Goal: Task Accomplishment & Management: Complete application form

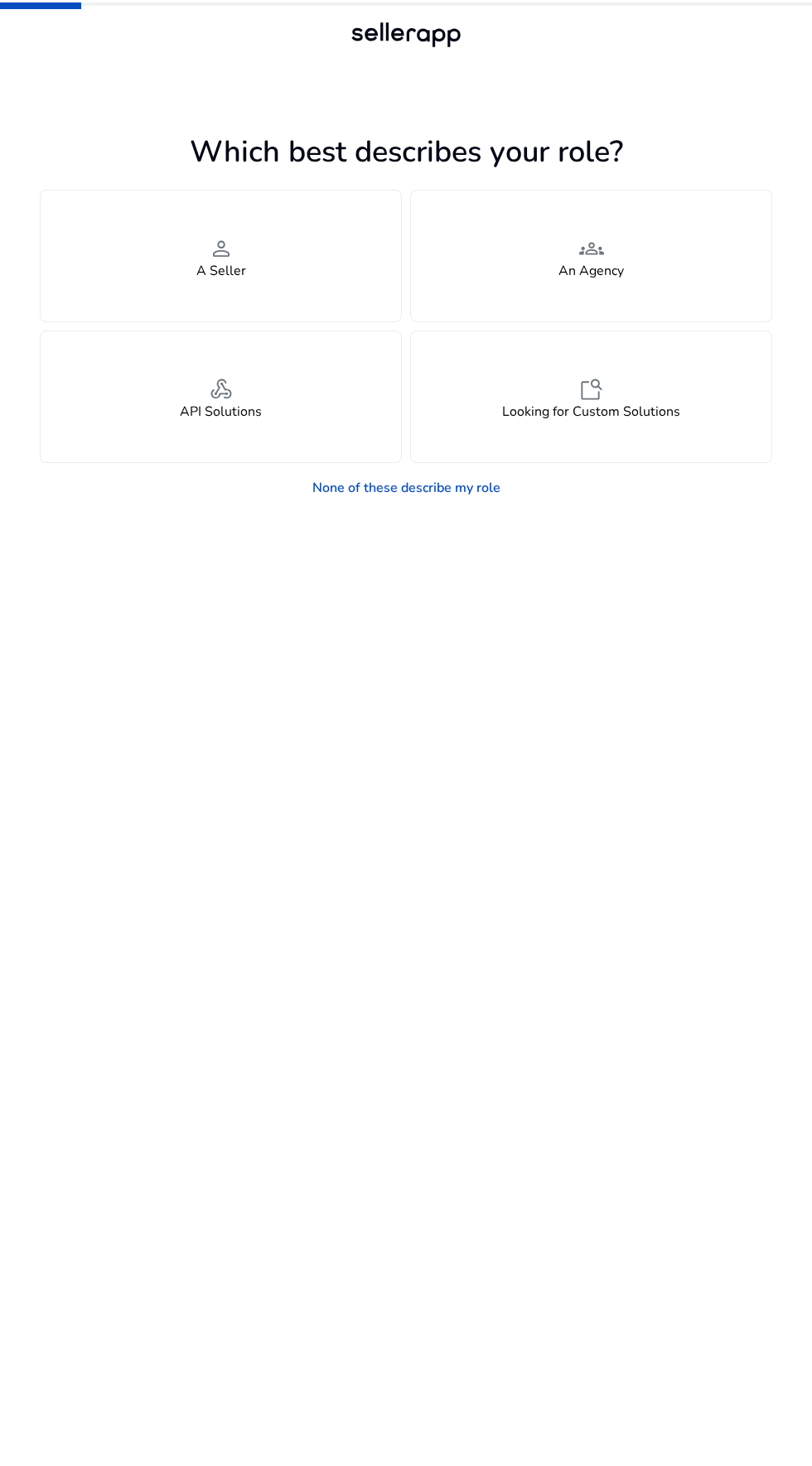
click at [212, 256] on span "person" at bounding box center [221, 249] width 25 height 30
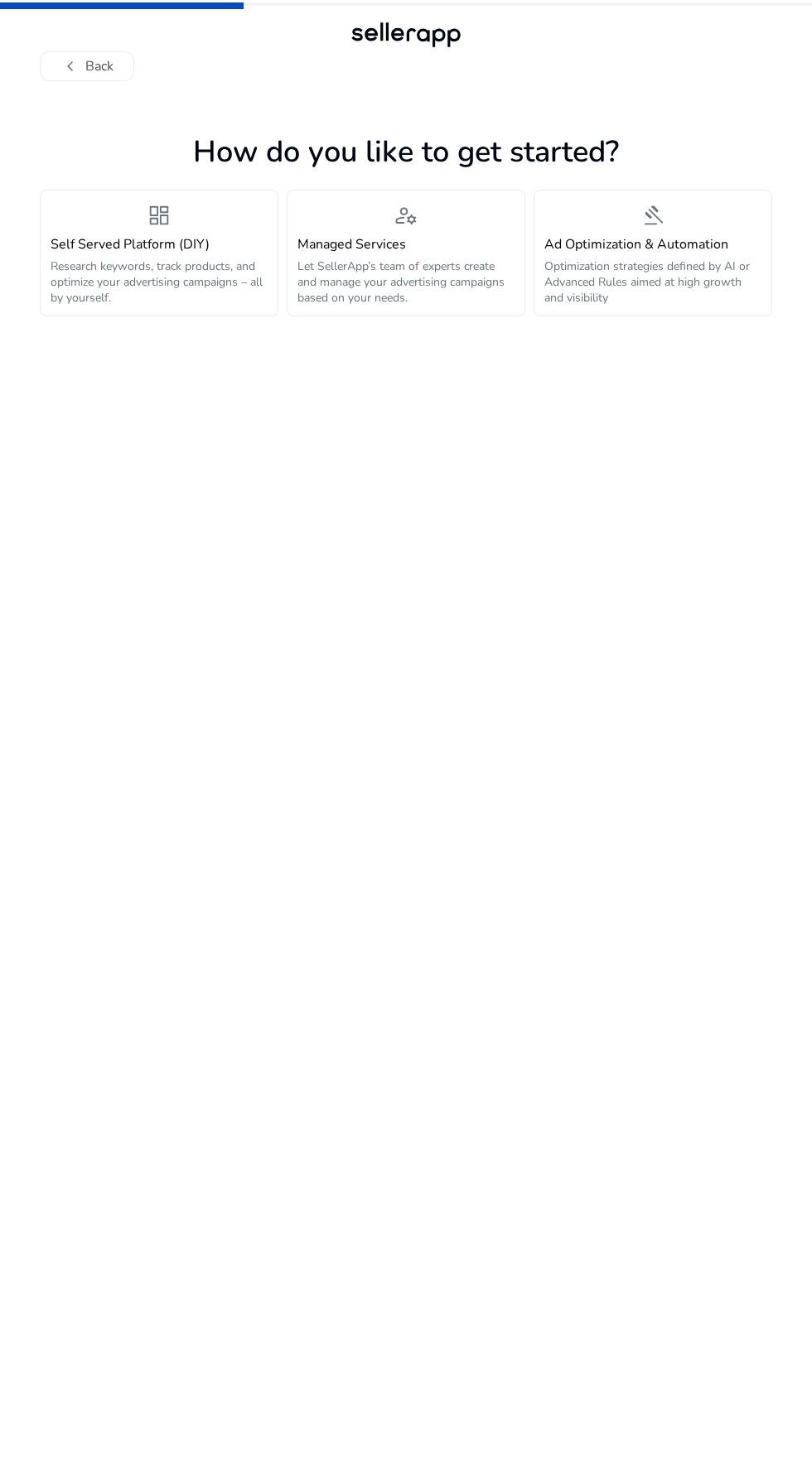
click at [84, 252] on h4 "Self Served Platform (DIY)" at bounding box center [159, 245] width 217 height 16
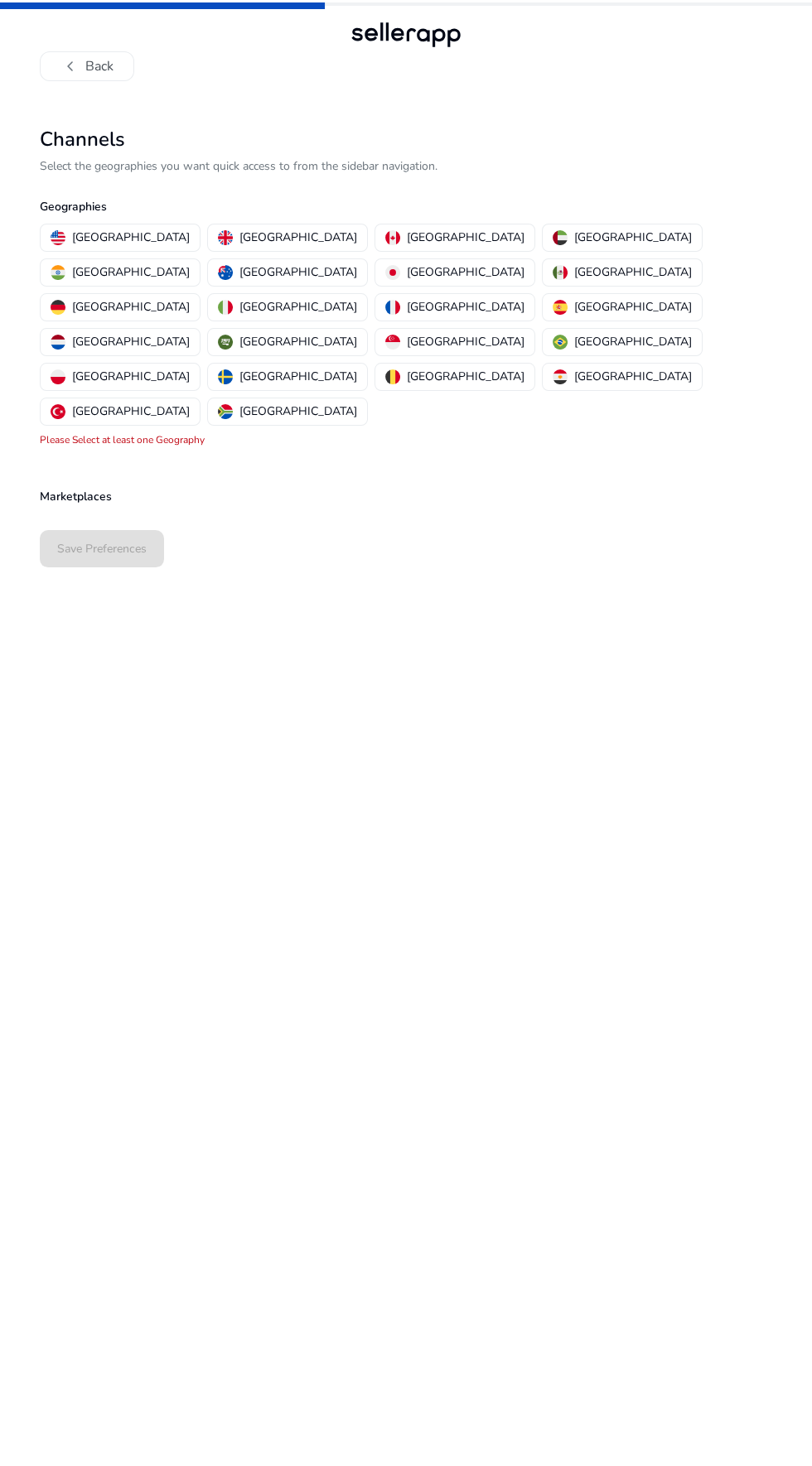
click at [190, 263] on p "[GEOGRAPHIC_DATA]" at bounding box center [131, 271] width 118 height 17
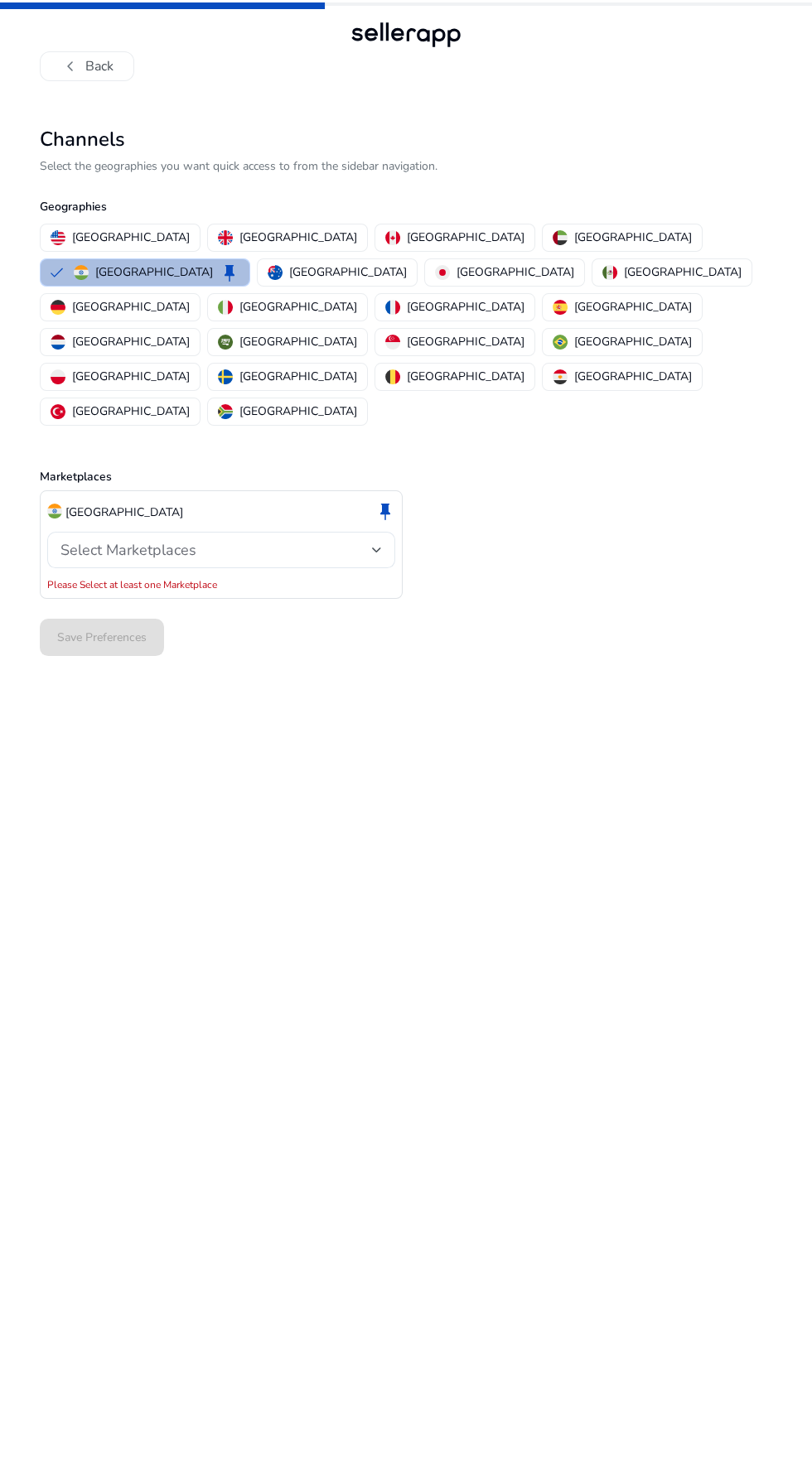
click at [377, 547] on div at bounding box center [377, 550] width 10 height 7
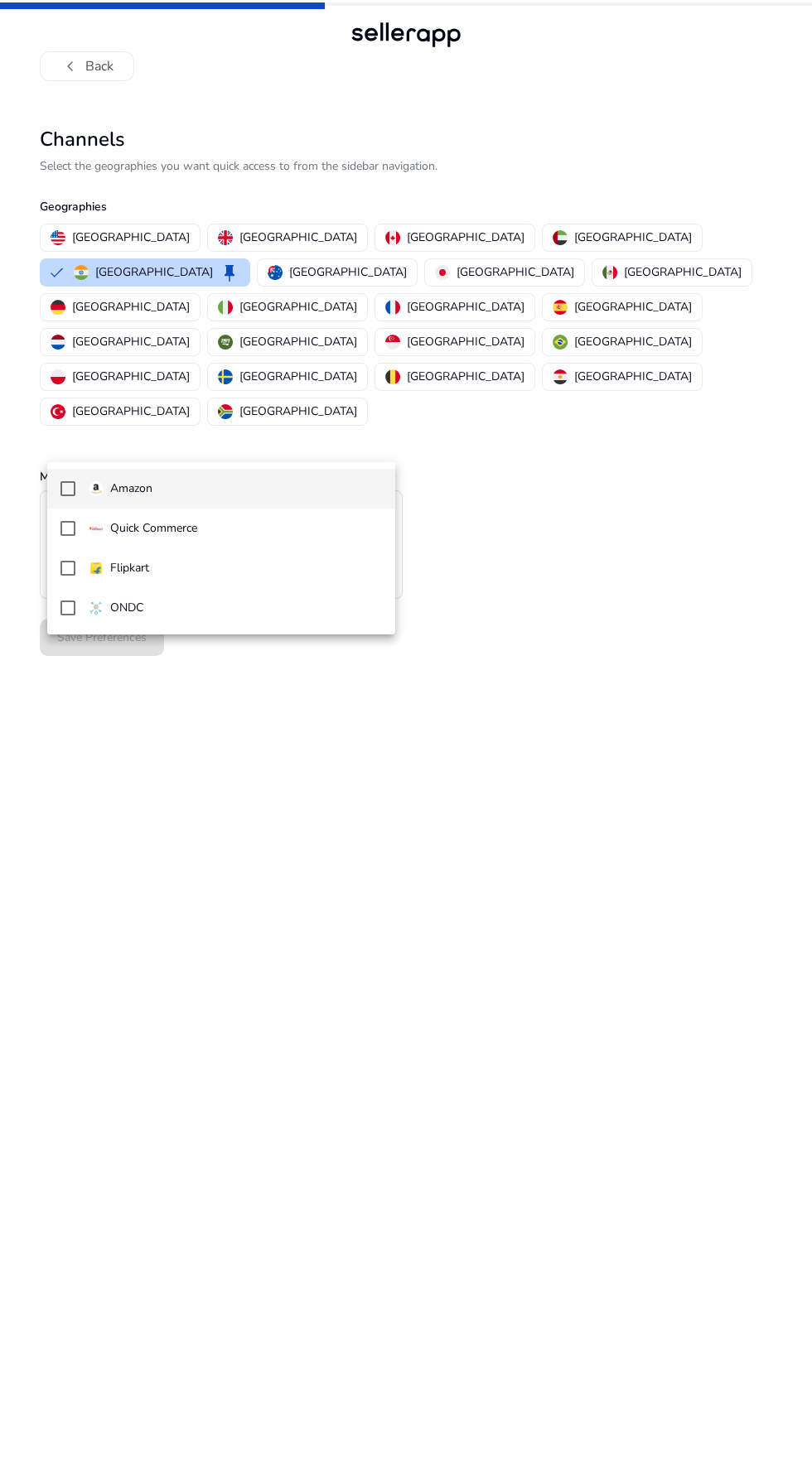
click at [68, 485] on mat-pseudo-checkbox at bounding box center [67, 488] width 15 height 15
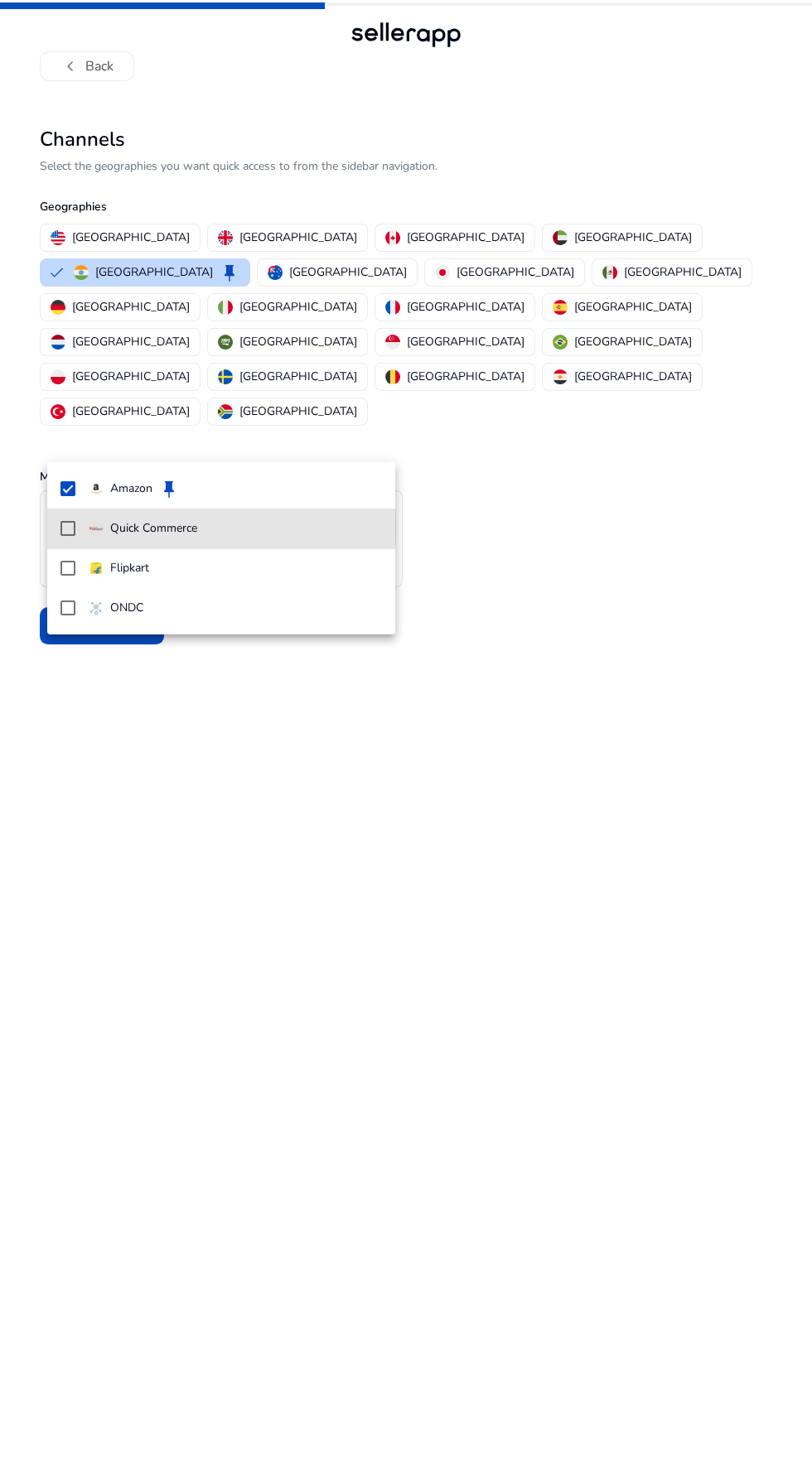
click at [55, 526] on mat-option "Quick Commerce" at bounding box center [221, 529] width 349 height 40
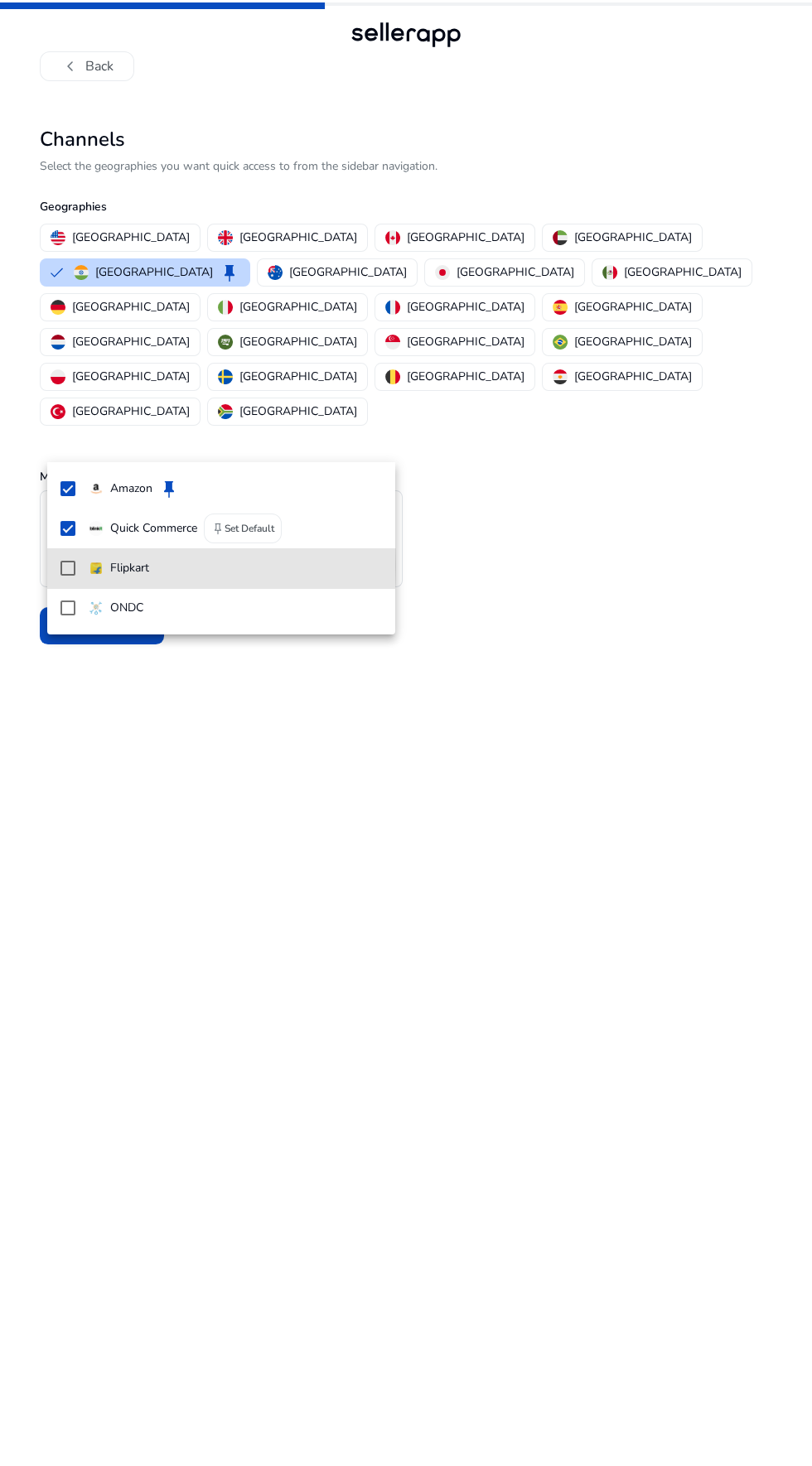
click at [50, 565] on mat-option "Flipkart" at bounding box center [221, 568] width 349 height 40
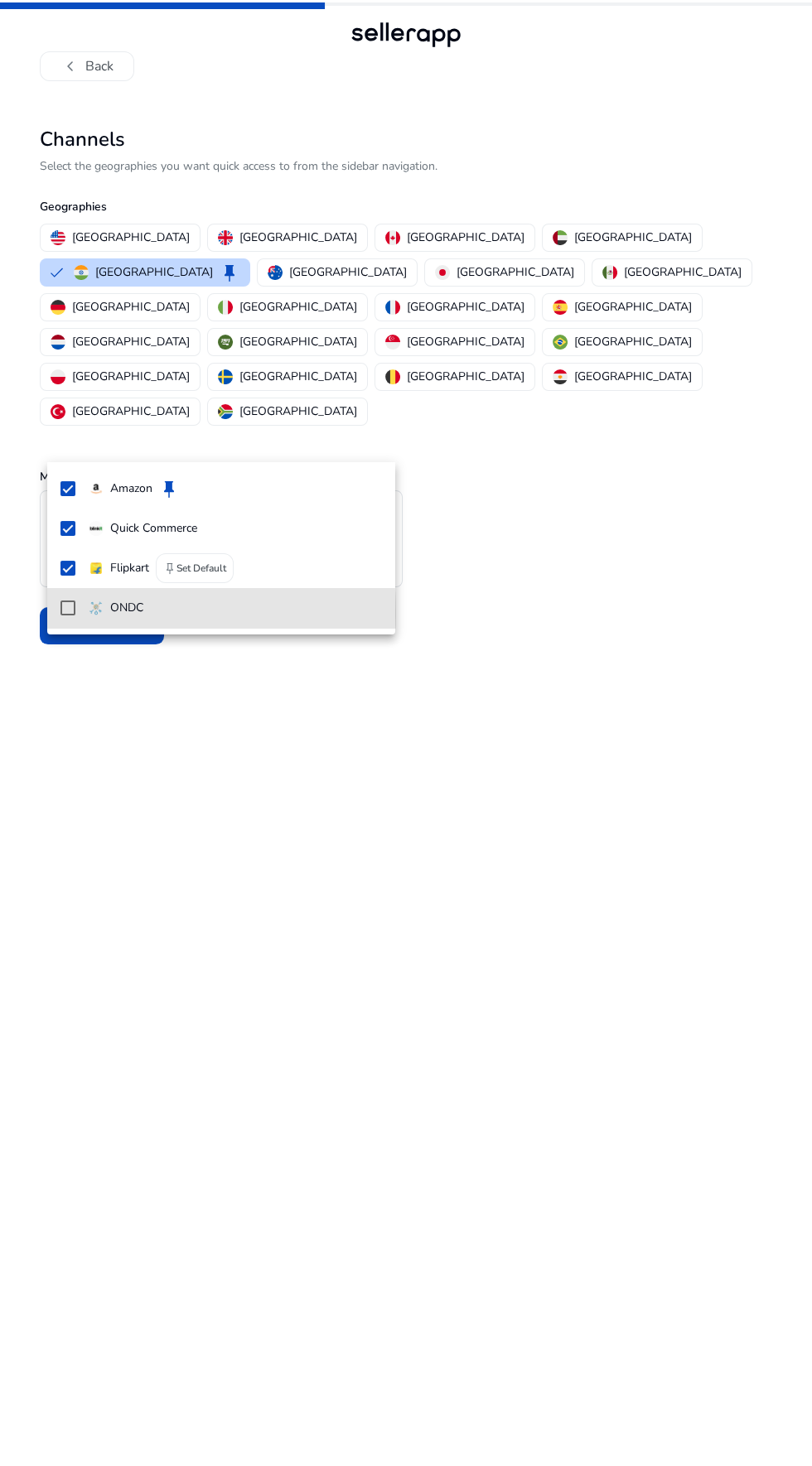
click at [55, 613] on mat-option "ONDC" at bounding box center [221, 608] width 349 height 40
click at [75, 747] on div at bounding box center [406, 733] width 812 height 1466
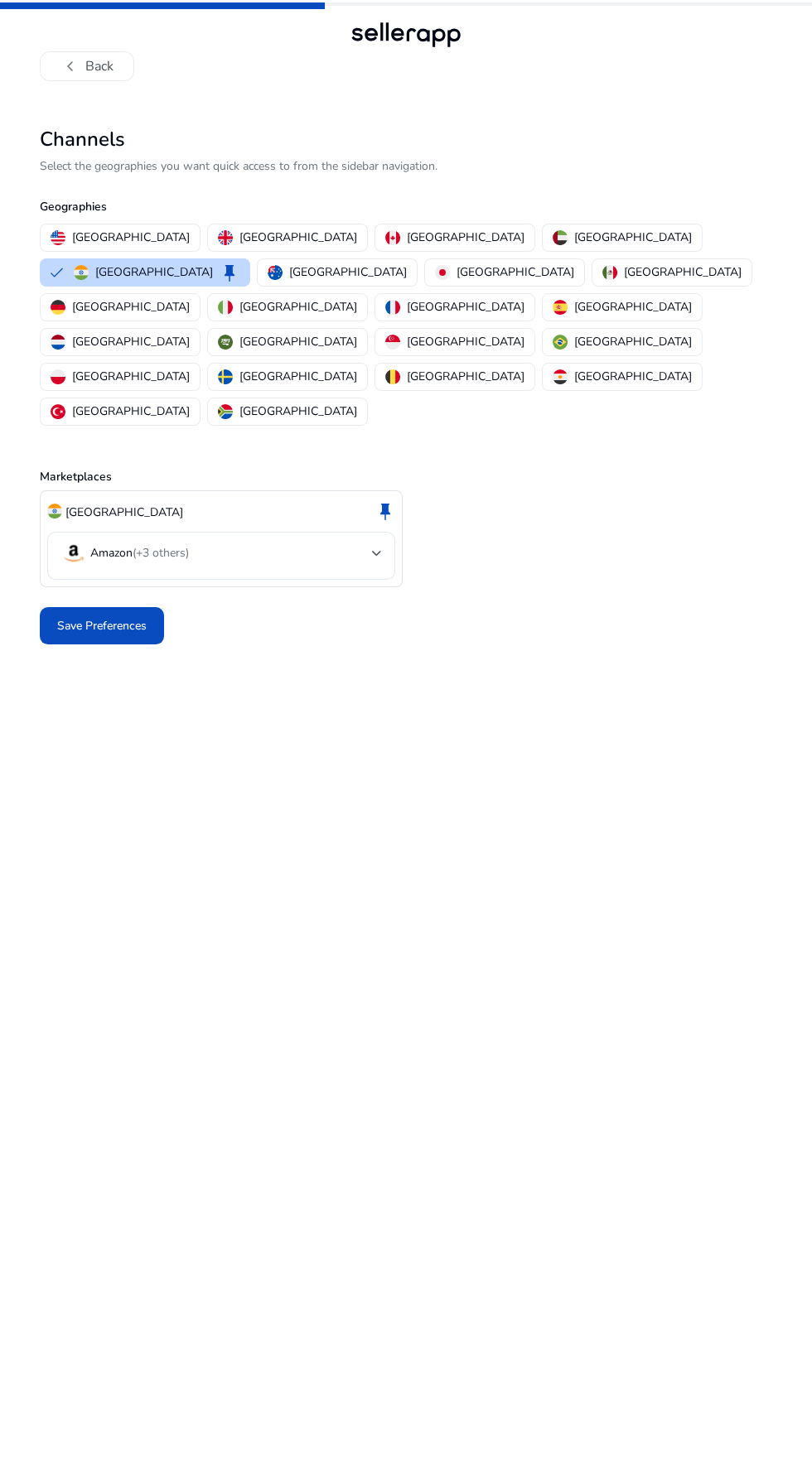
click at [87, 617] on span "Save Preferences" at bounding box center [101, 625] width 89 height 17
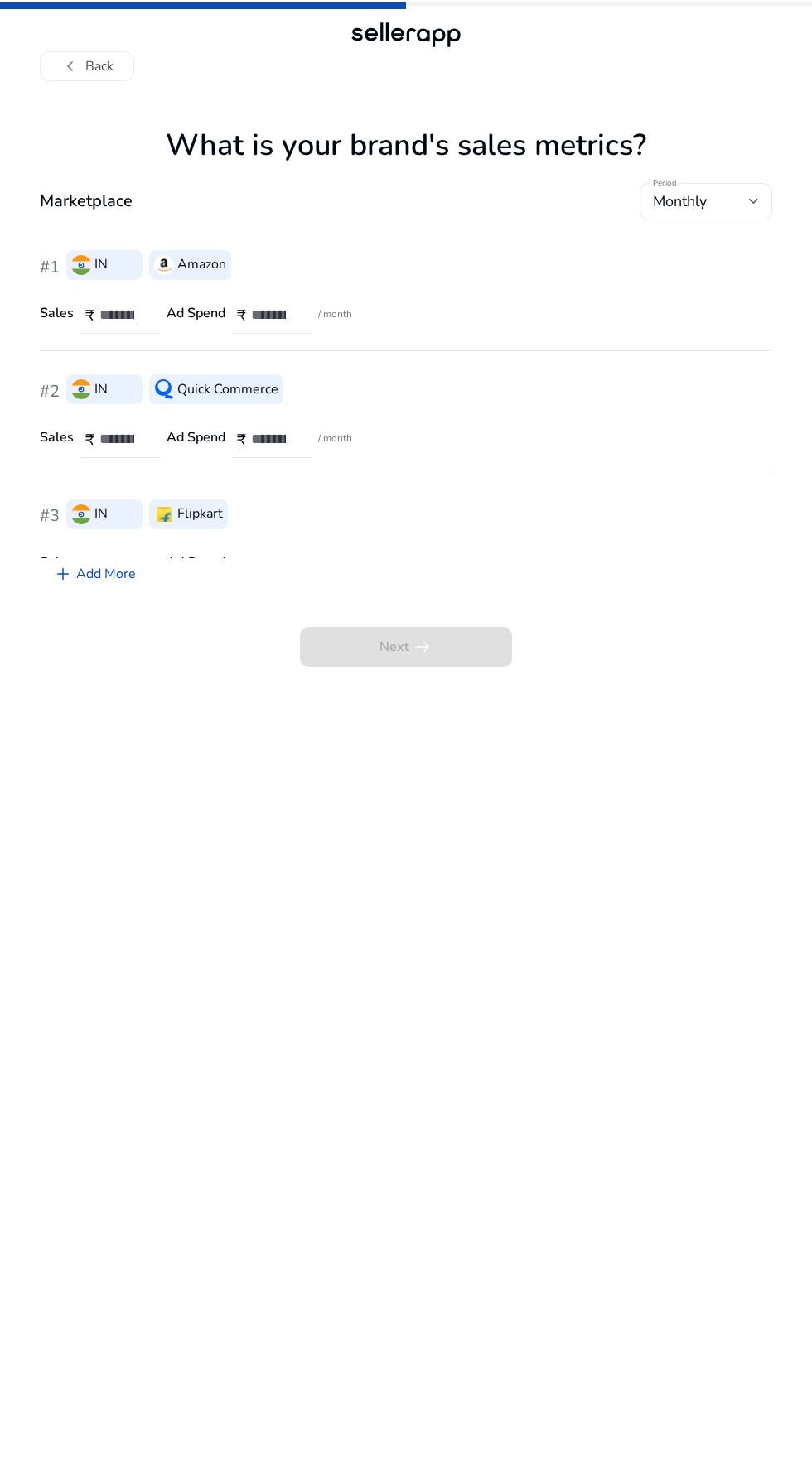
click at [435, 639] on span "Next arrow_right_alt" at bounding box center [406, 647] width 212 height 40
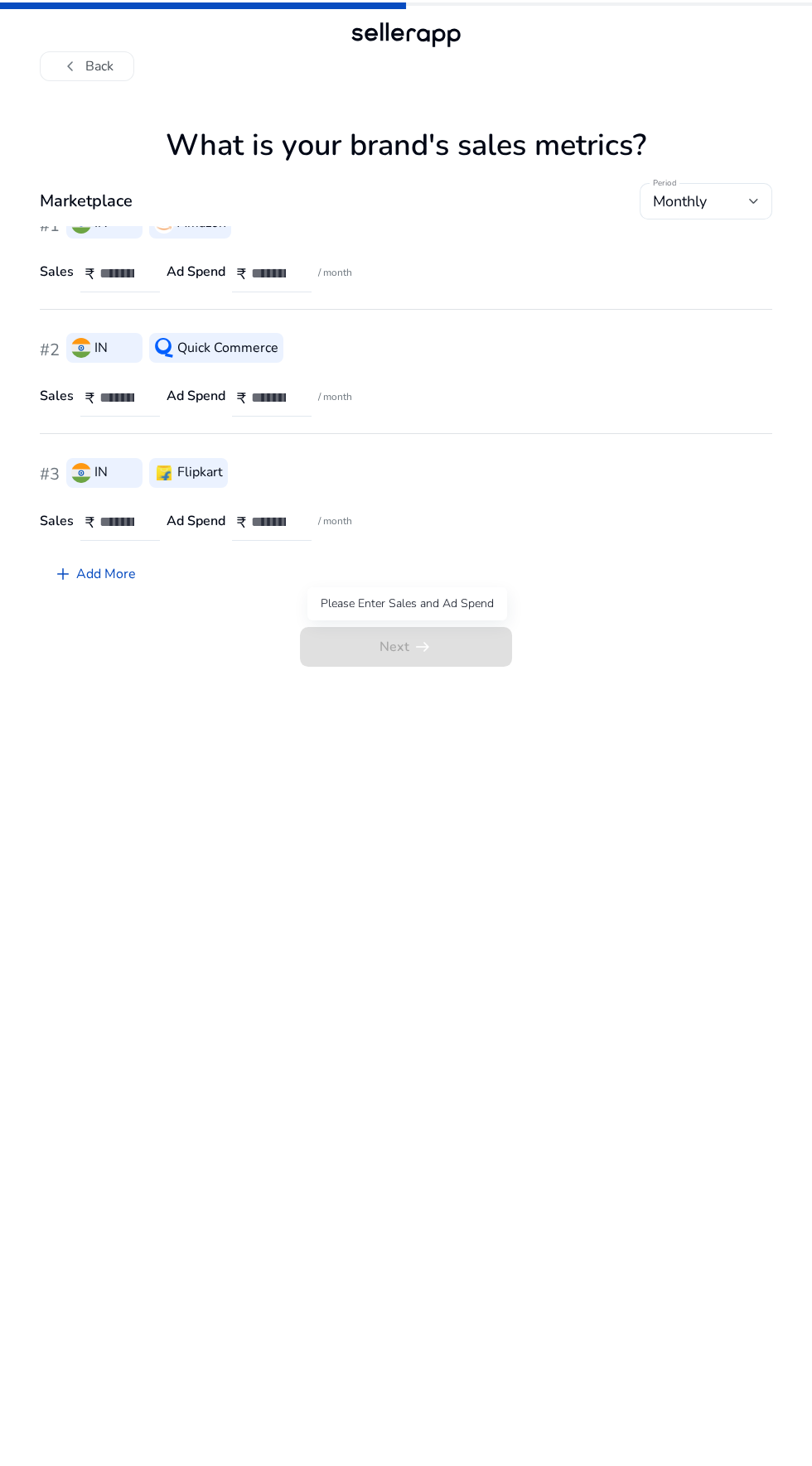
click at [441, 647] on span "Next arrow_right_alt" at bounding box center [406, 647] width 212 height 40
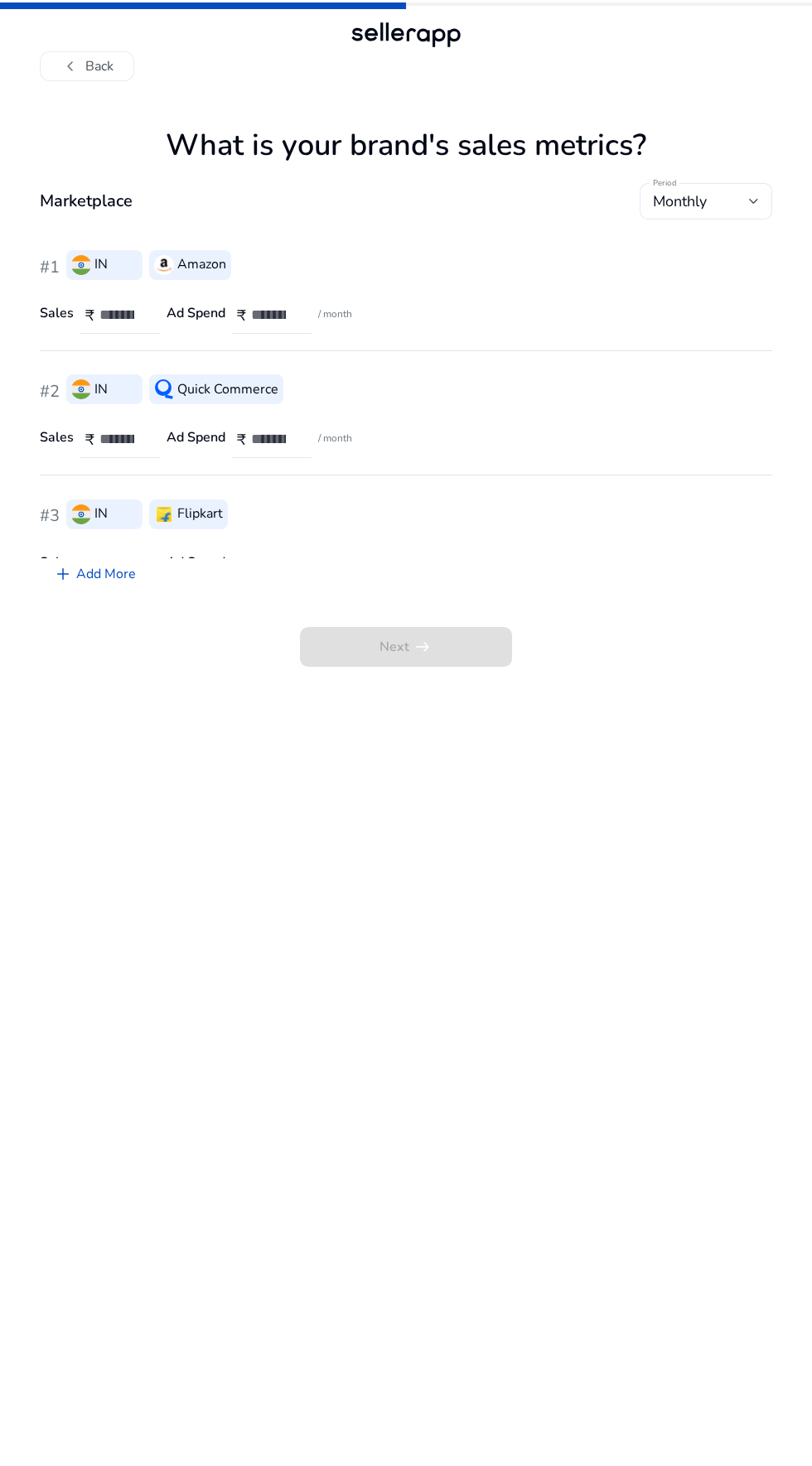
click at [750, 193] on div at bounding box center [754, 201] width 10 height 20
click at [750, 193] on div at bounding box center [406, 733] width 812 height 1466
click at [451, 649] on span "Next arrow_right_alt" at bounding box center [406, 647] width 212 height 40
click at [123, 322] on input "number" at bounding box center [122, 315] width 47 height 18
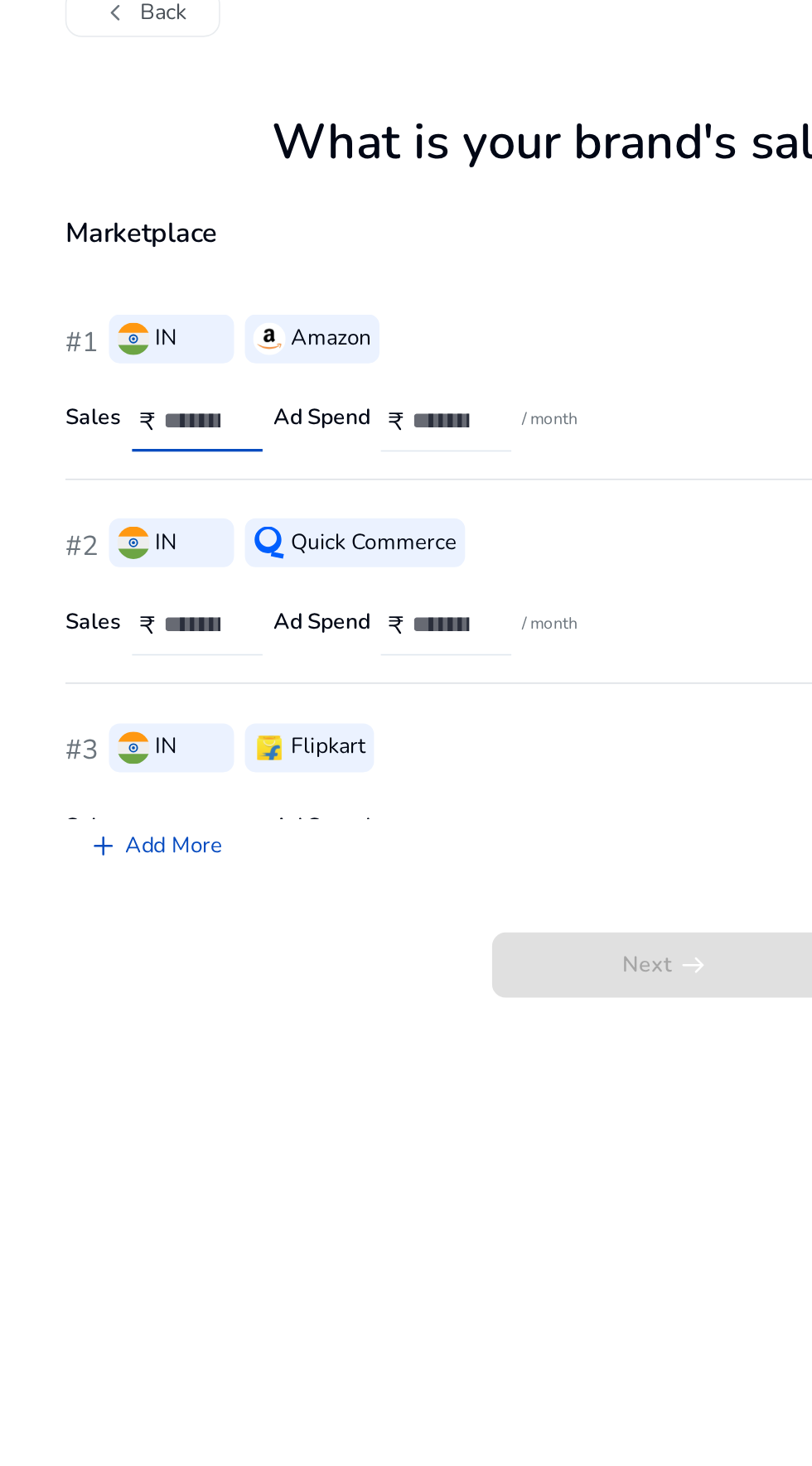
type input "*"
click at [108, 435] on input "number" at bounding box center [122, 439] width 47 height 18
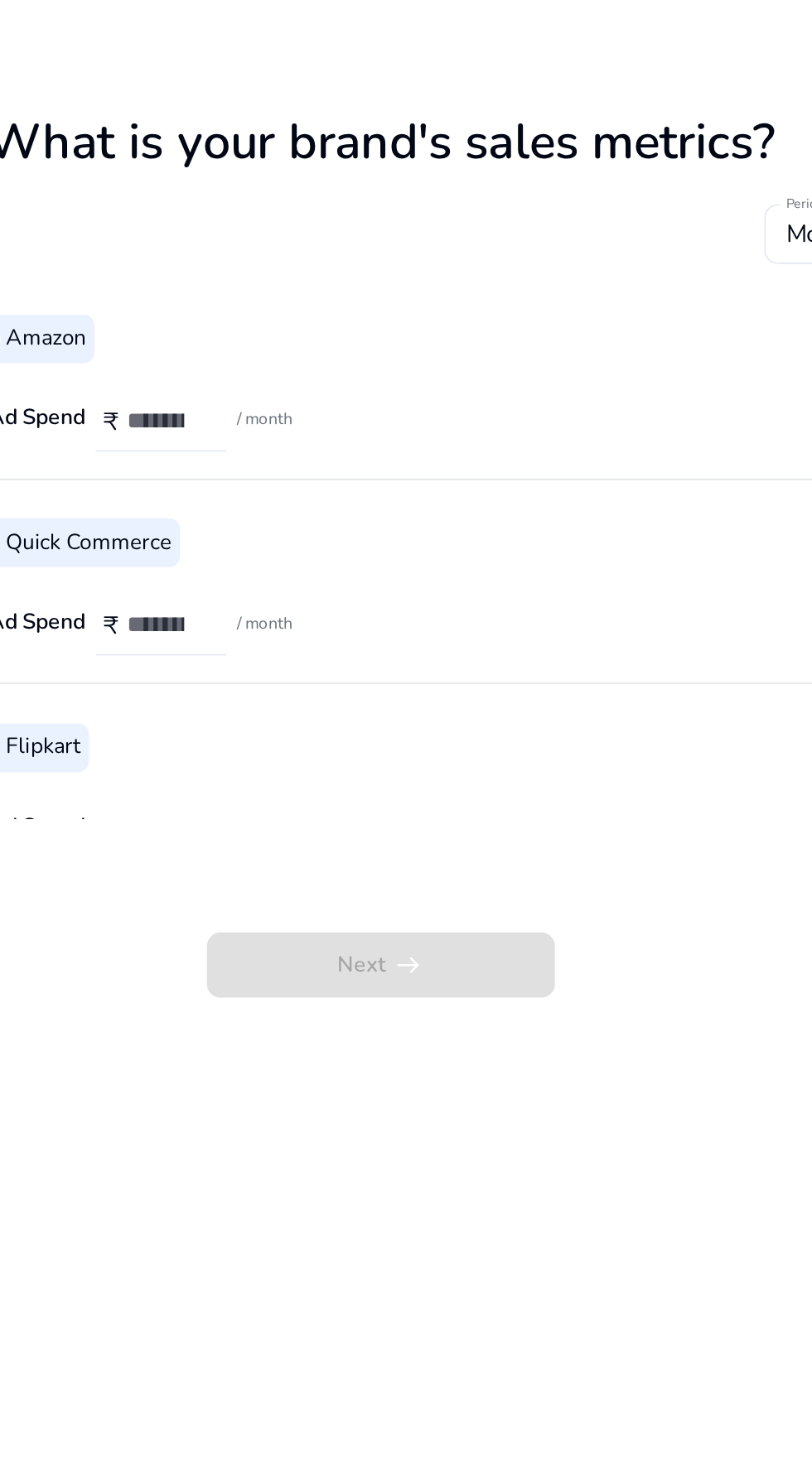
type input "*"
click at [272, 314] on input "number" at bounding box center [274, 315] width 47 height 18
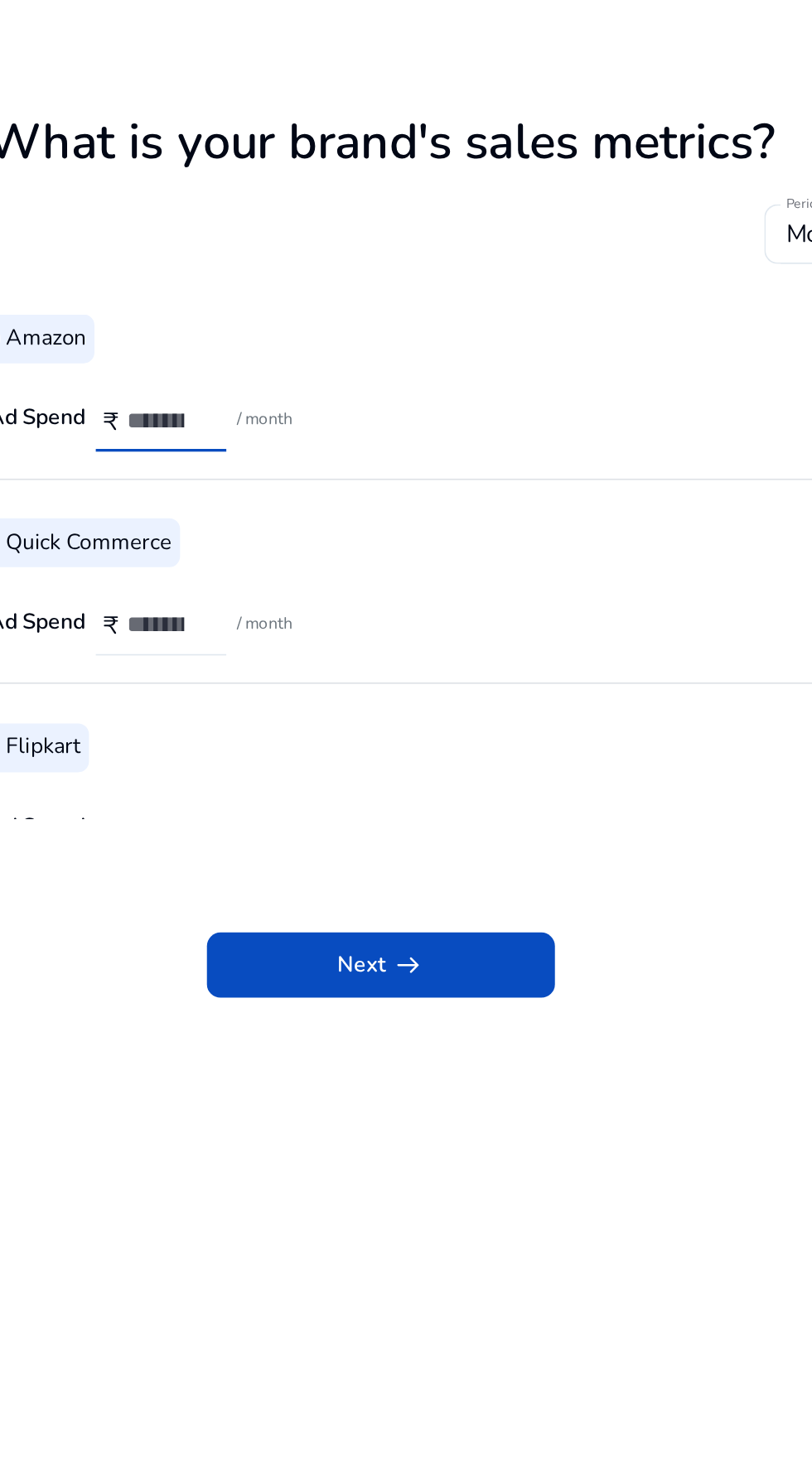
type input "*"
click at [262, 442] on input "number" at bounding box center [274, 439] width 47 height 18
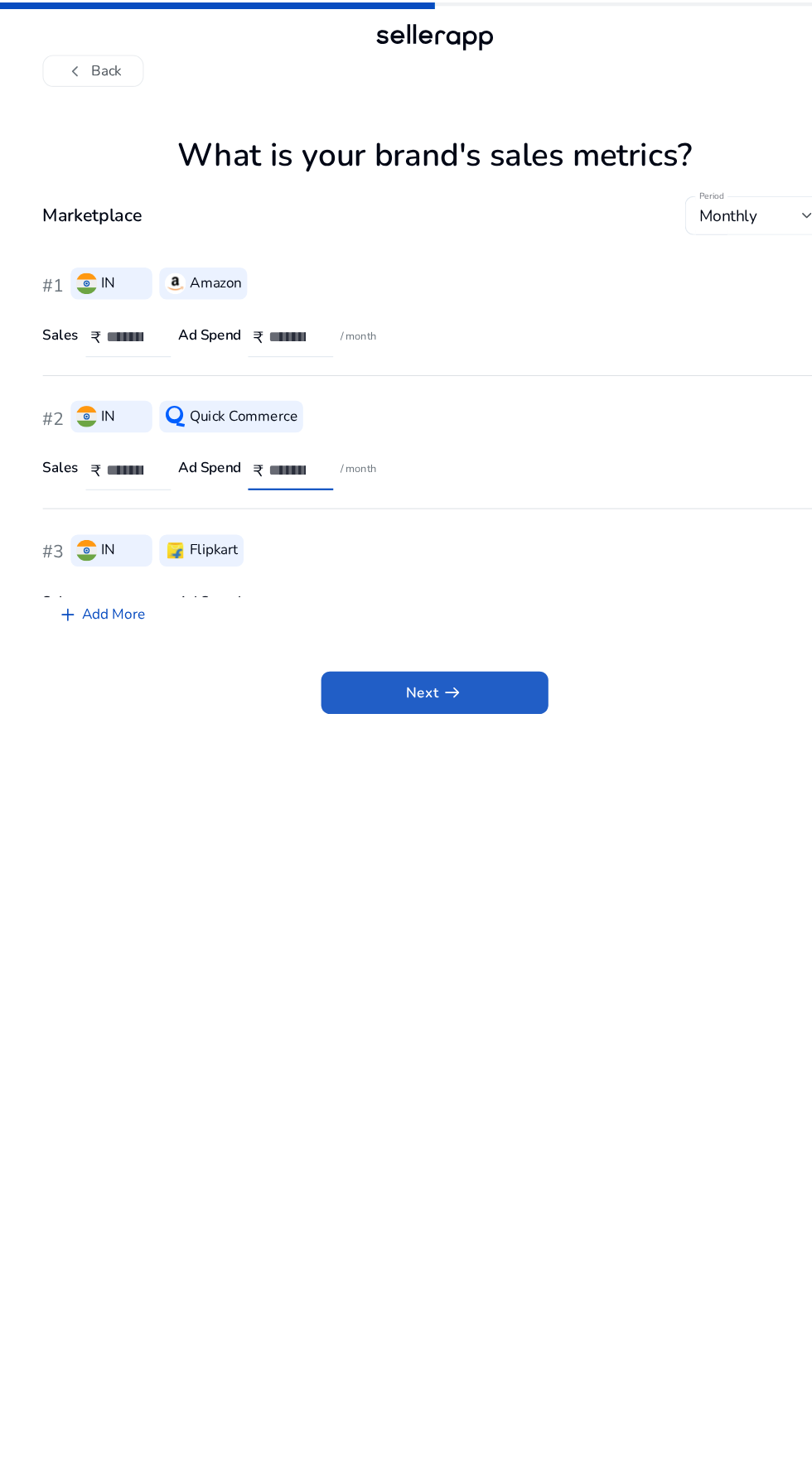
type input "*"
click at [494, 635] on span at bounding box center [406, 647] width 212 height 40
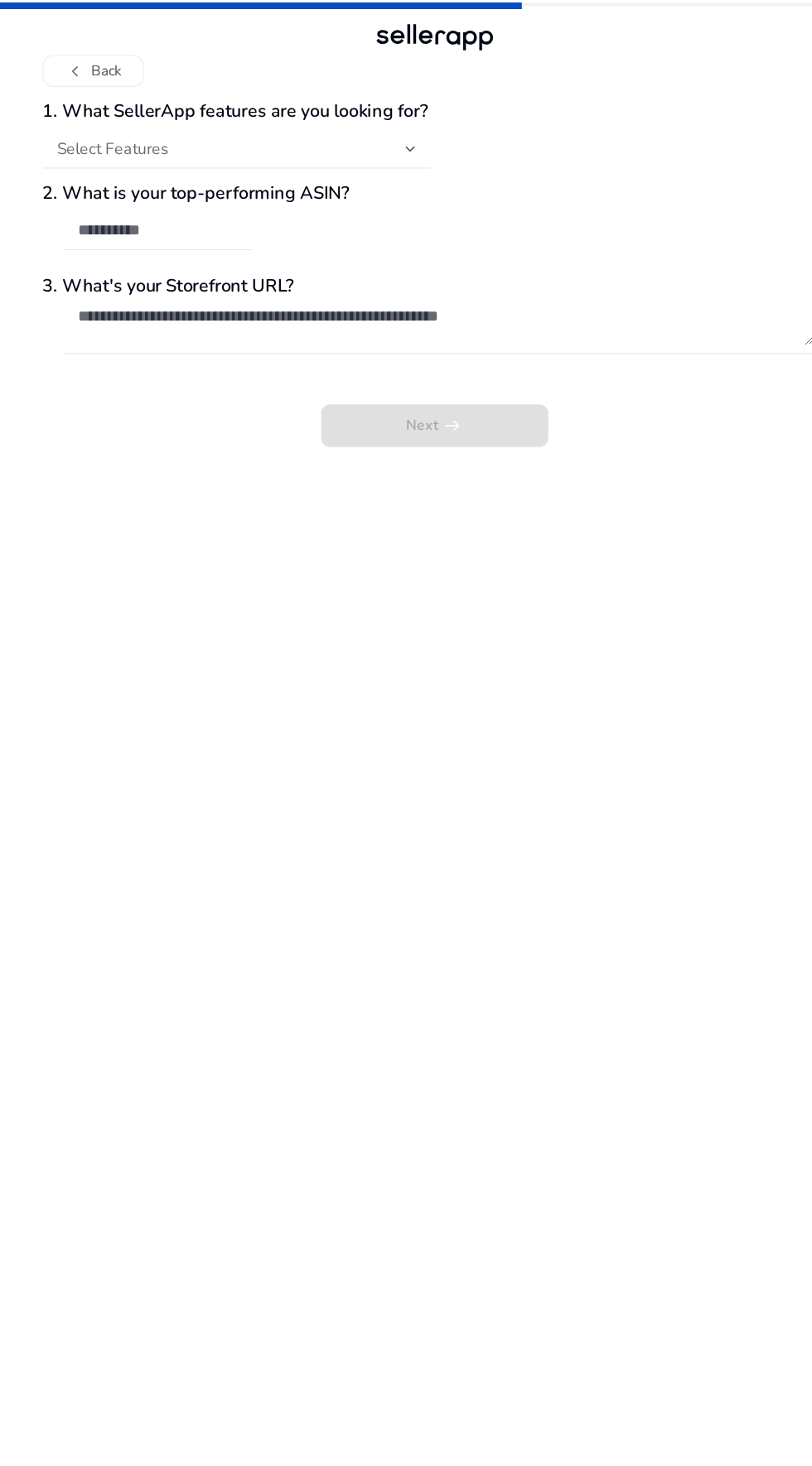
click at [378, 393] on div "Next arrow_right_alt" at bounding box center [406, 385] width 732 height 63
click at [399, 405] on div "Next arrow_right_alt" at bounding box center [406, 385] width 732 height 63
click at [404, 403] on div "Next arrow_right_alt" at bounding box center [406, 385] width 732 height 63
click at [369, 139] on div "Select Features" at bounding box center [215, 139] width 325 height 18
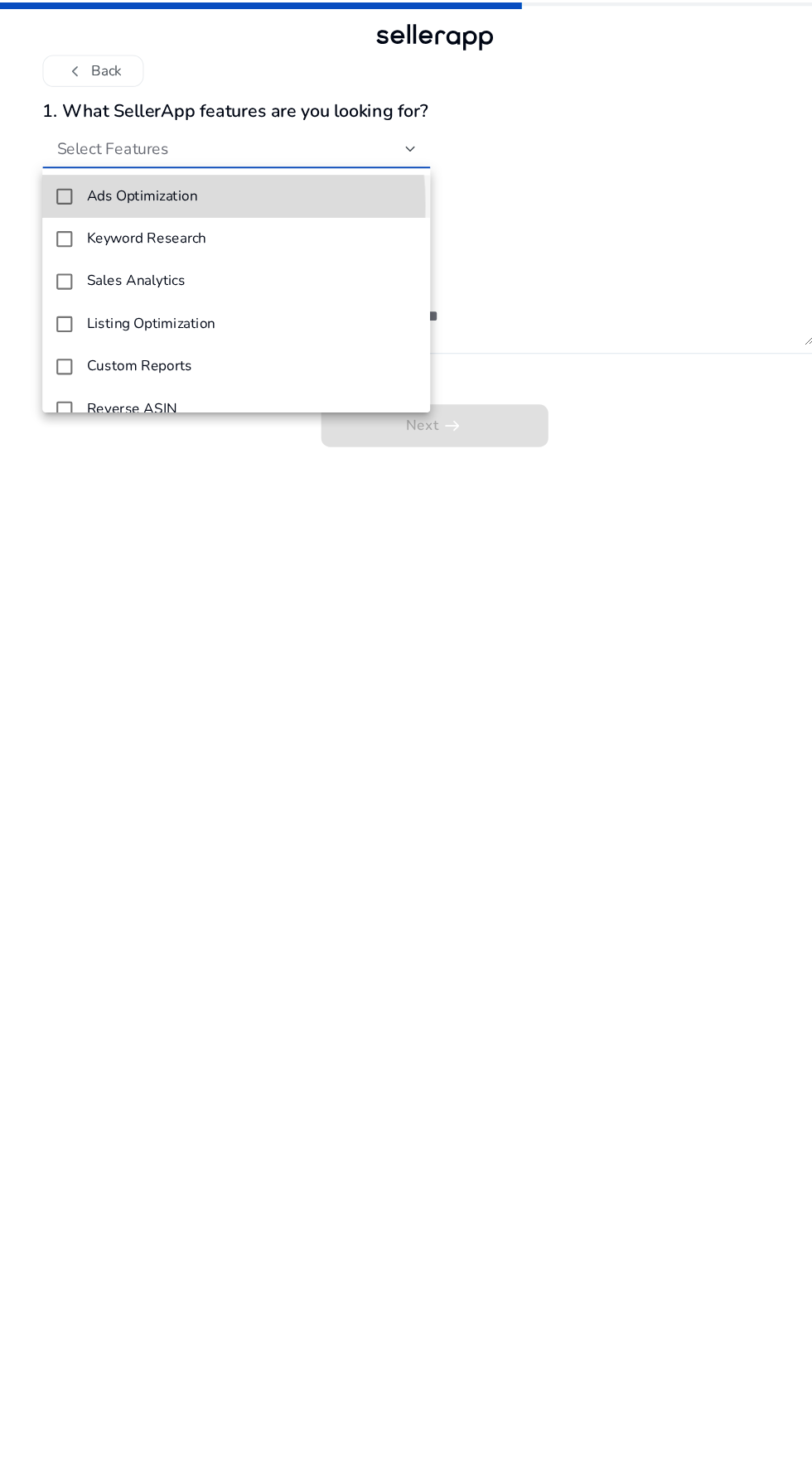
click at [60, 183] on mat-pseudo-checkbox at bounding box center [60, 183] width 15 height 15
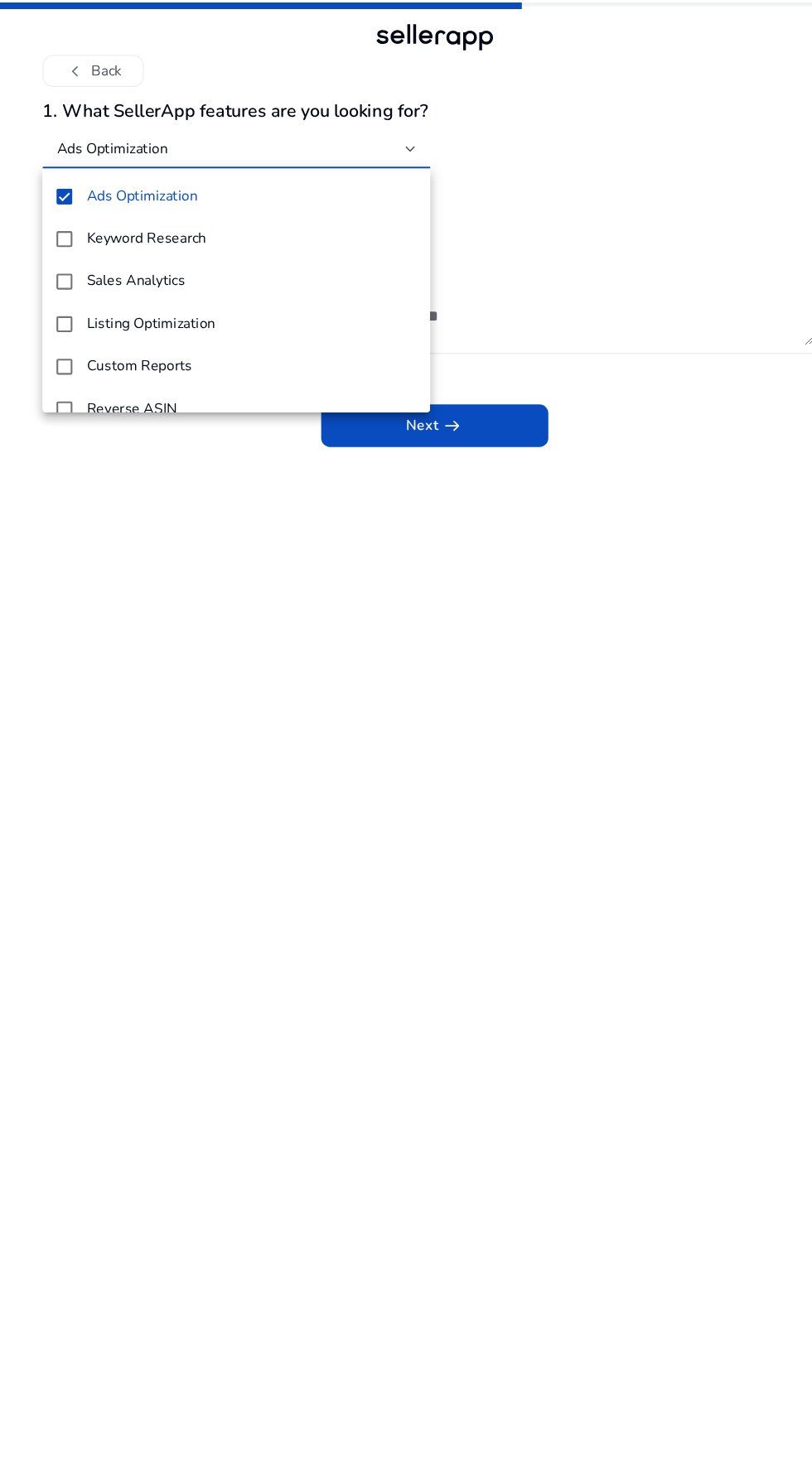
click at [576, 509] on div at bounding box center [406, 733] width 812 height 1466
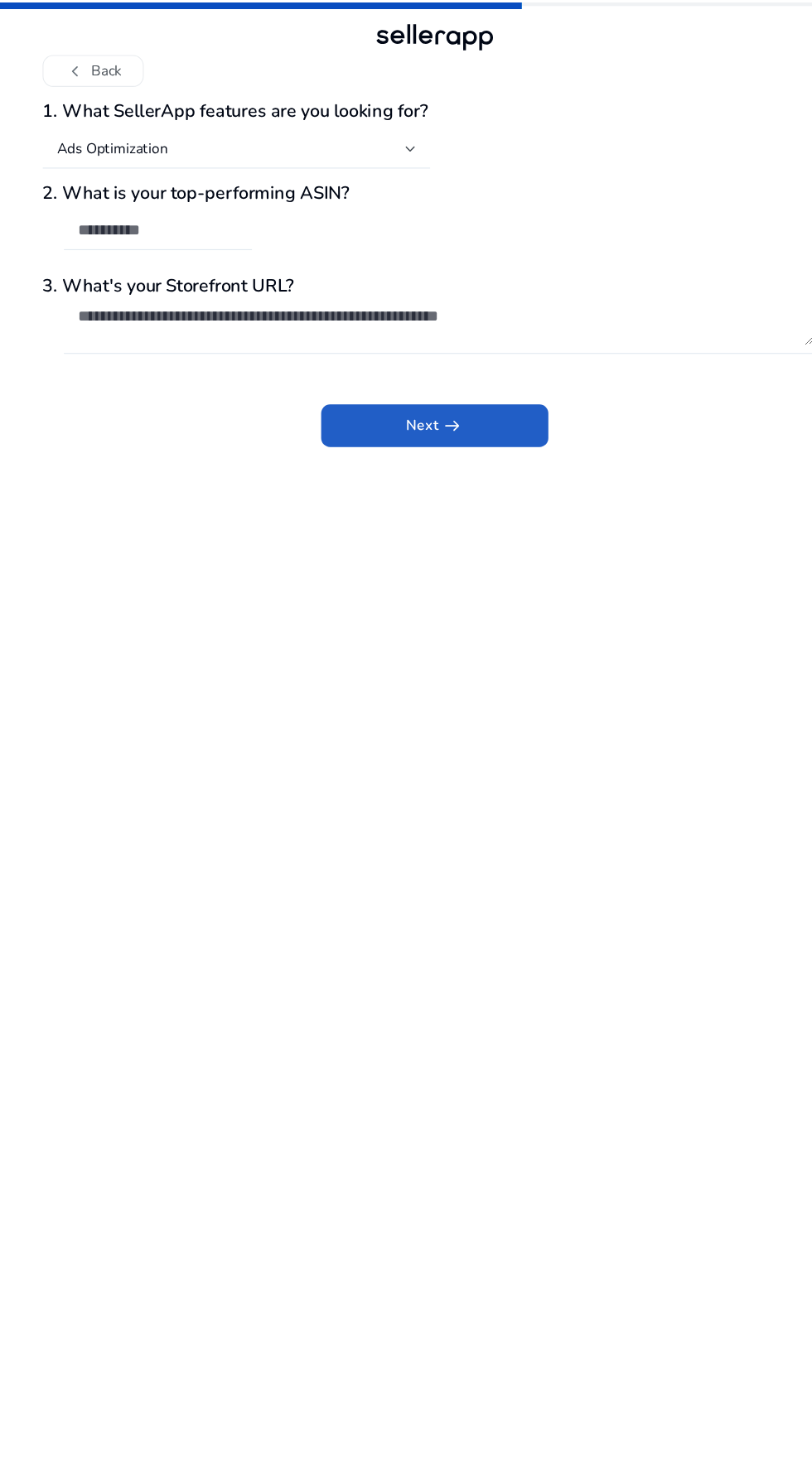
click at [492, 381] on span at bounding box center [406, 398] width 212 height 40
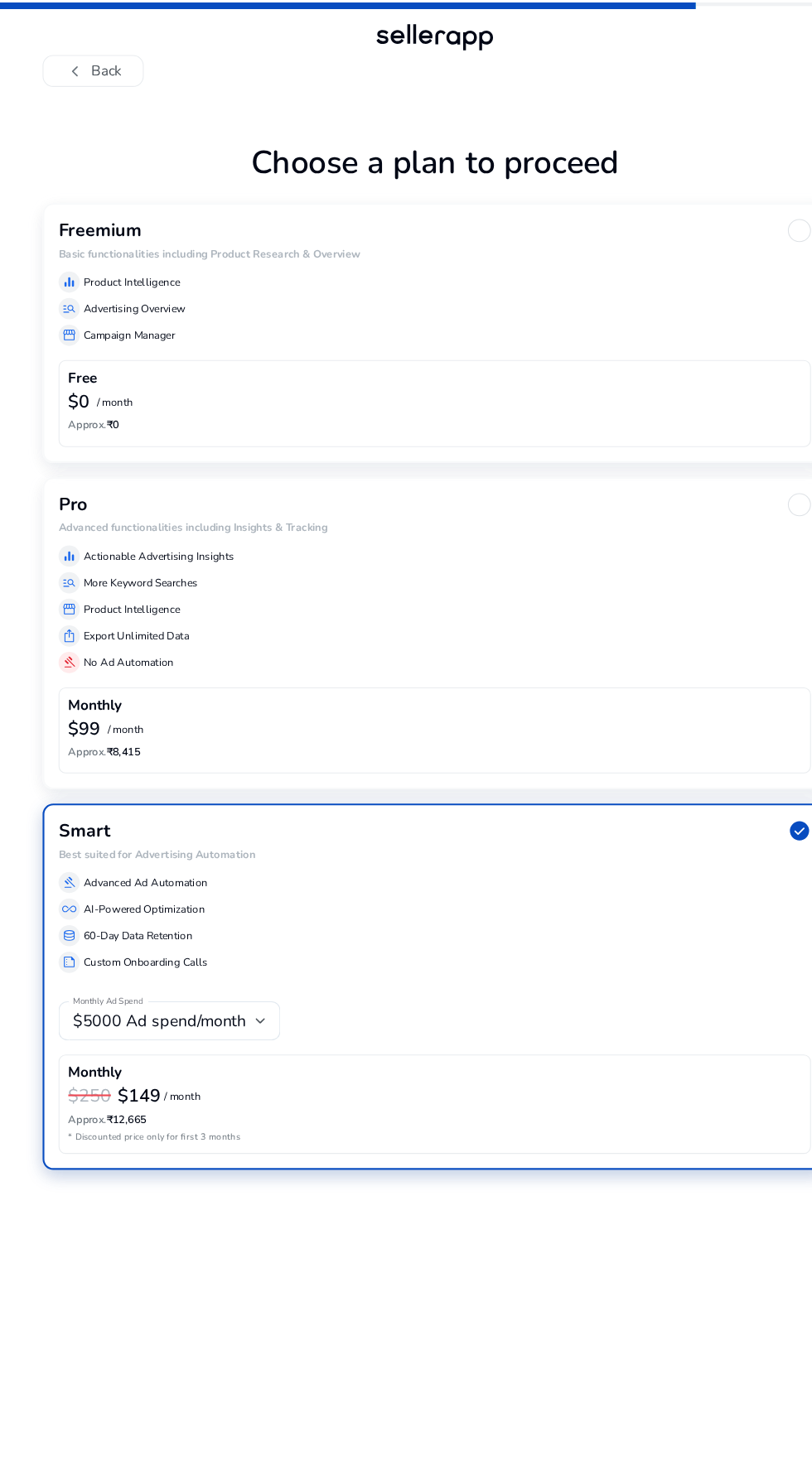
click at [330, 304] on div "storefront Campaign Manager" at bounding box center [406, 313] width 702 height 20
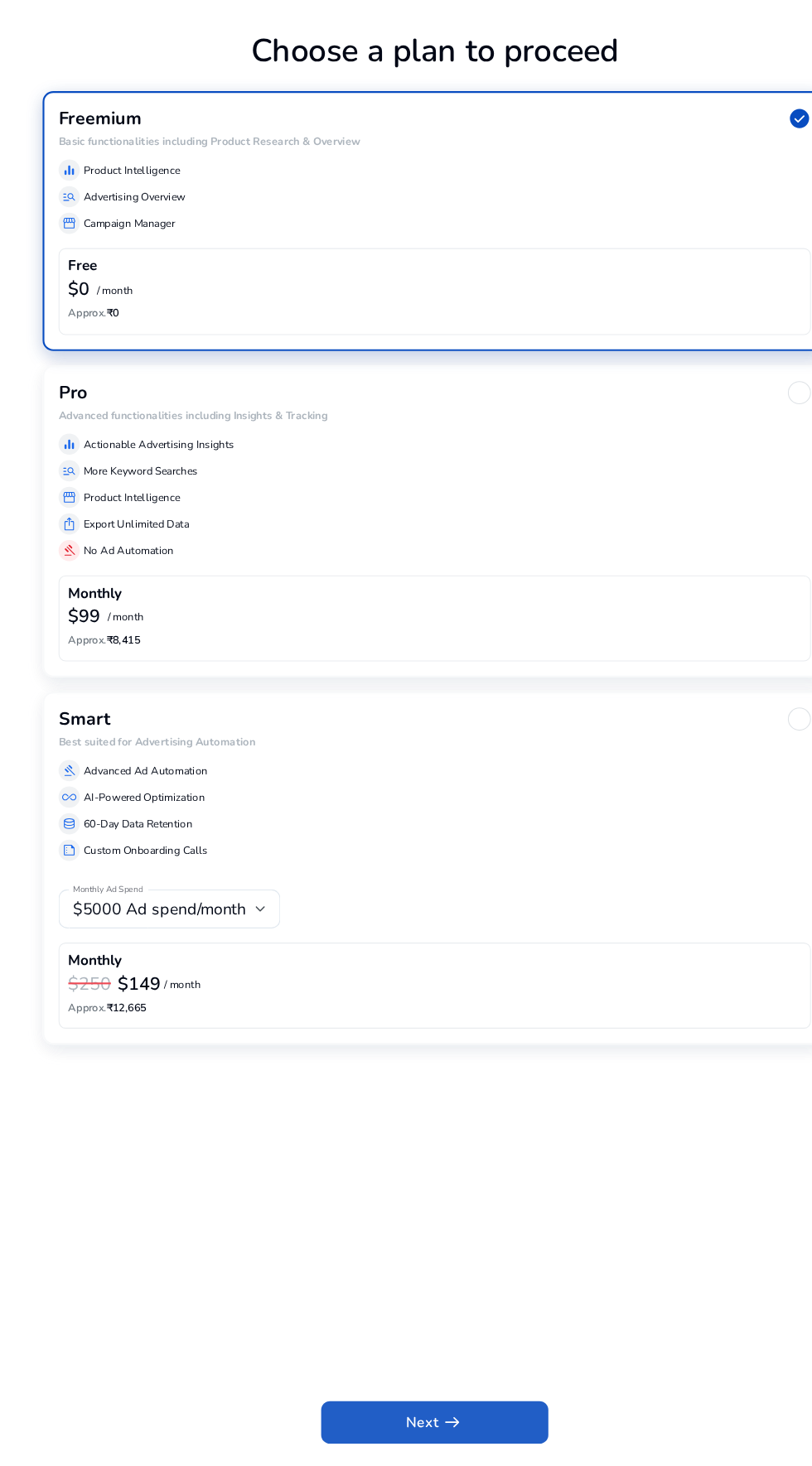
click at [443, 1453] on span at bounding box center [406, 1433] width 212 height 40
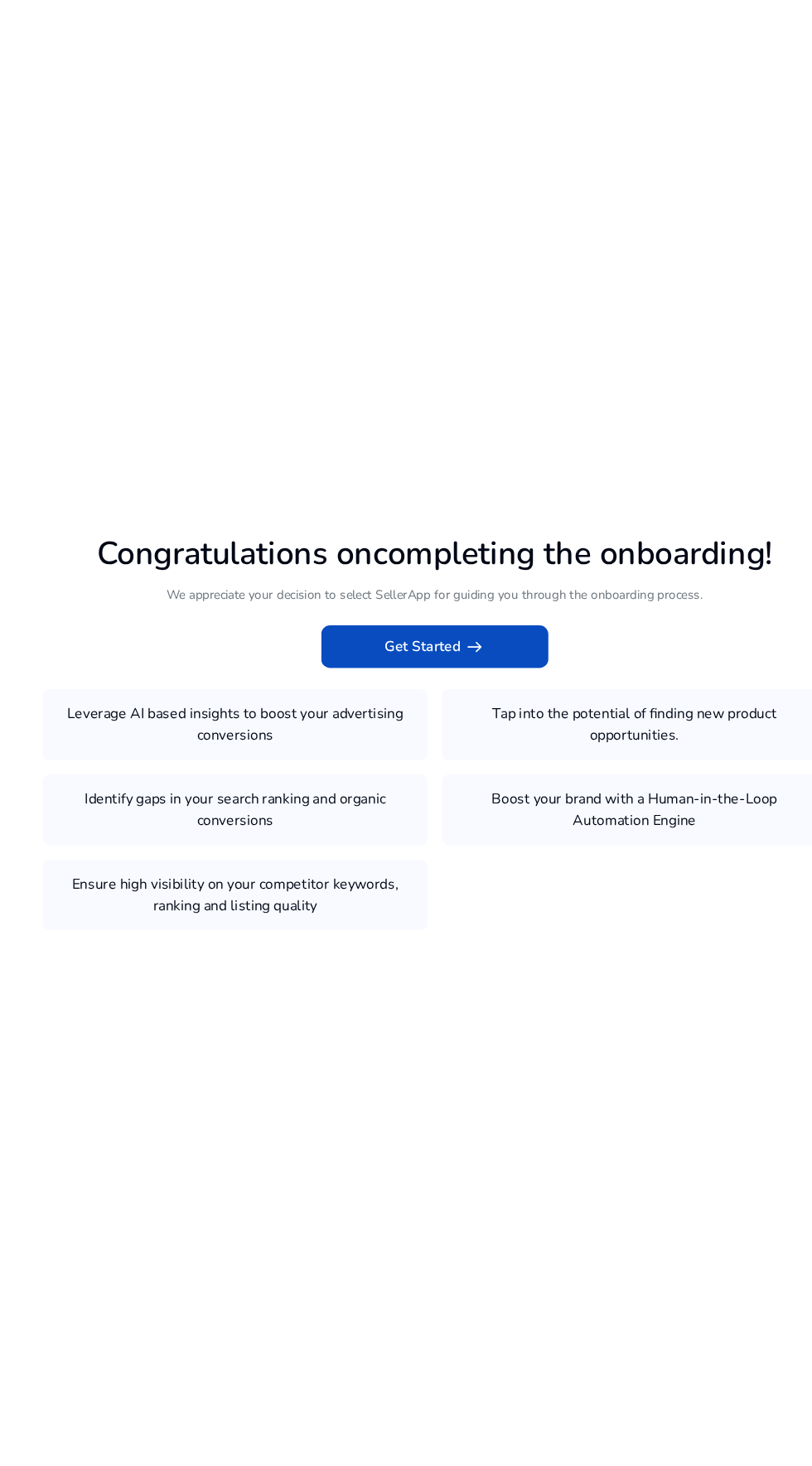
click at [474, 698] on span at bounding box center [406, 678] width 212 height 40
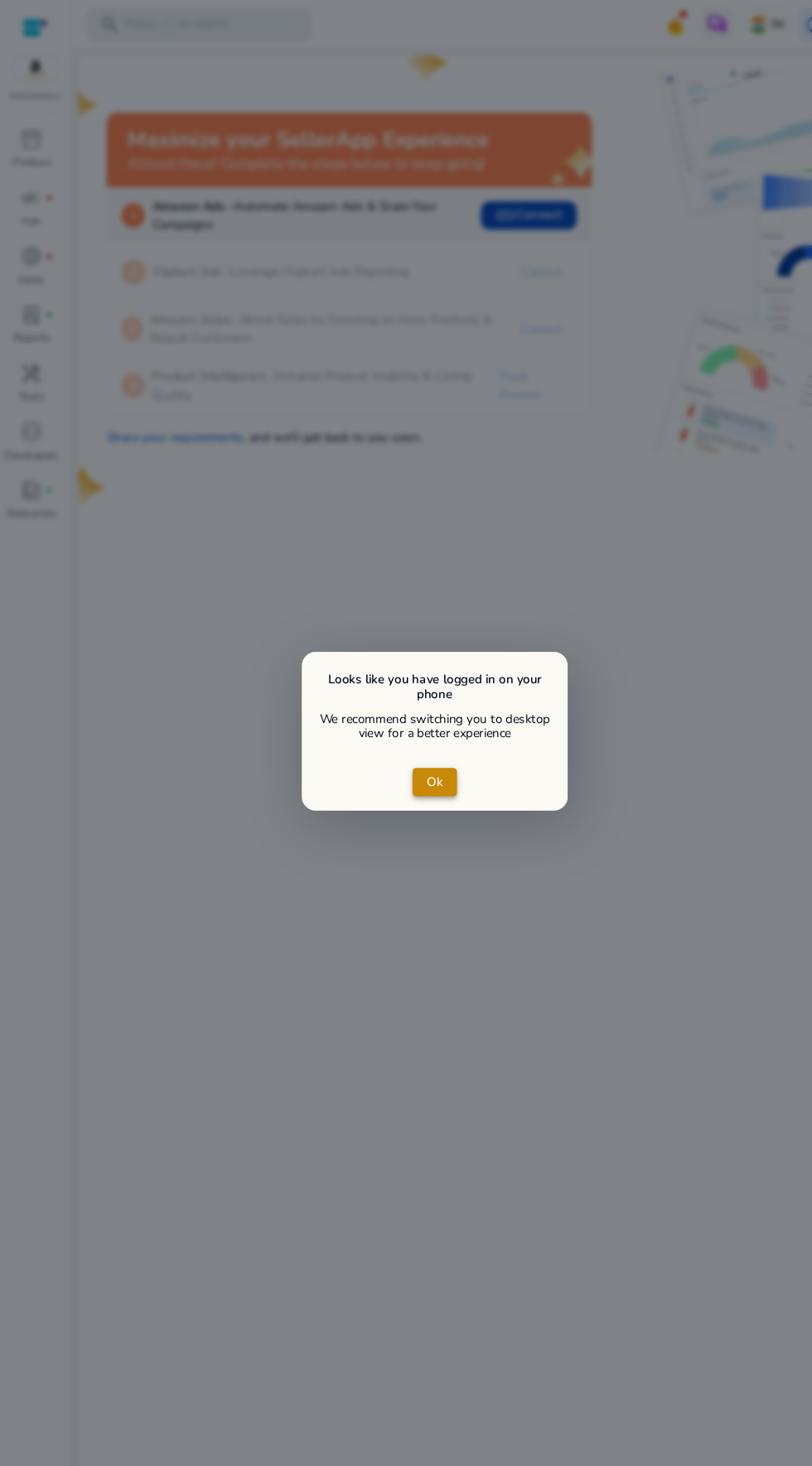
click at [405, 739] on span "Ok" at bounding box center [405, 729] width 15 height 17
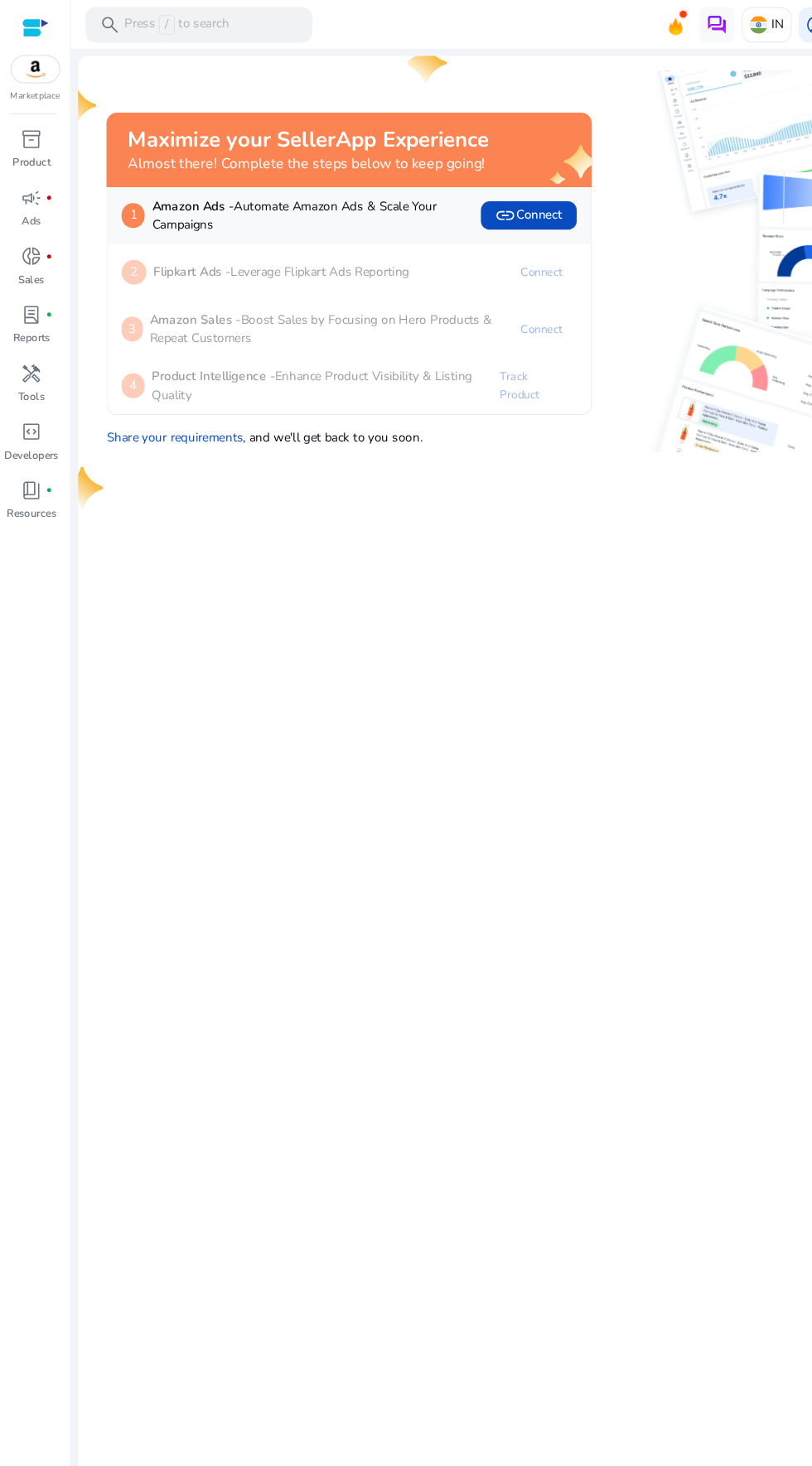
click at [29, 128] on span "inventory_2" at bounding box center [30, 130] width 20 height 20
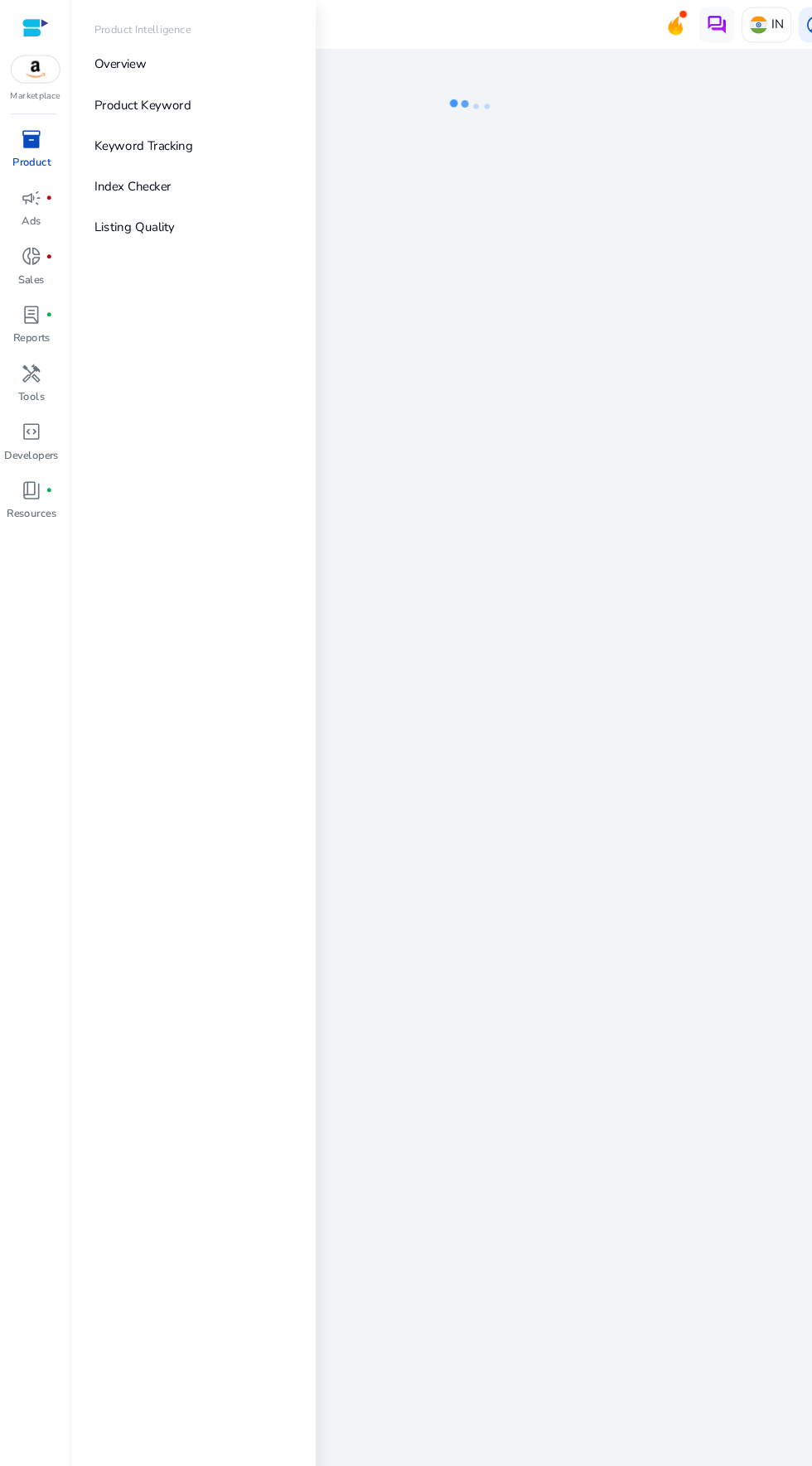
click at [161, 104] on p "Product Keyword" at bounding box center [133, 97] width 90 height 17
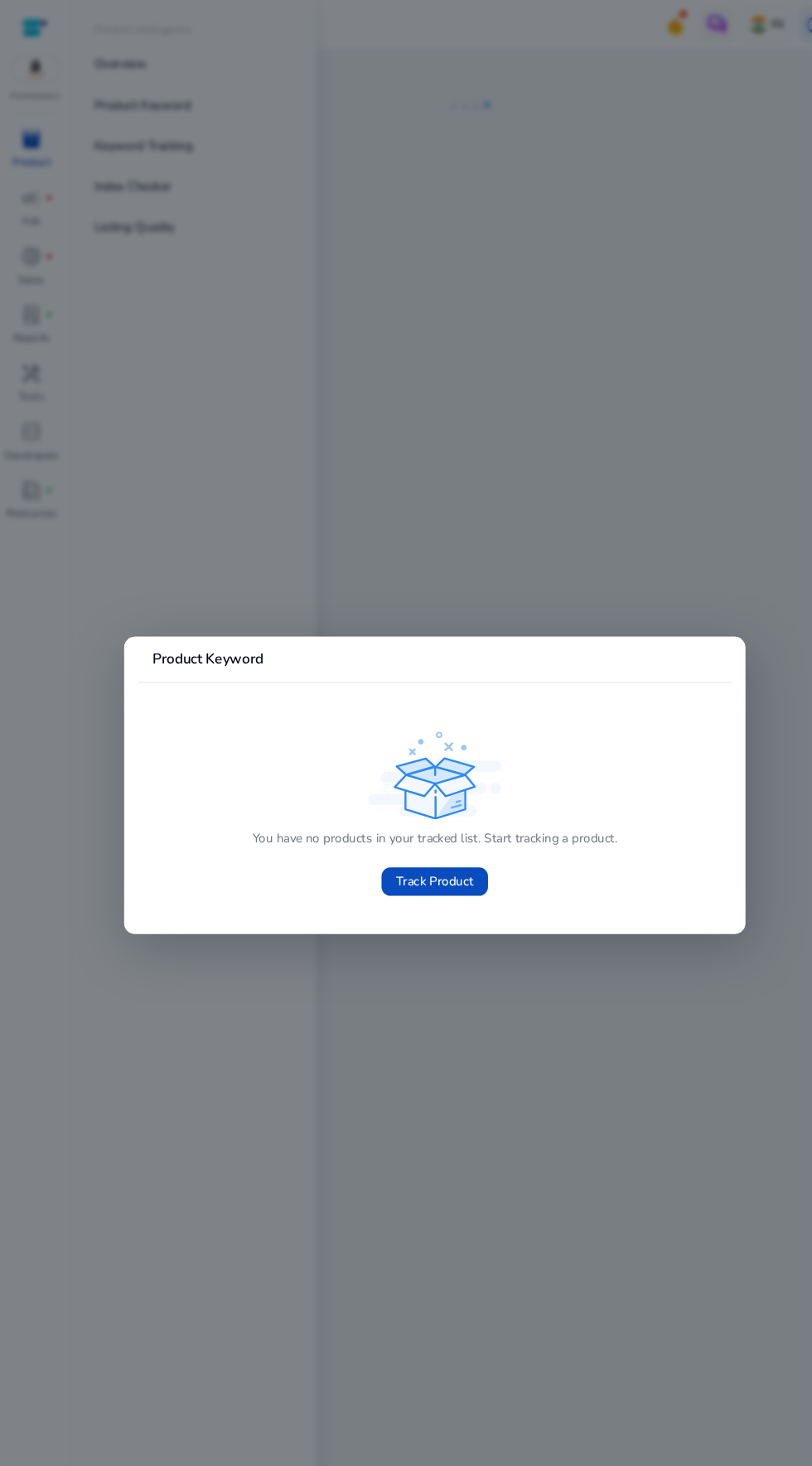
click at [537, 723] on div "You have no products in your tracked list. Start tracking a product. Track Prod…" at bounding box center [405, 762] width 527 height 166
click at [413, 822] on span "Track Product" at bounding box center [405, 822] width 73 height 17
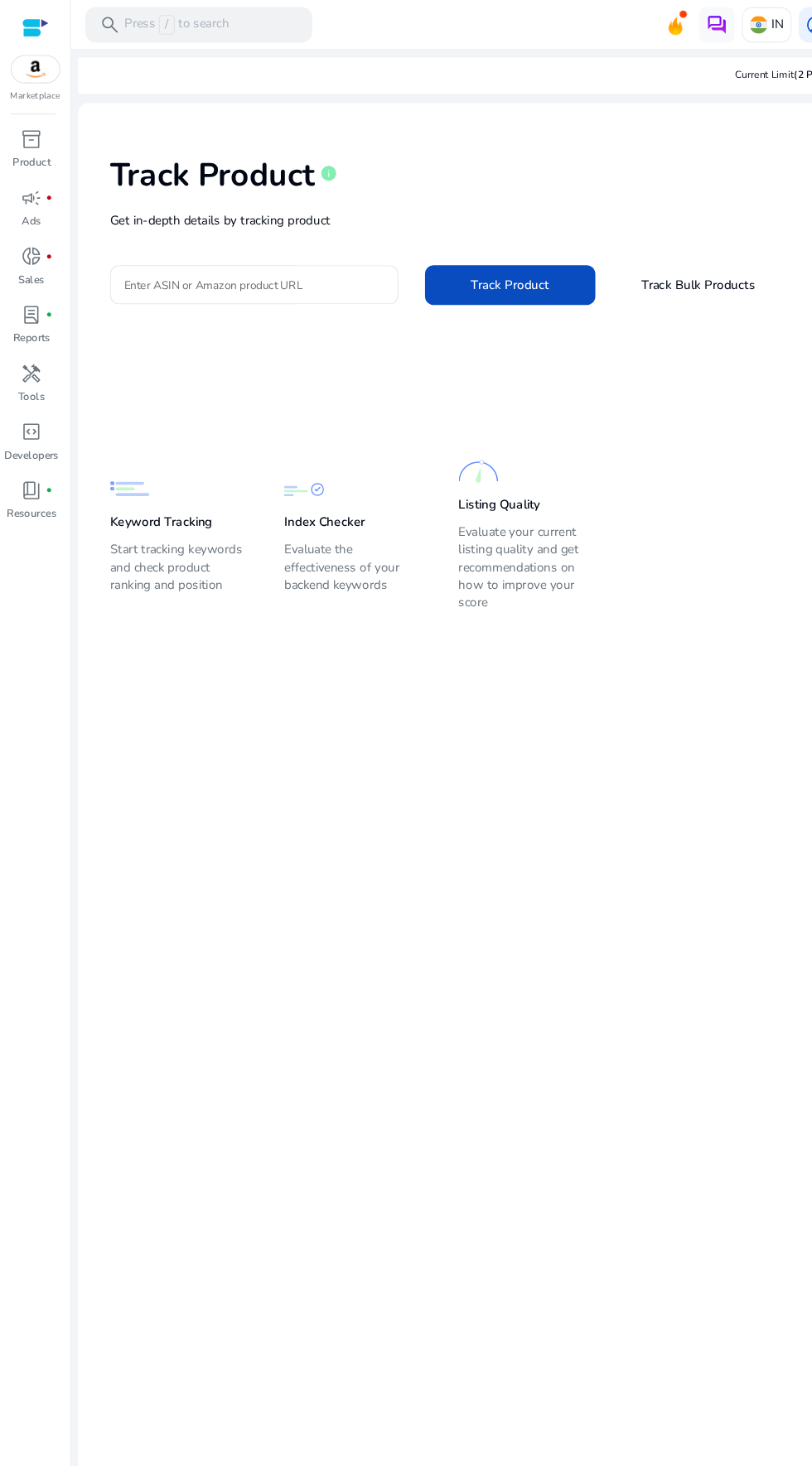
click at [23, 130] on span "inventory_2" at bounding box center [30, 130] width 20 height 20
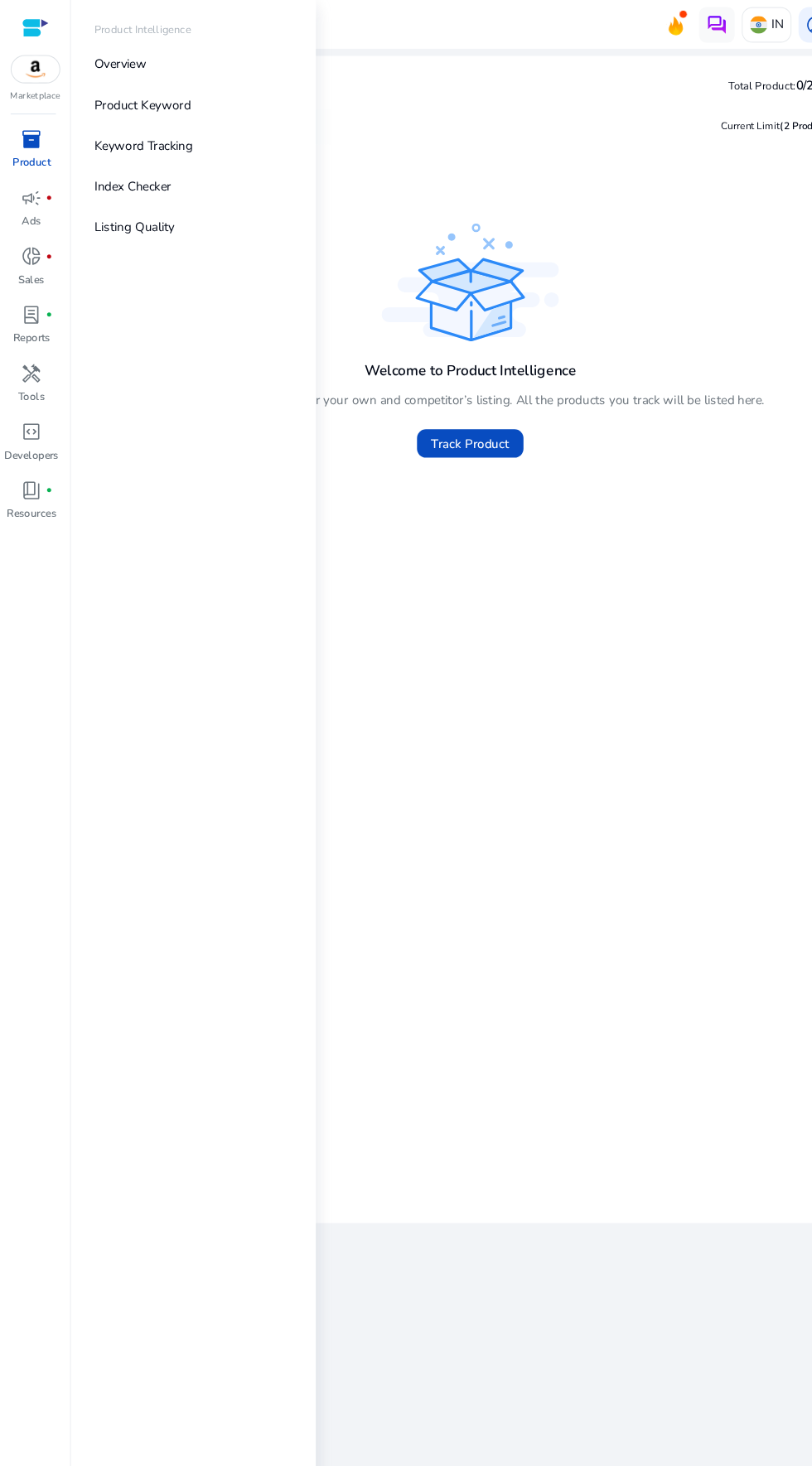
click at [123, 94] on p "Product Keyword" at bounding box center [133, 97] width 90 height 17
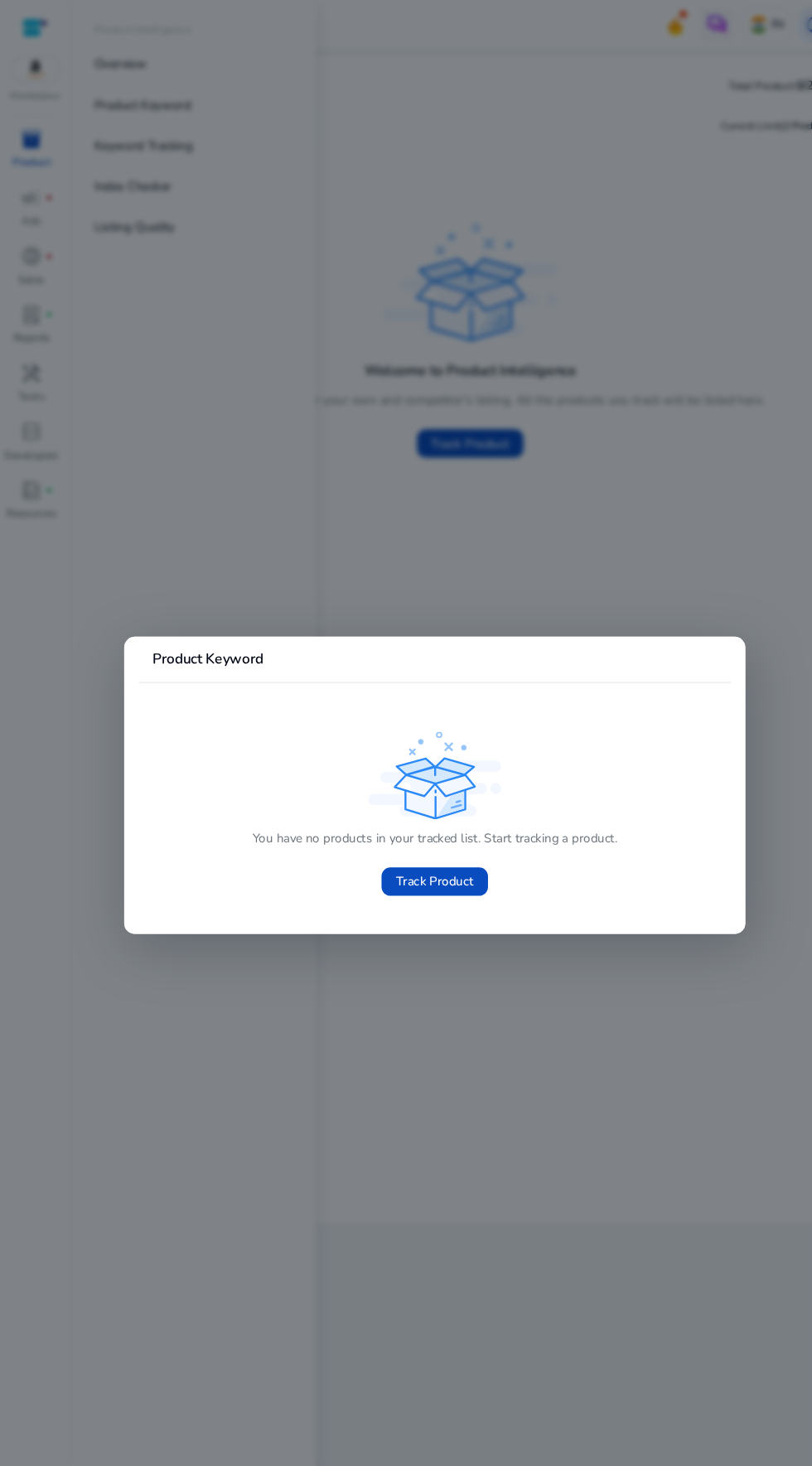
click at [493, 719] on div "You have no products in your tracked list. Start tracking a product. Track Prod…" at bounding box center [405, 762] width 527 height 166
click at [531, 954] on div at bounding box center [406, 733] width 812 height 1466
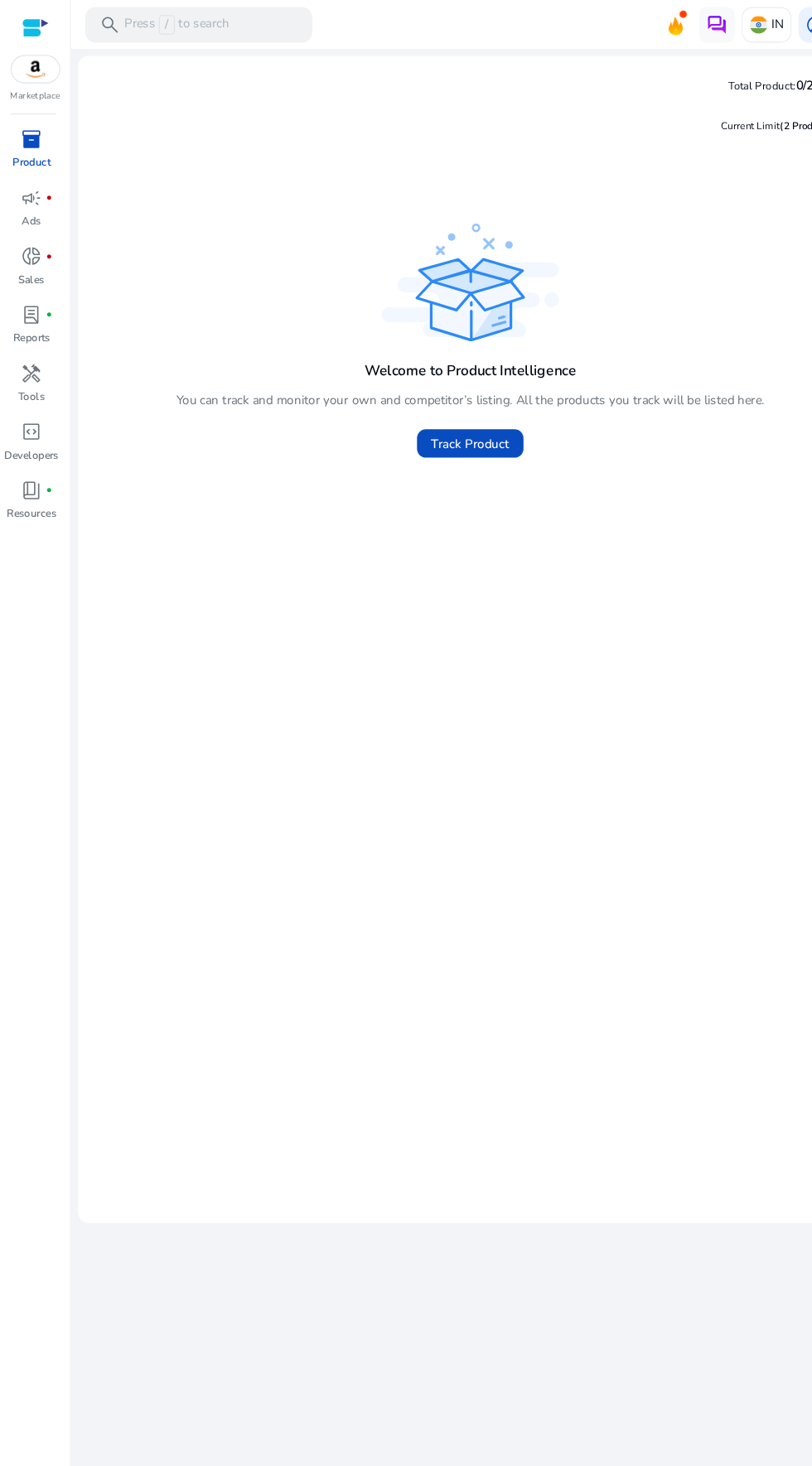
click at [14, 156] on p "Product" at bounding box center [30, 151] width 36 height 15
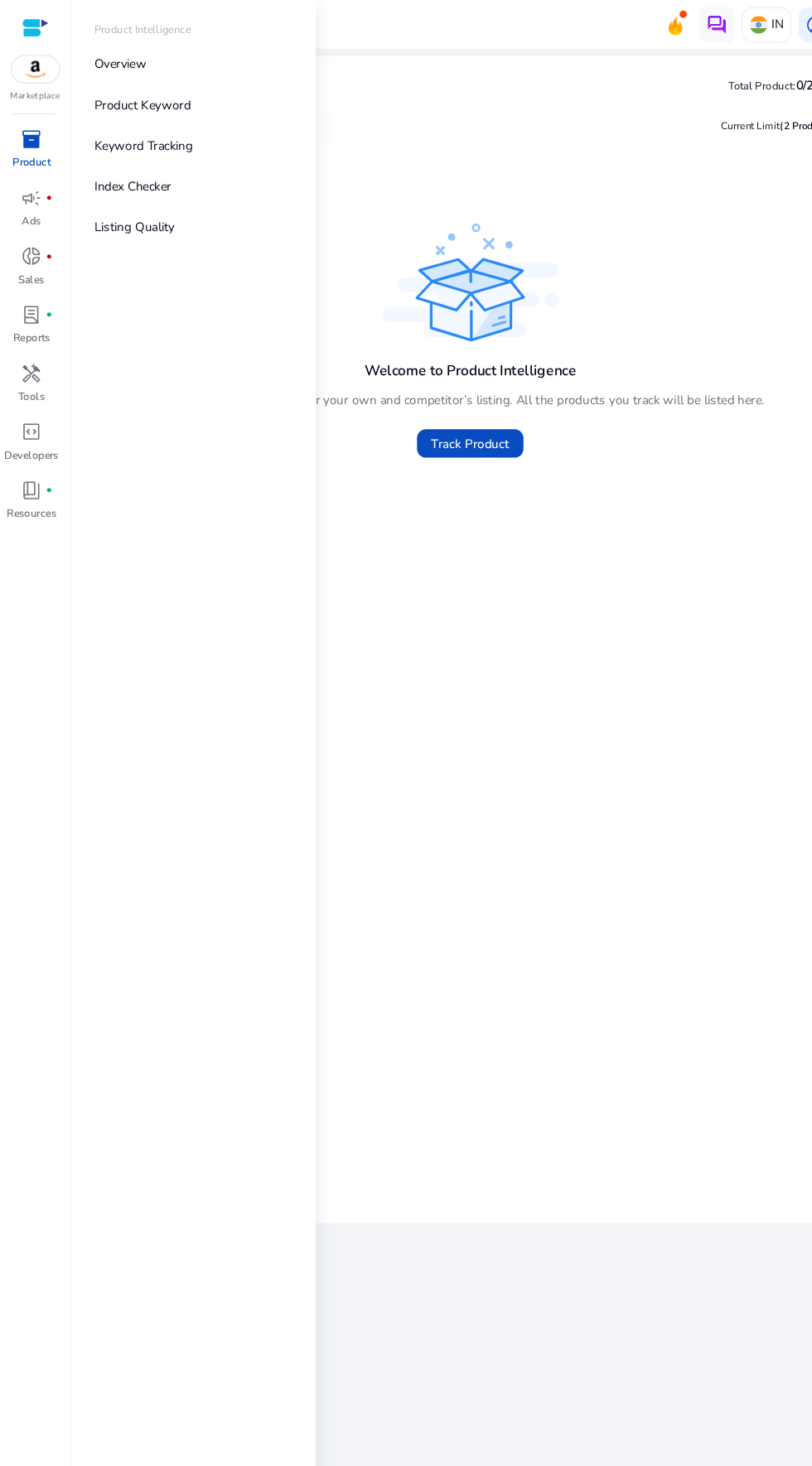
click at [567, 840] on div "Welcome to Product Intelligence You can track and monitor your own and competit…" at bounding box center [439, 645] width 706 height 880
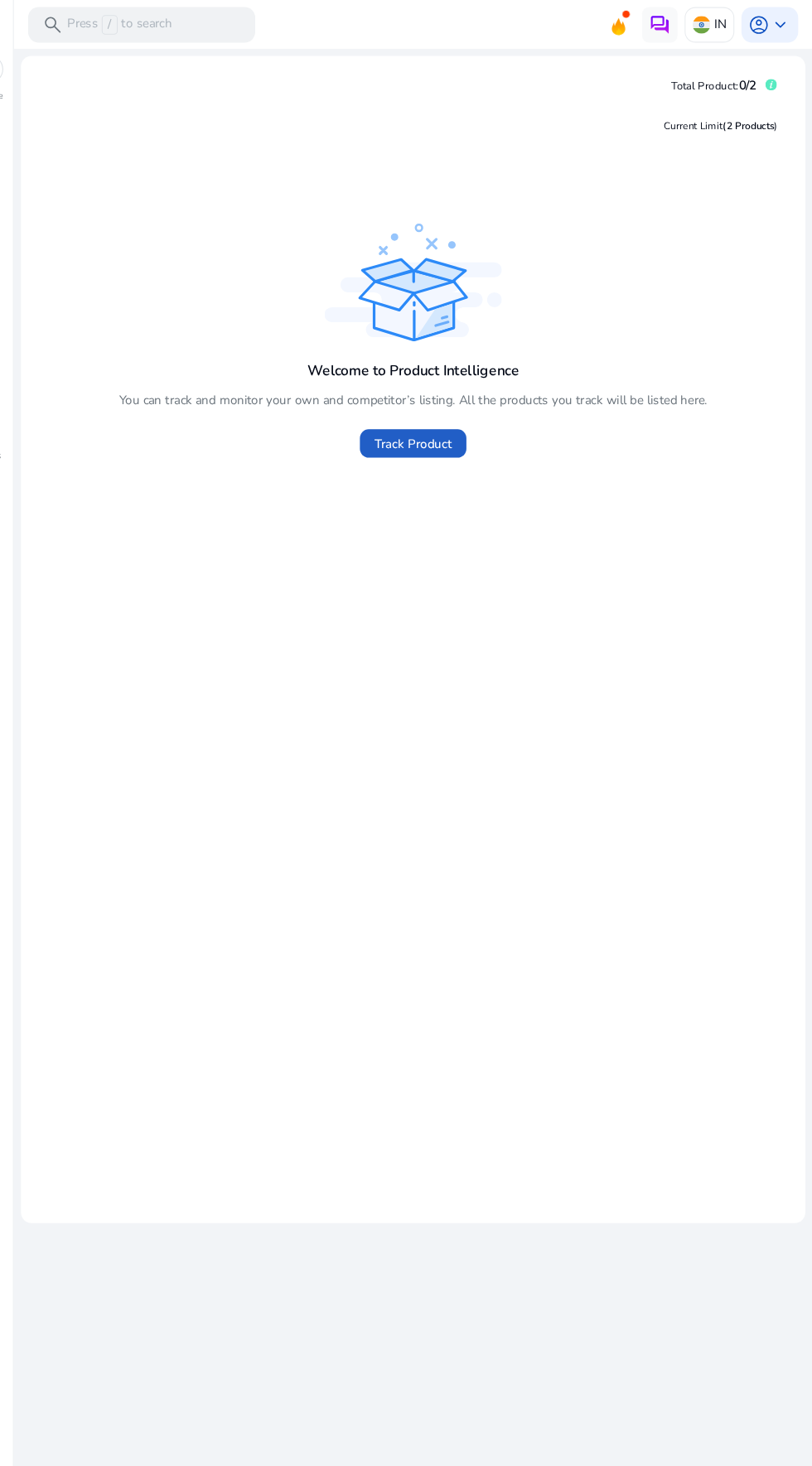
click at [422, 419] on span "Track Product" at bounding box center [439, 414] width 73 height 17
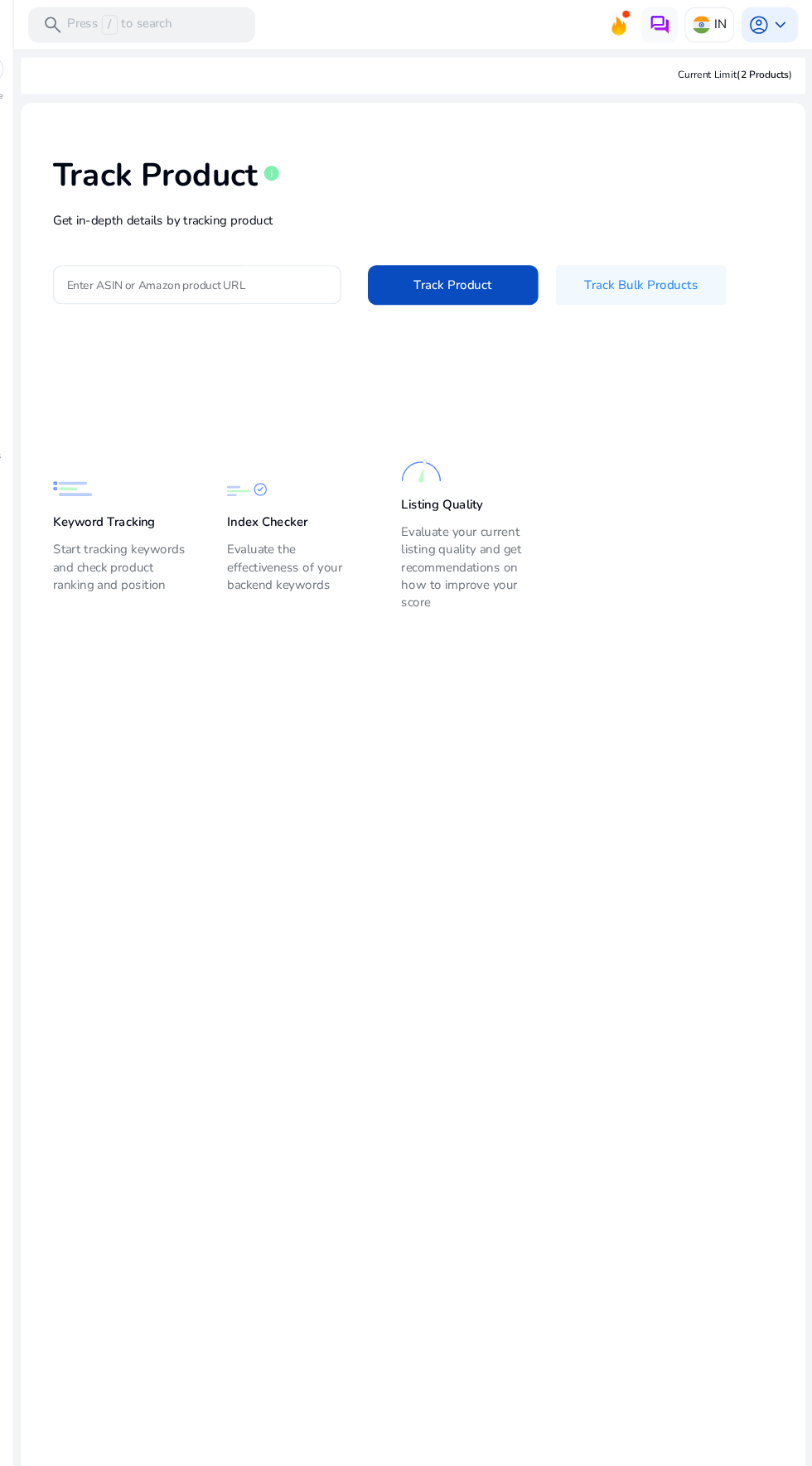
click at [123, 491] on p "Keyword Tracking" at bounding box center [150, 488] width 95 height 17
click at [125, 494] on p "Keyword Tracking" at bounding box center [150, 488] width 95 height 17
click at [152, 270] on input "Enter ASIN or Amazon product URL" at bounding box center [237, 266] width 243 height 18
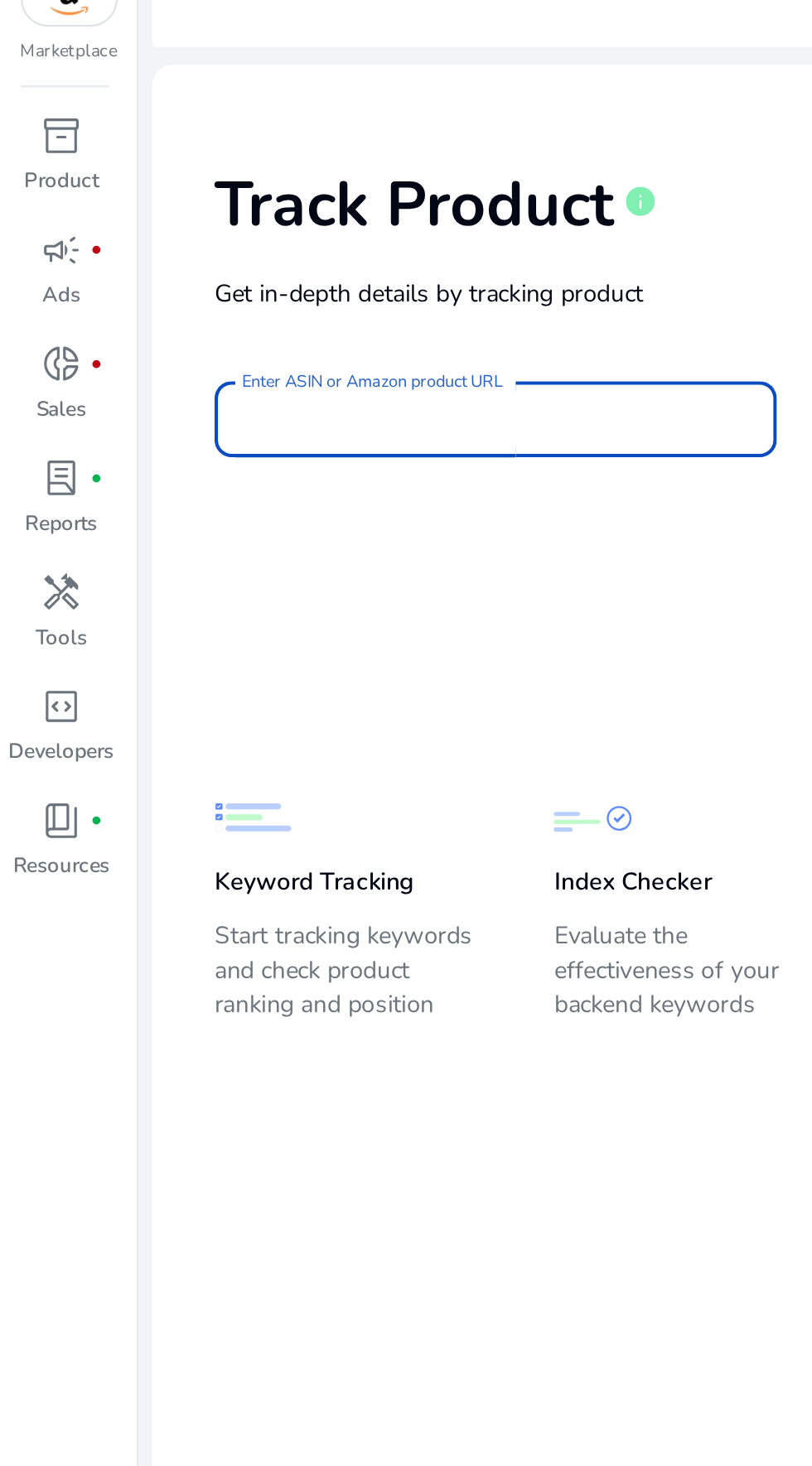
paste input "**********"
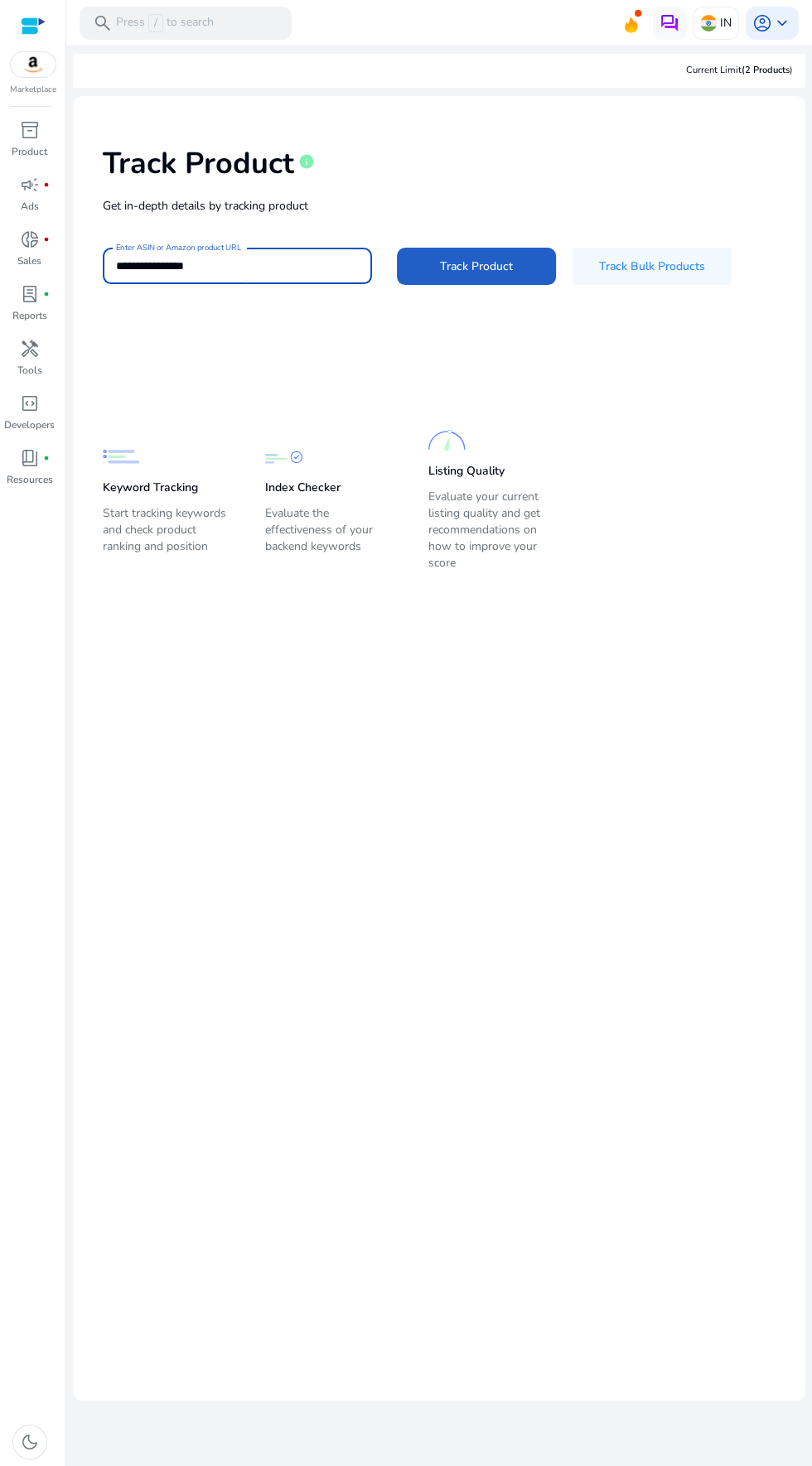
click at [460, 265] on span "Track Product" at bounding box center [476, 266] width 73 height 17
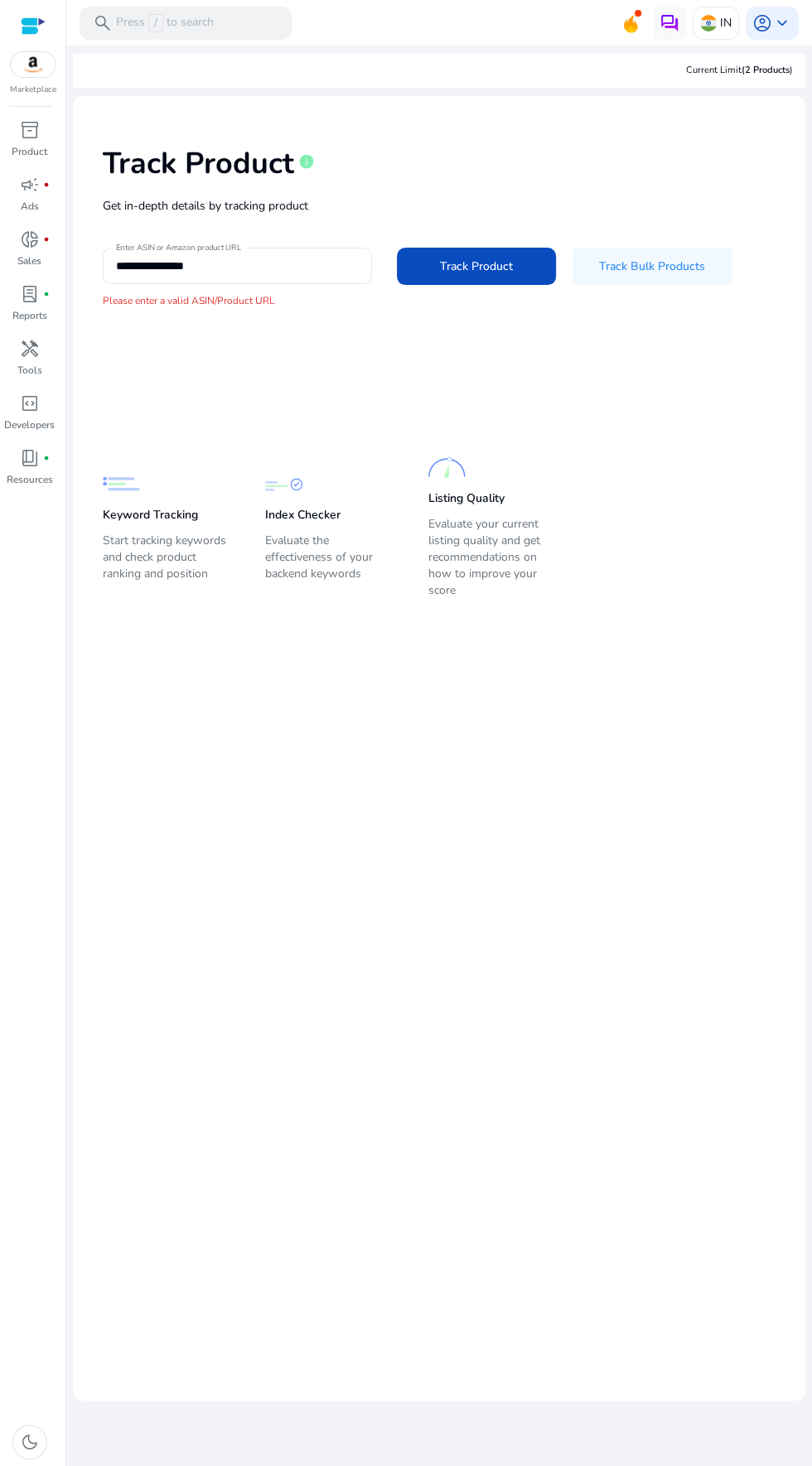
click at [227, 261] on input "**********" at bounding box center [237, 266] width 243 height 18
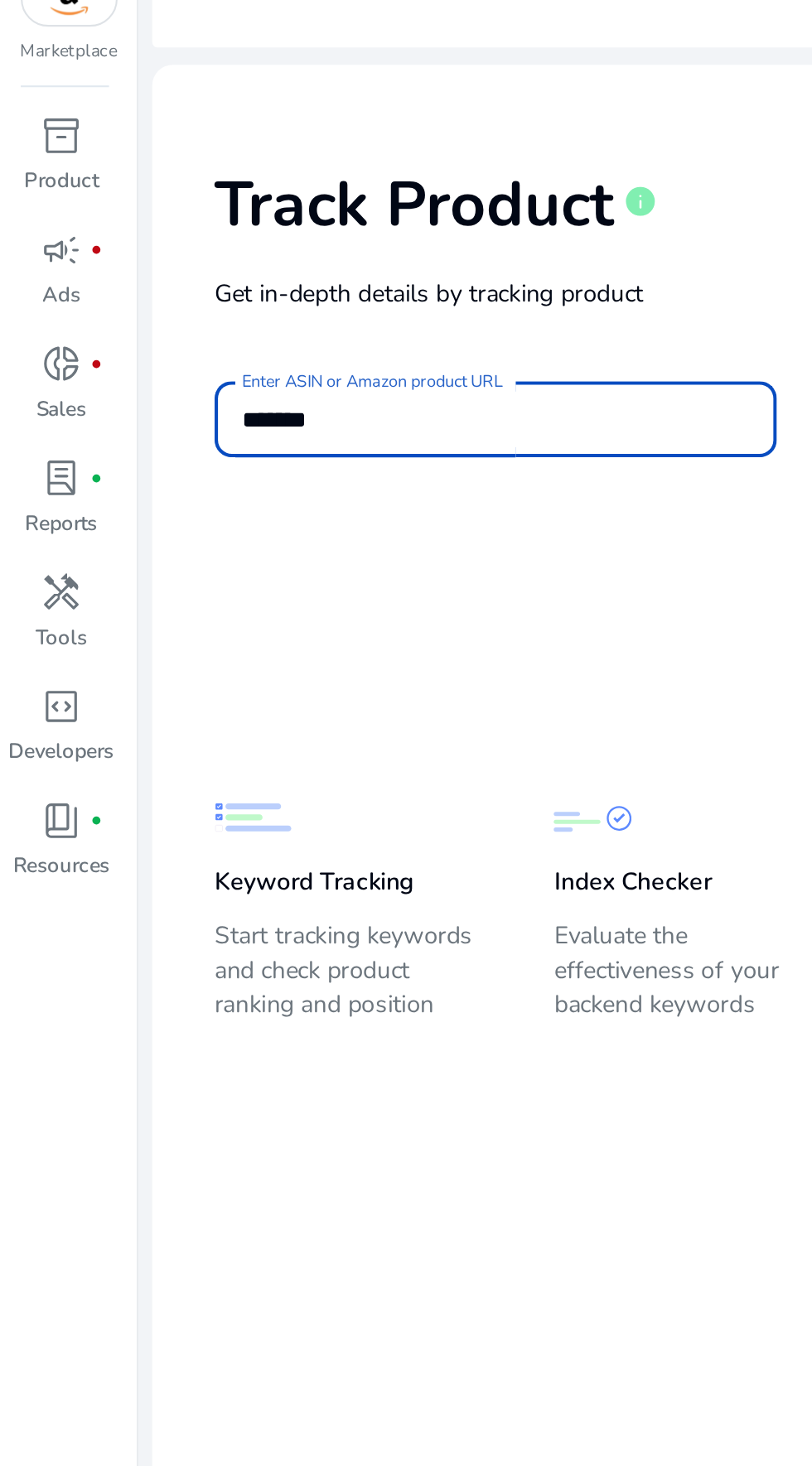
type input "******"
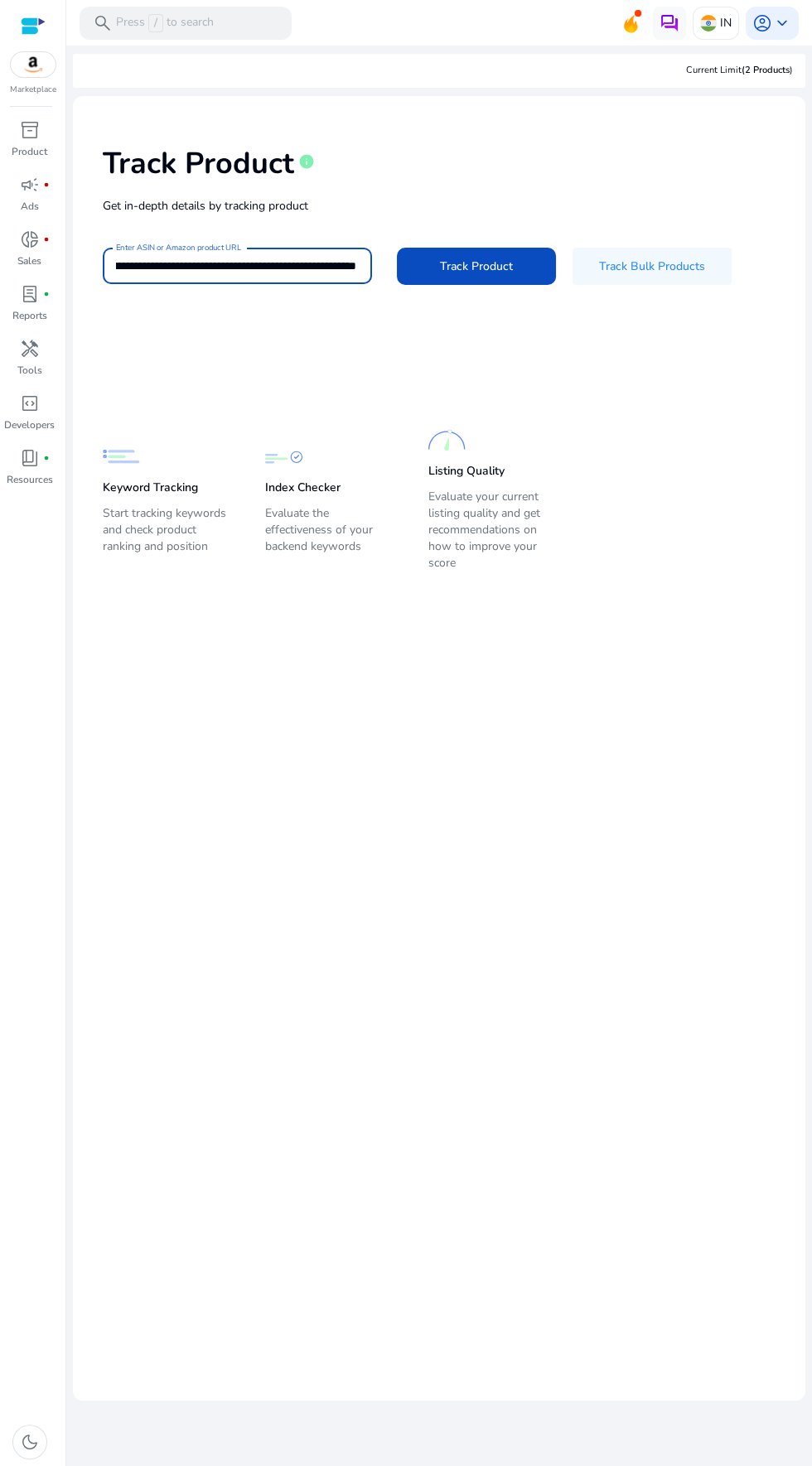
scroll to position [3, 0]
type input "**********"
click at [446, 266] on span "Track Product" at bounding box center [476, 266] width 73 height 17
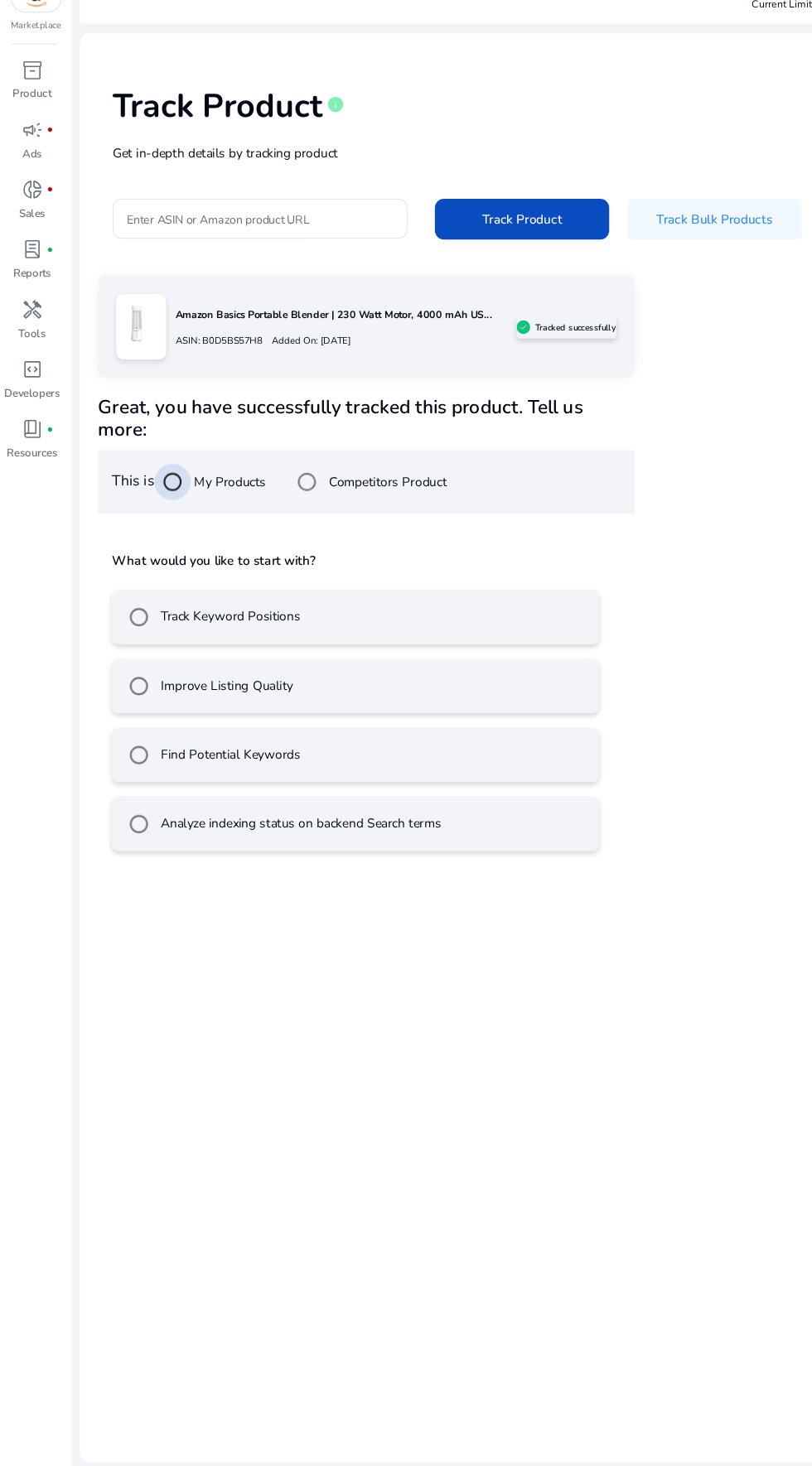
scroll to position [53, 0]
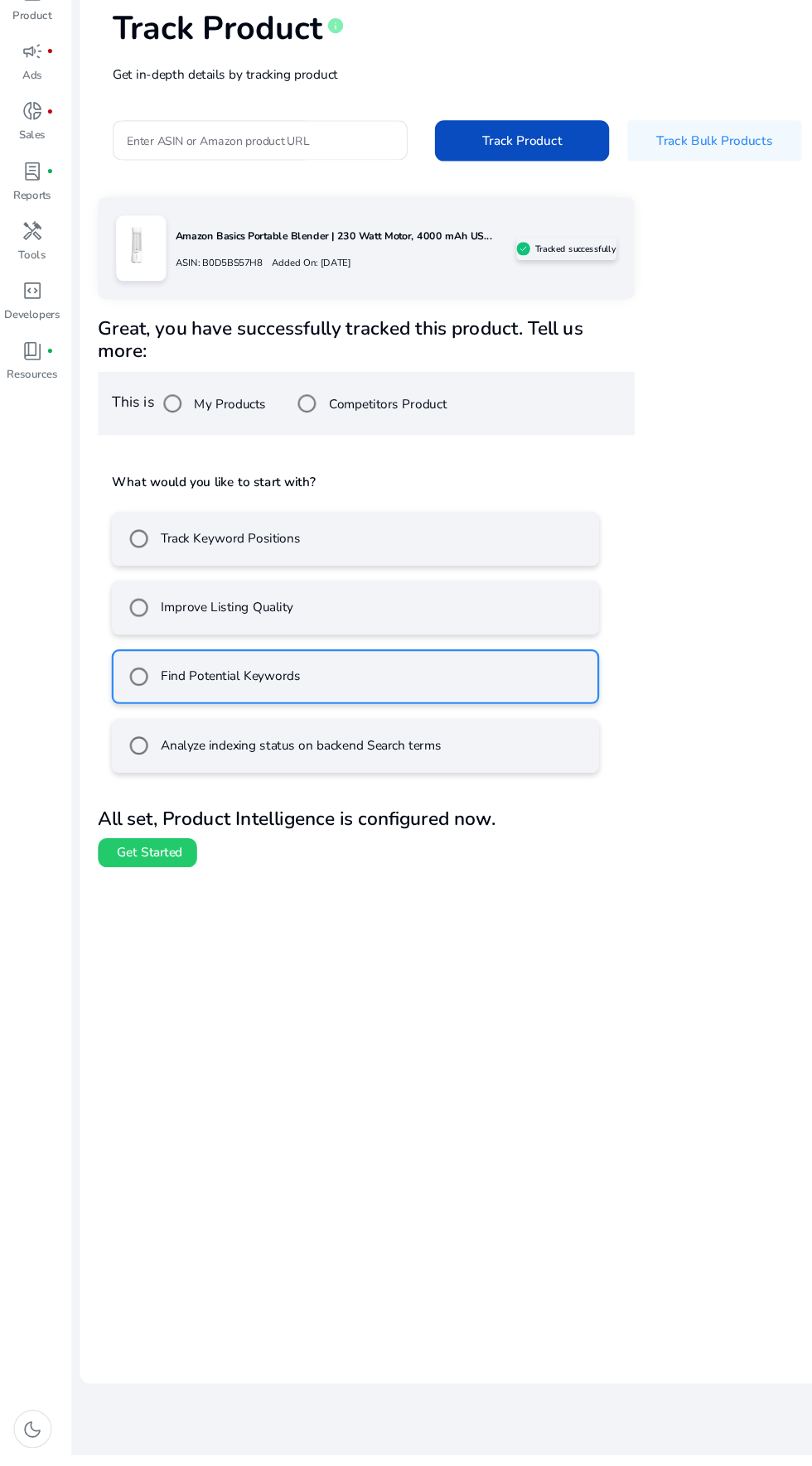
click at [157, 918] on span "Get Started" at bounding box center [137, 916] width 60 height 17
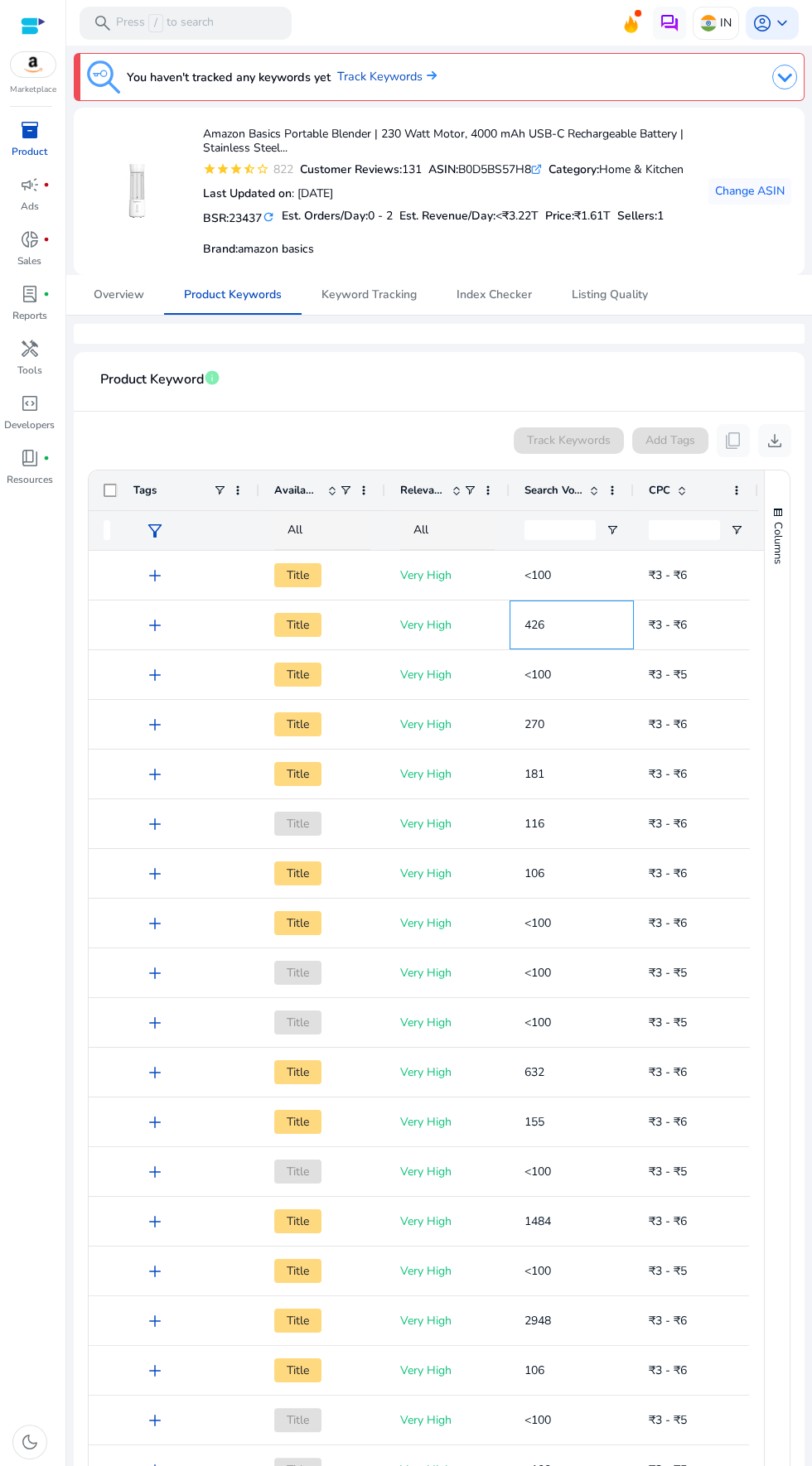
click at [512, 600] on div "426" at bounding box center [571, 624] width 124 height 49
click at [383, 293] on span "Keyword Tracking" at bounding box center [368, 295] width 95 height 12
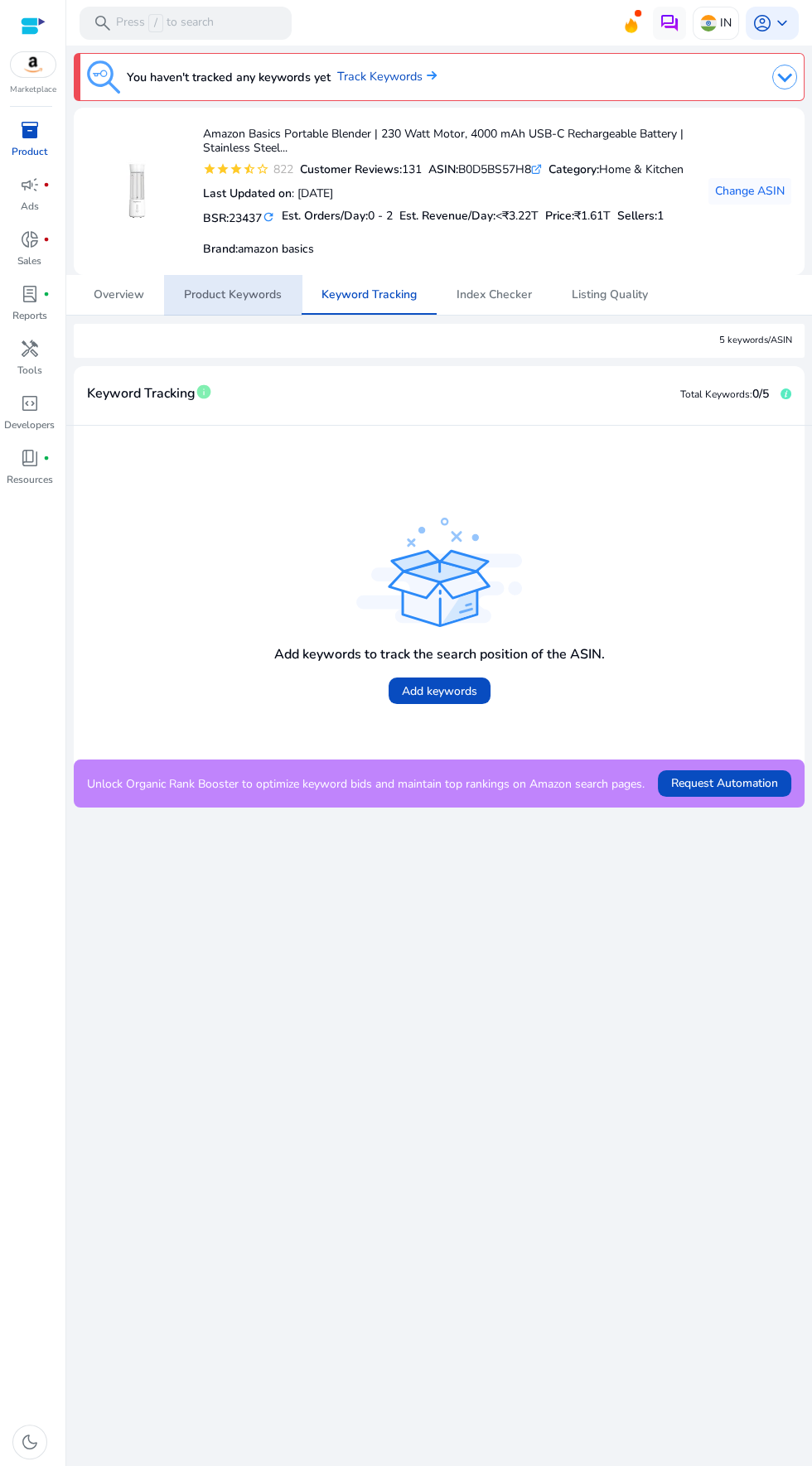
click at [246, 296] on span "Product Keywords" at bounding box center [233, 295] width 98 height 12
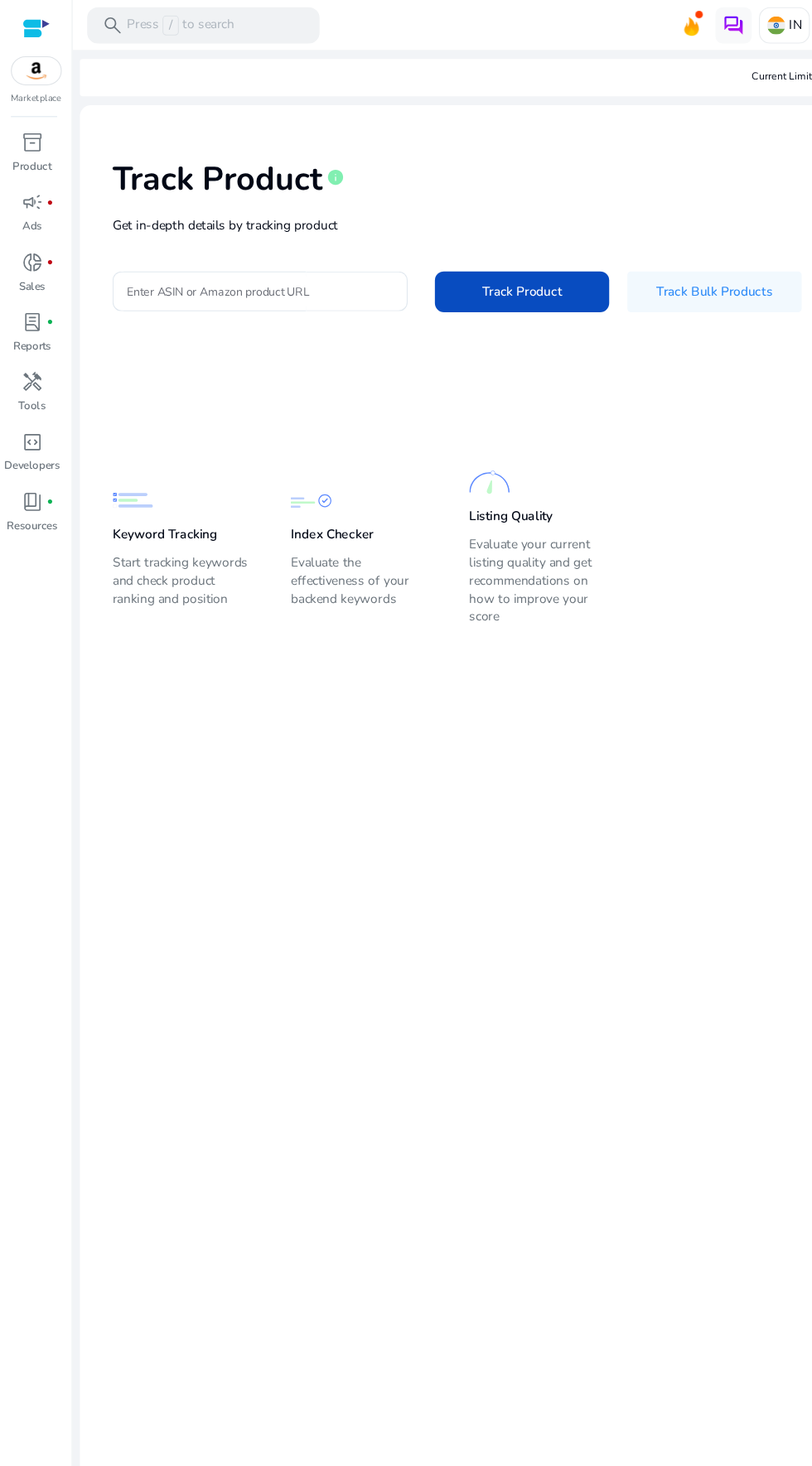
click at [676, 258] on span "Track Bulk Products" at bounding box center [652, 266] width 106 height 17
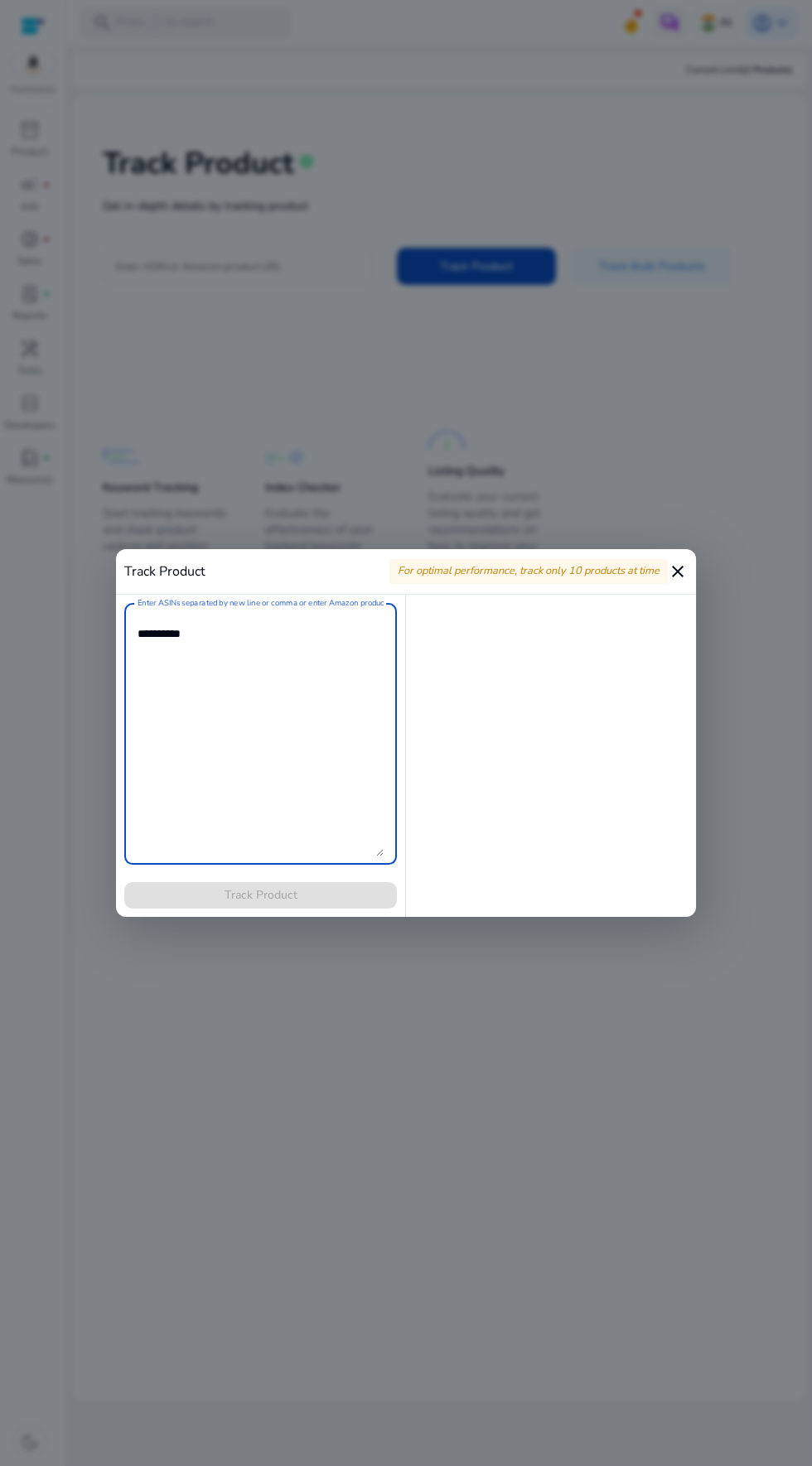
click at [682, 570] on mat-icon "close" at bounding box center [678, 572] width 20 height 20
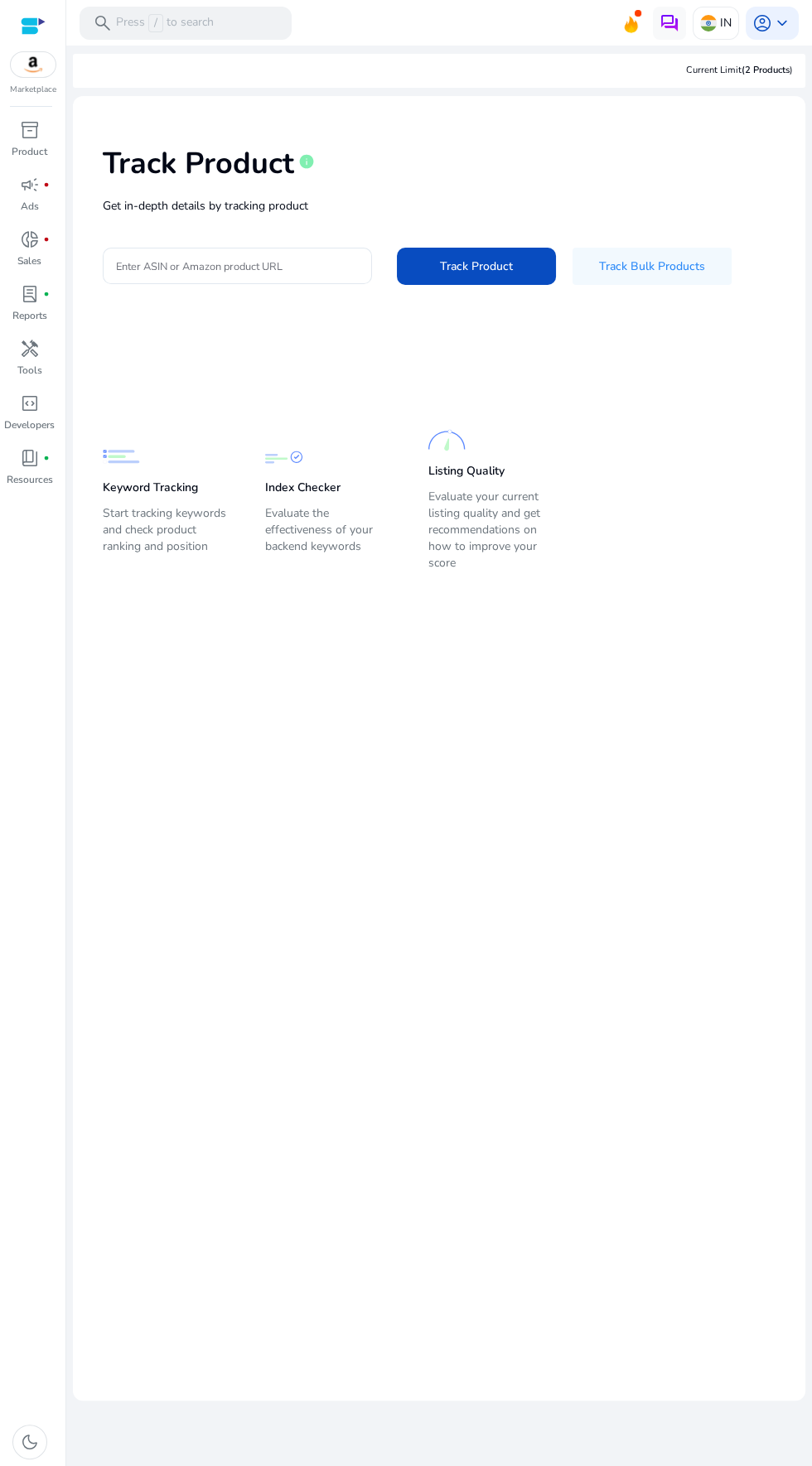
click at [674, 264] on span "Track Bulk Products" at bounding box center [652, 266] width 106 height 17
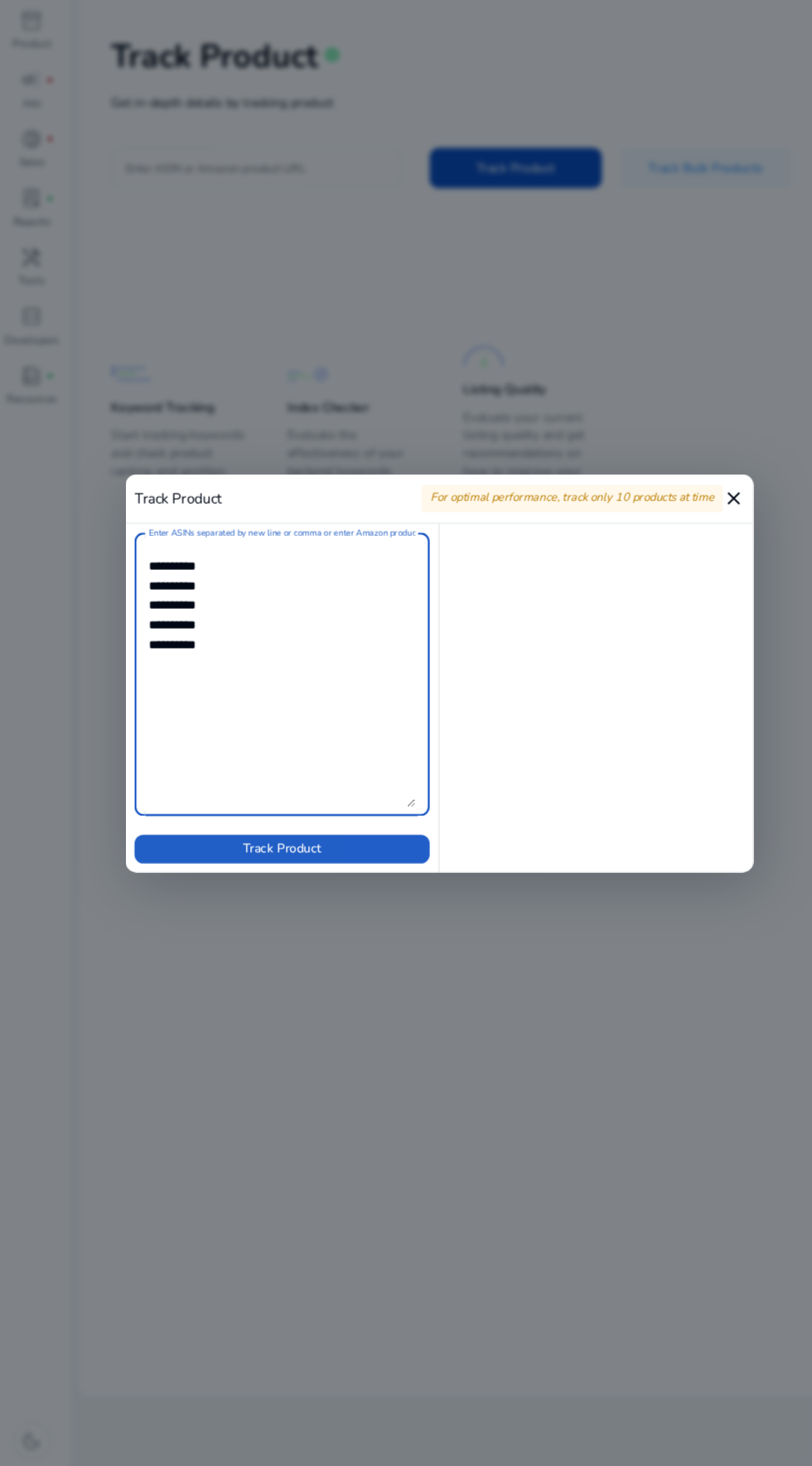
click at [360, 902] on span at bounding box center [260, 895] width 272 height 40
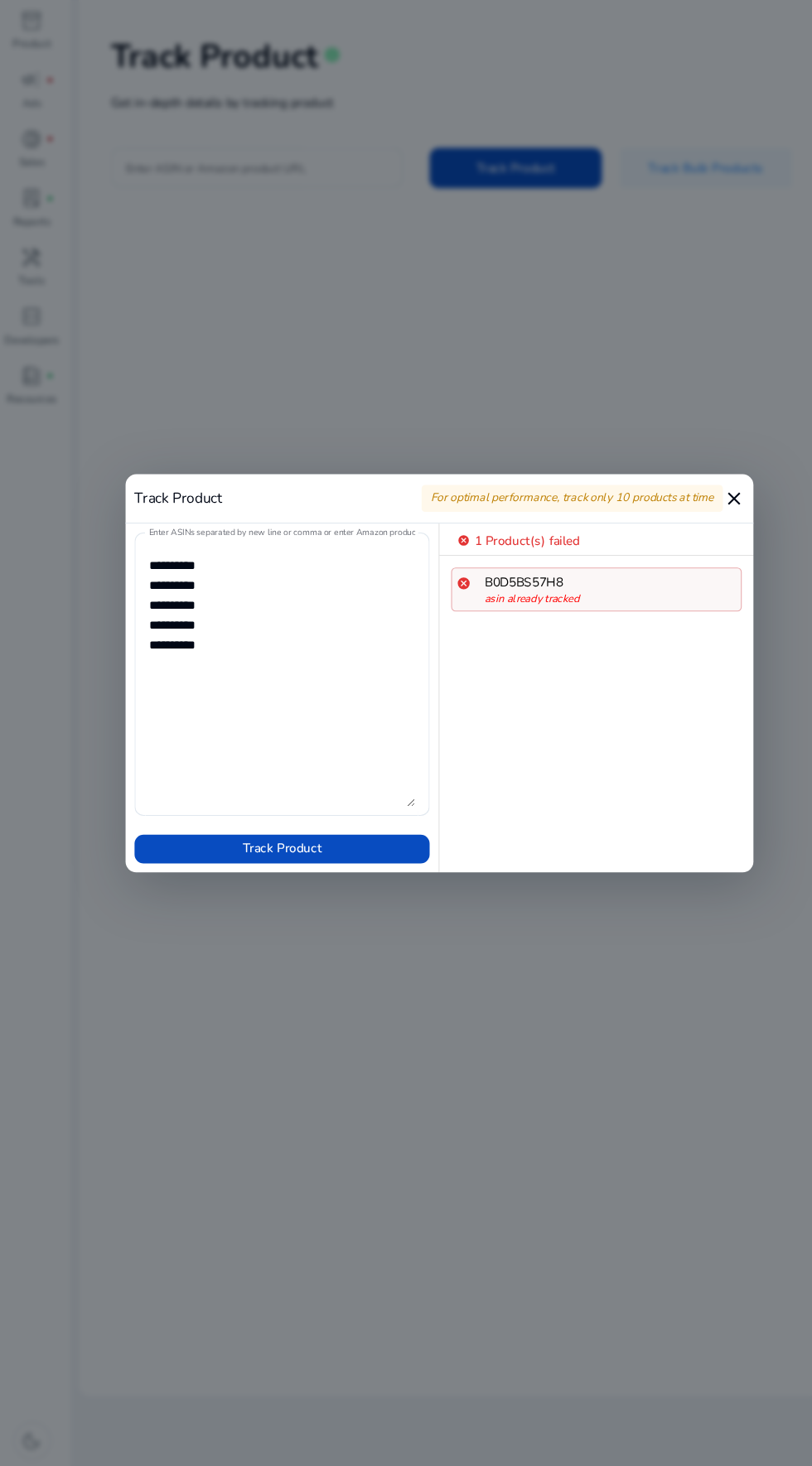
click at [238, 630] on textarea "Enter ASINs separated by new line or comma or enter Amazon product page URL" at bounding box center [260, 733] width 246 height 245
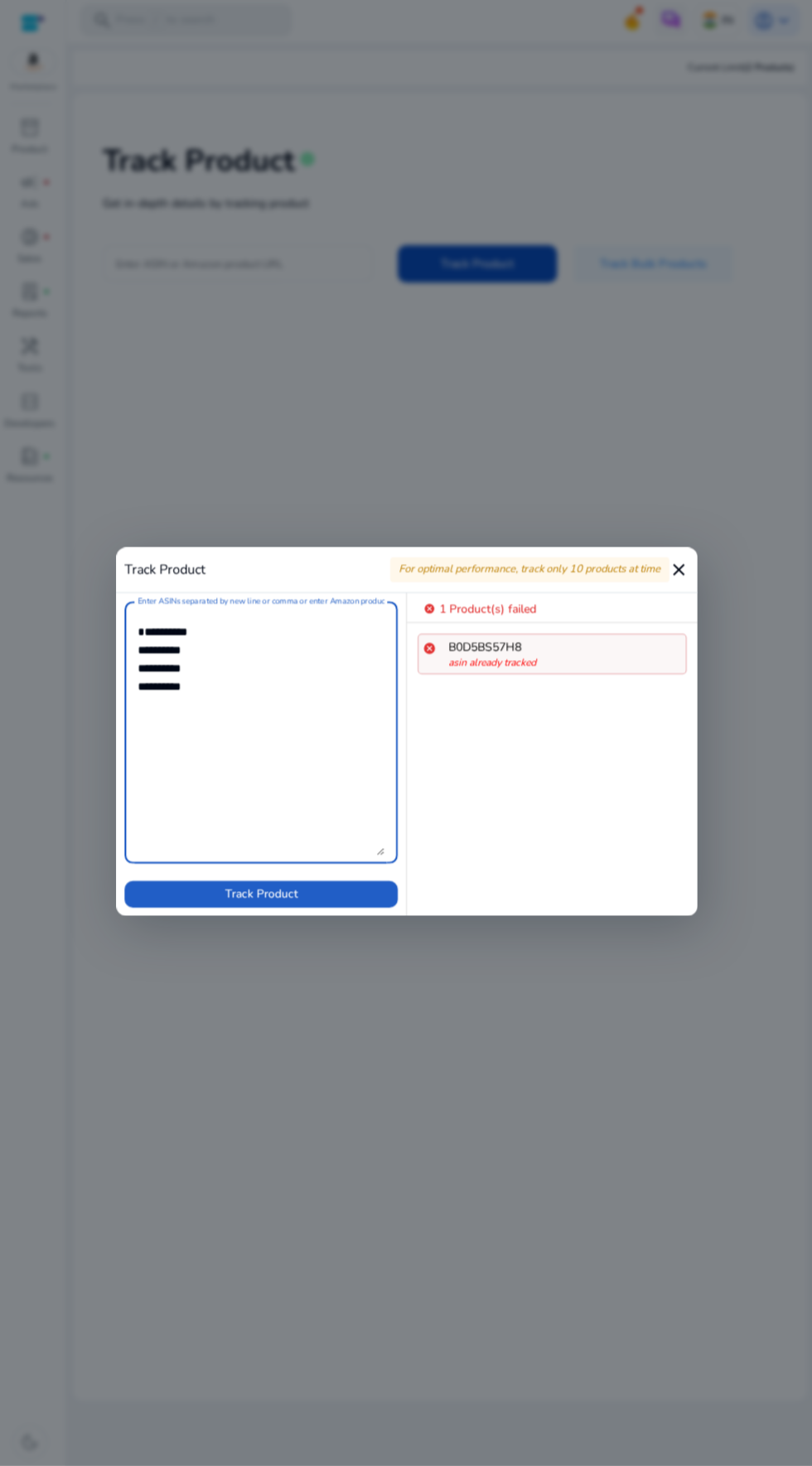
click at [341, 901] on span at bounding box center [260, 895] width 272 height 40
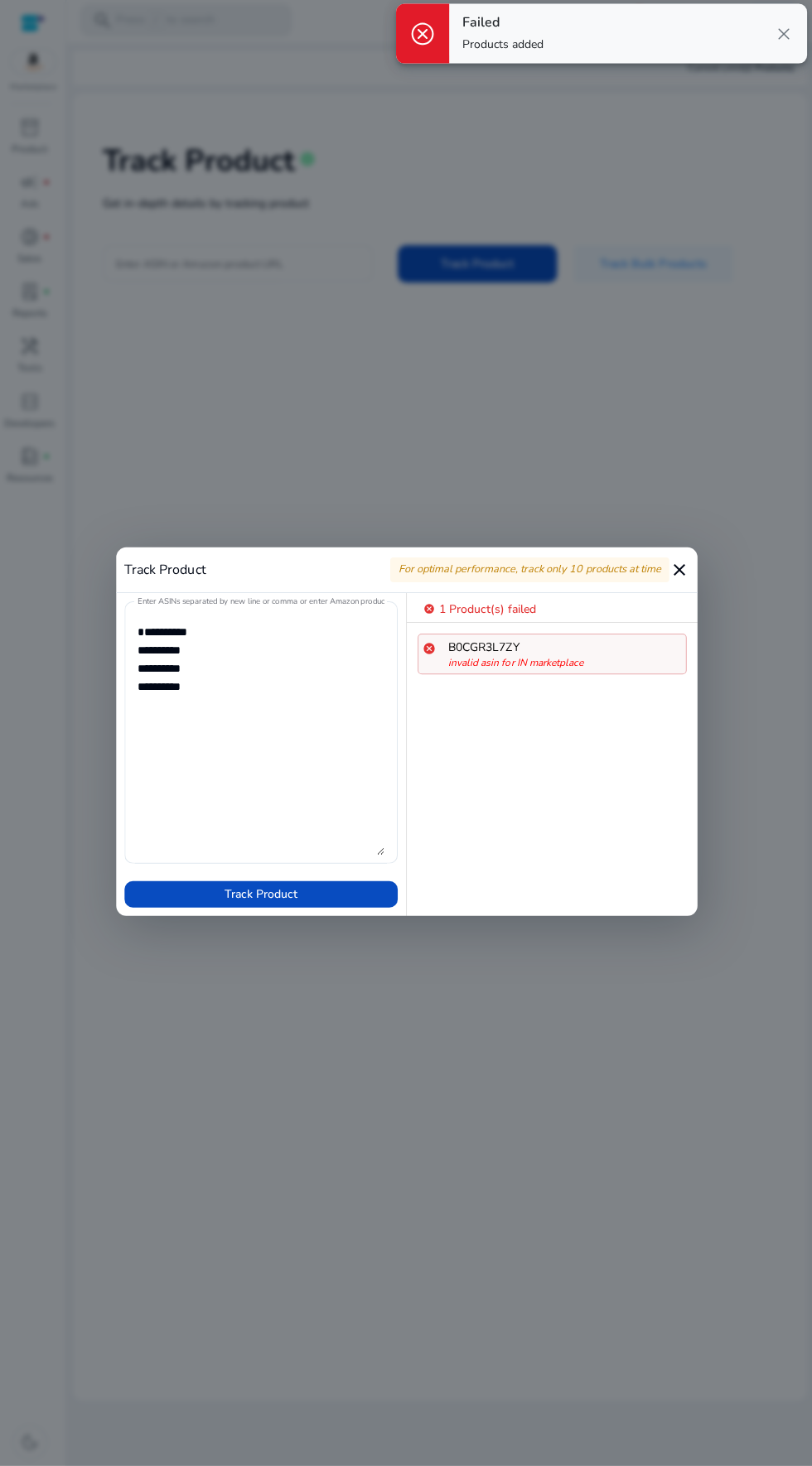
click at [245, 634] on textarea "Enter ASINs separated by new line or comma or enter Amazon product page URL" at bounding box center [260, 733] width 246 height 245
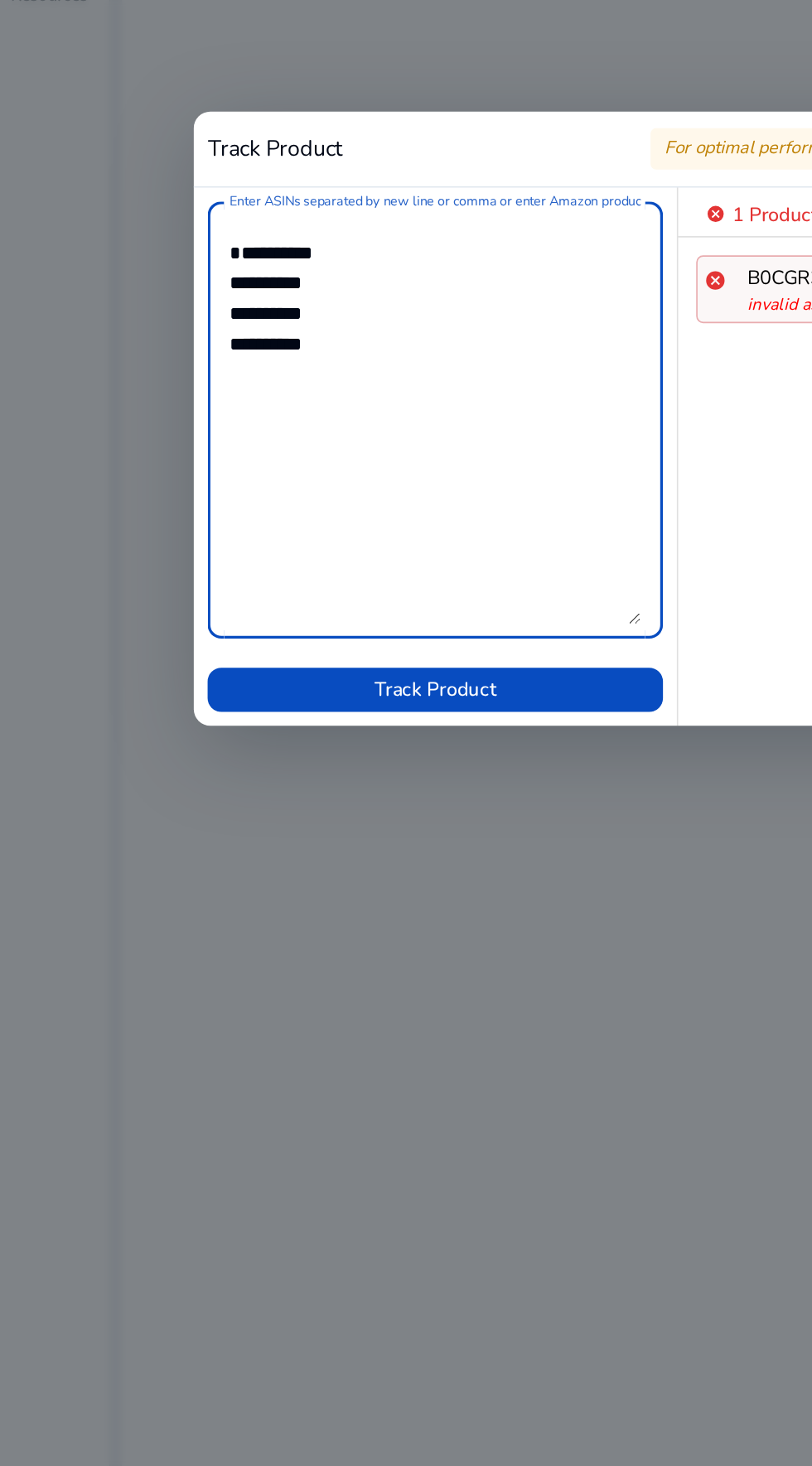
click at [221, 648] on textarea "Enter ASINs separated by new line or comma or enter Amazon product page URL" at bounding box center [260, 733] width 246 height 245
click at [142, 657] on textarea "Enter ASINs separated by new line or comma or enter Amazon product page URL" at bounding box center [260, 733] width 246 height 245
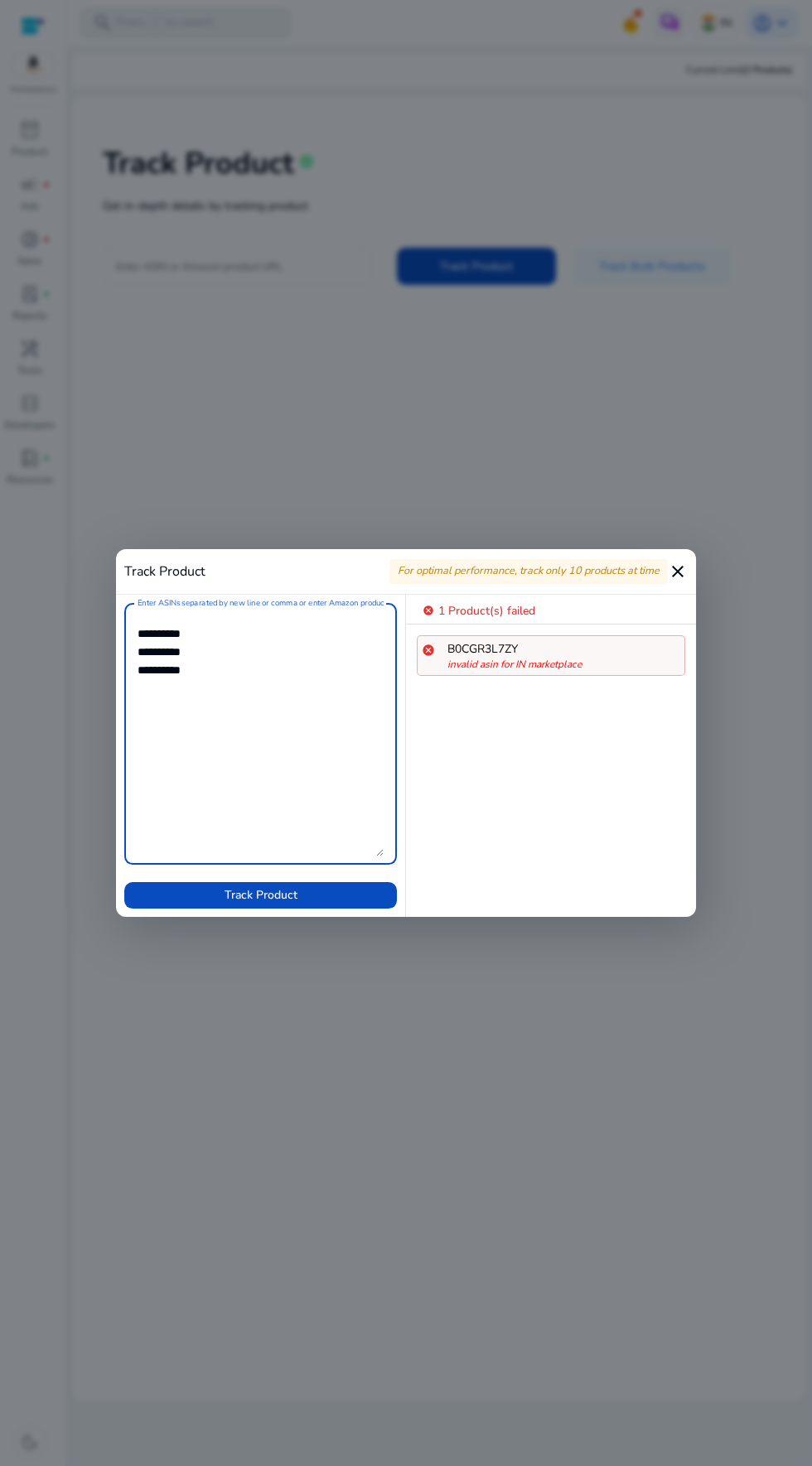
click at [328, 904] on span at bounding box center [260, 895] width 272 height 40
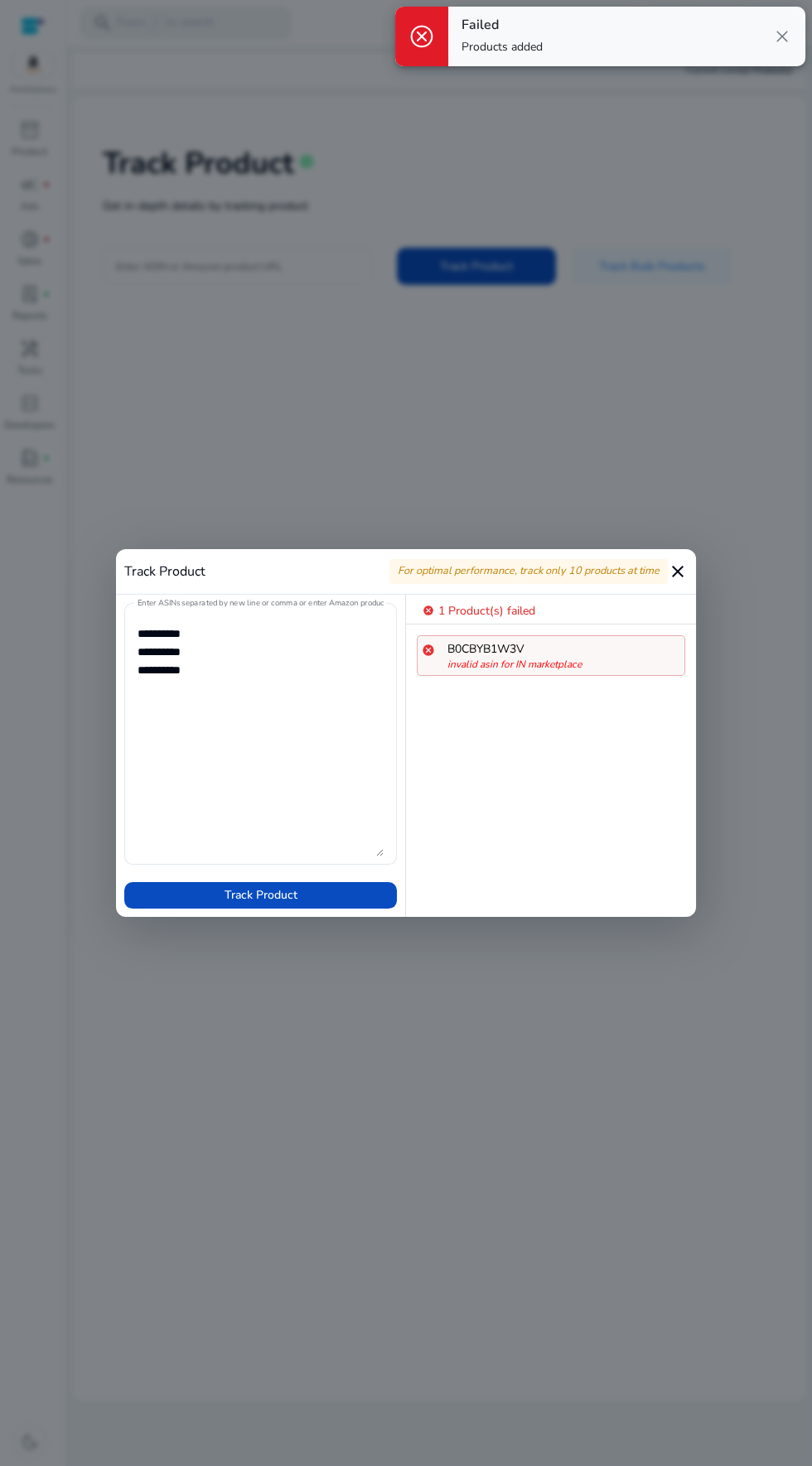
click at [241, 627] on textarea "Enter ASINs separated by new line or comma or enter Amazon product page URL" at bounding box center [260, 733] width 246 height 245
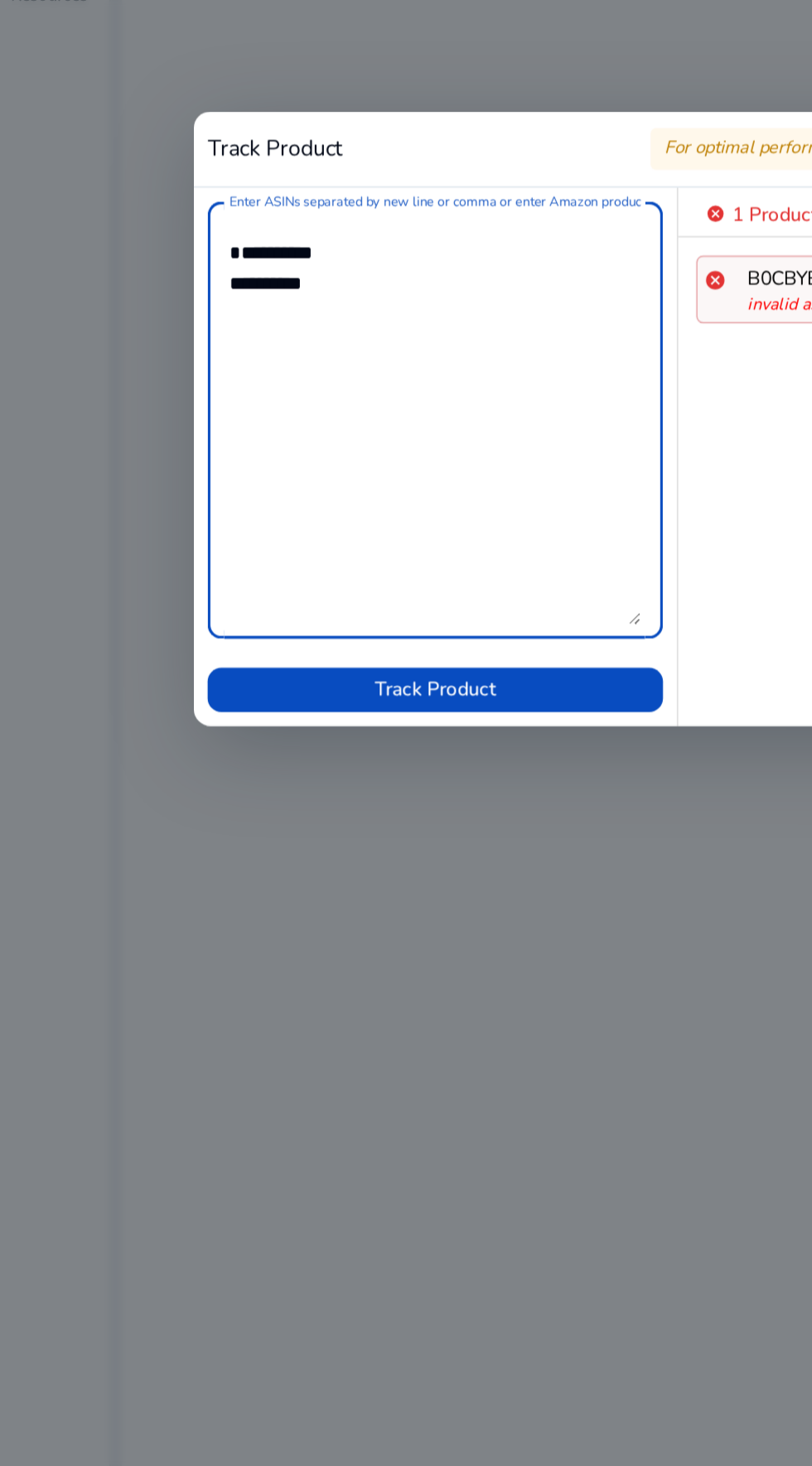
click at [324, 893] on span at bounding box center [260, 895] width 272 height 40
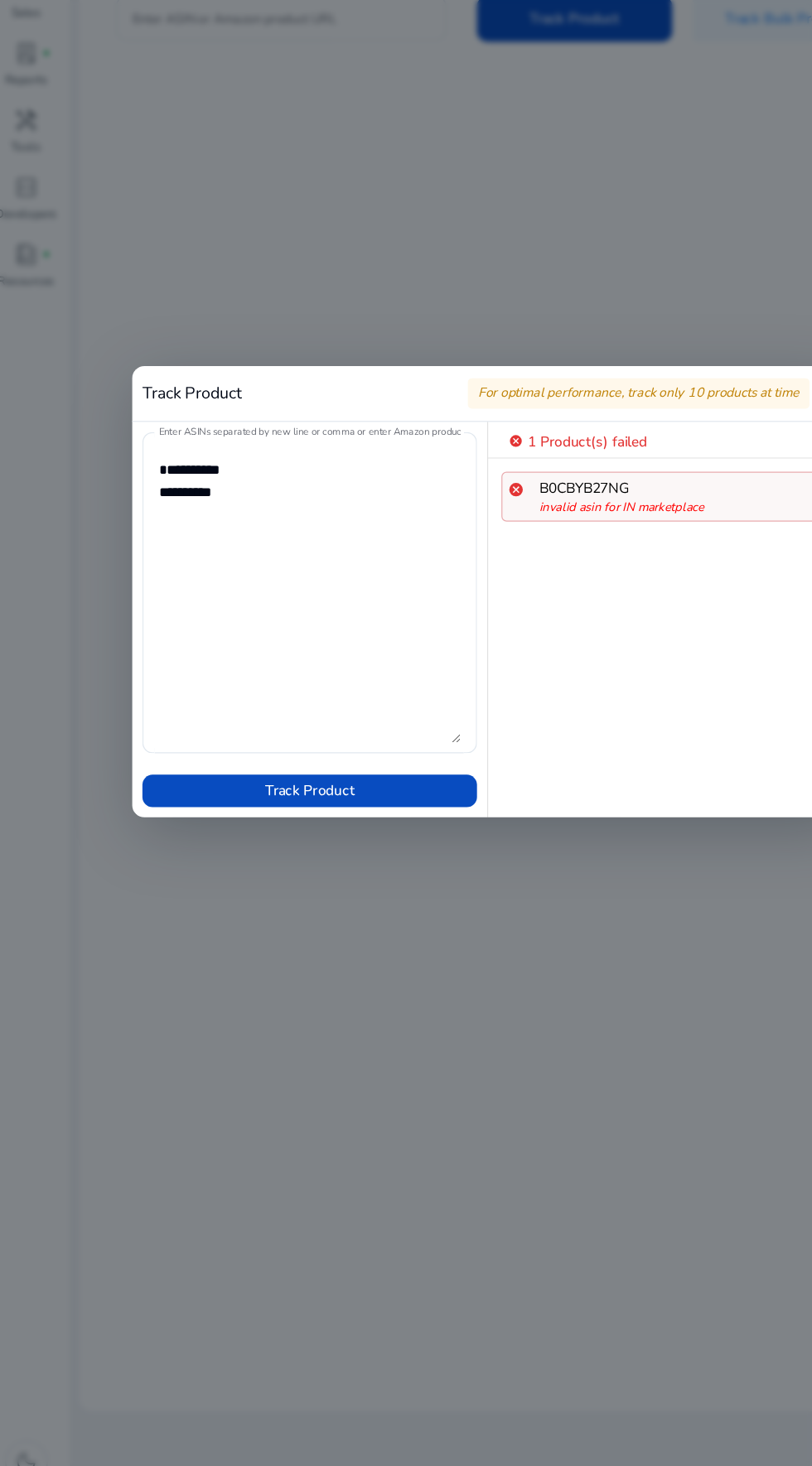
click at [234, 648] on textarea "Enter ASINs separated by new line or comma or enter Amazon product page URL" at bounding box center [260, 733] width 246 height 245
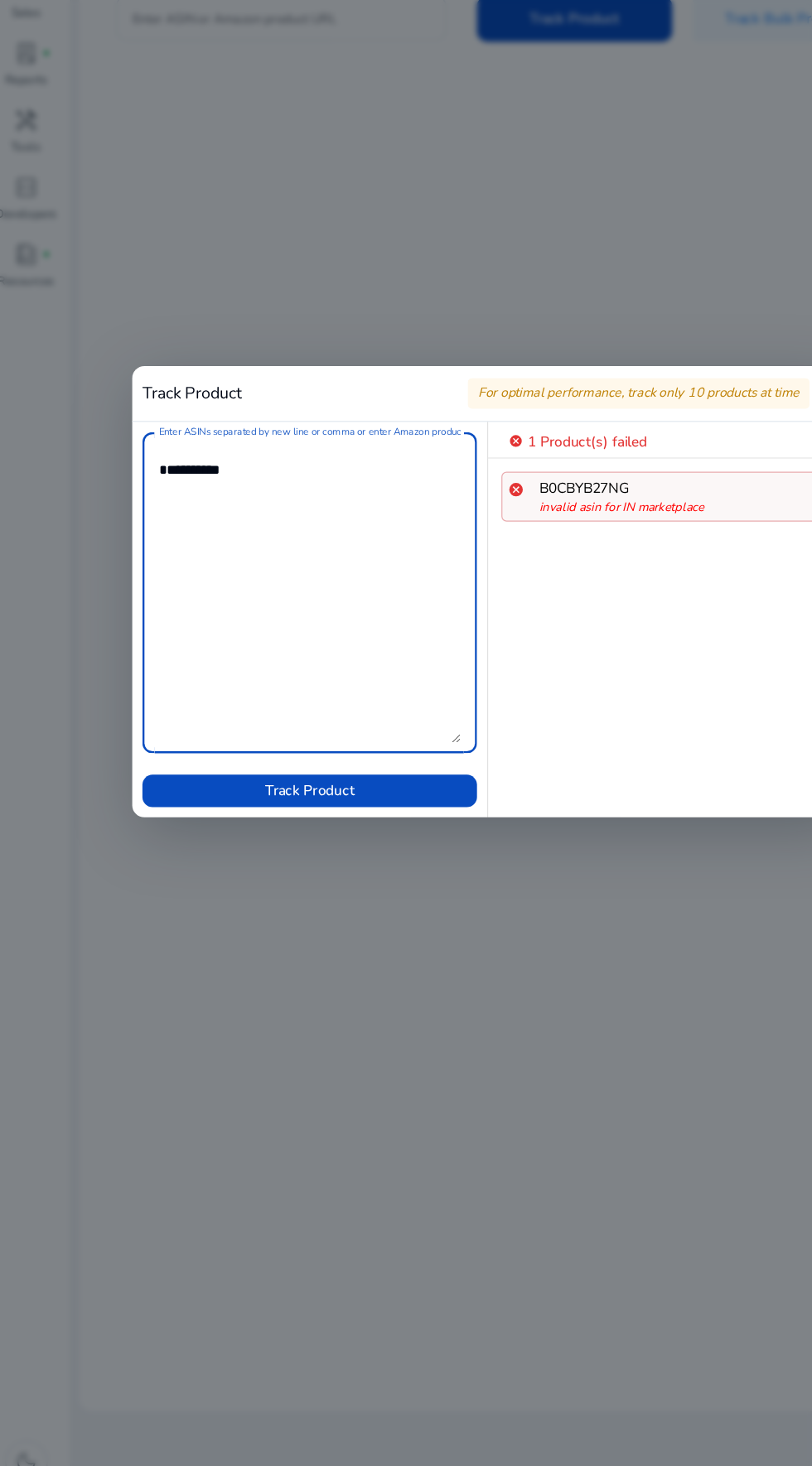
click at [196, 642] on textarea "Enter ASINs separated by new line or comma or enter Amazon product page URL" at bounding box center [260, 733] width 246 height 245
type textarea "**********"
click at [340, 894] on span at bounding box center [260, 895] width 272 height 40
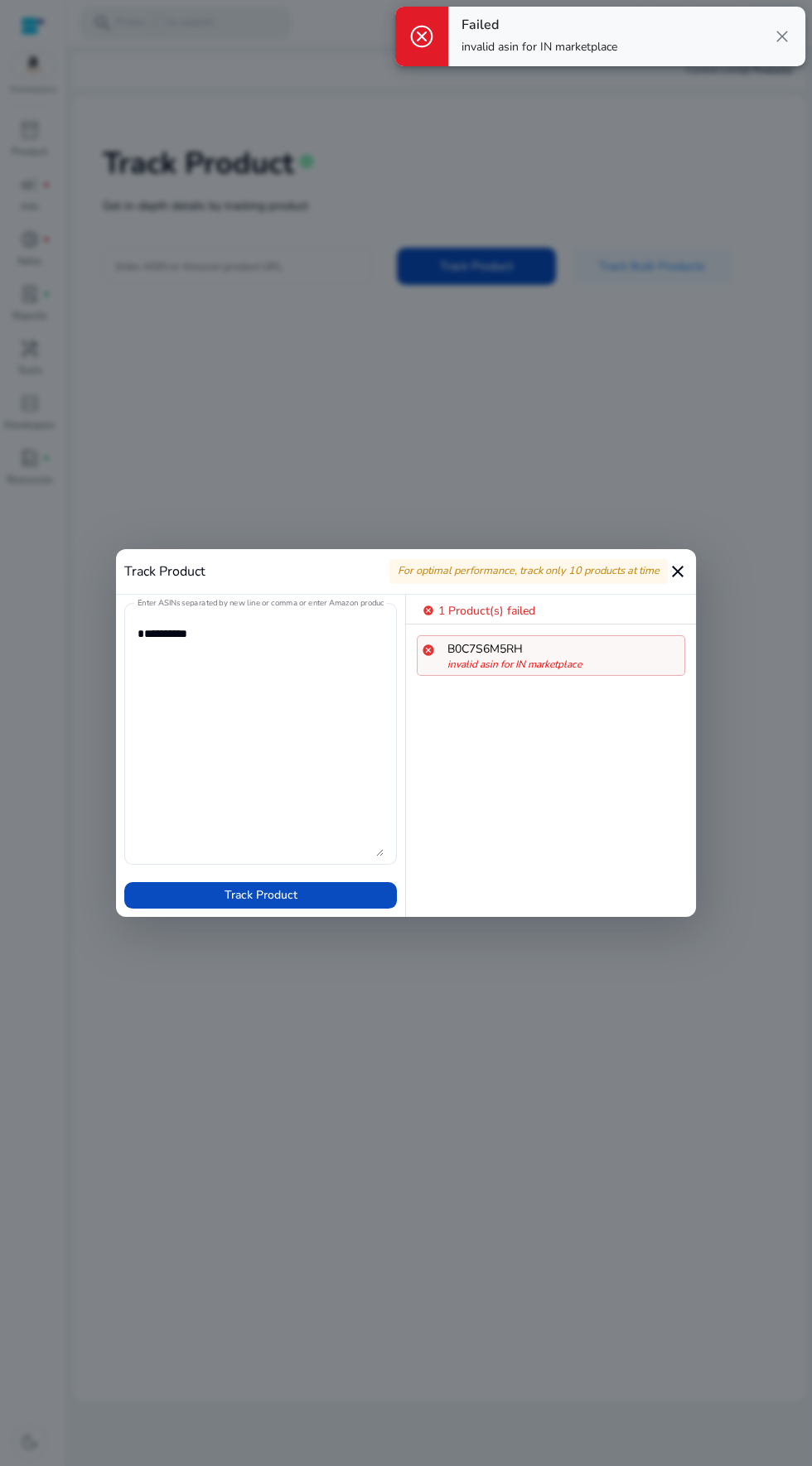
click at [675, 575] on mat-icon "close" at bounding box center [678, 572] width 20 height 20
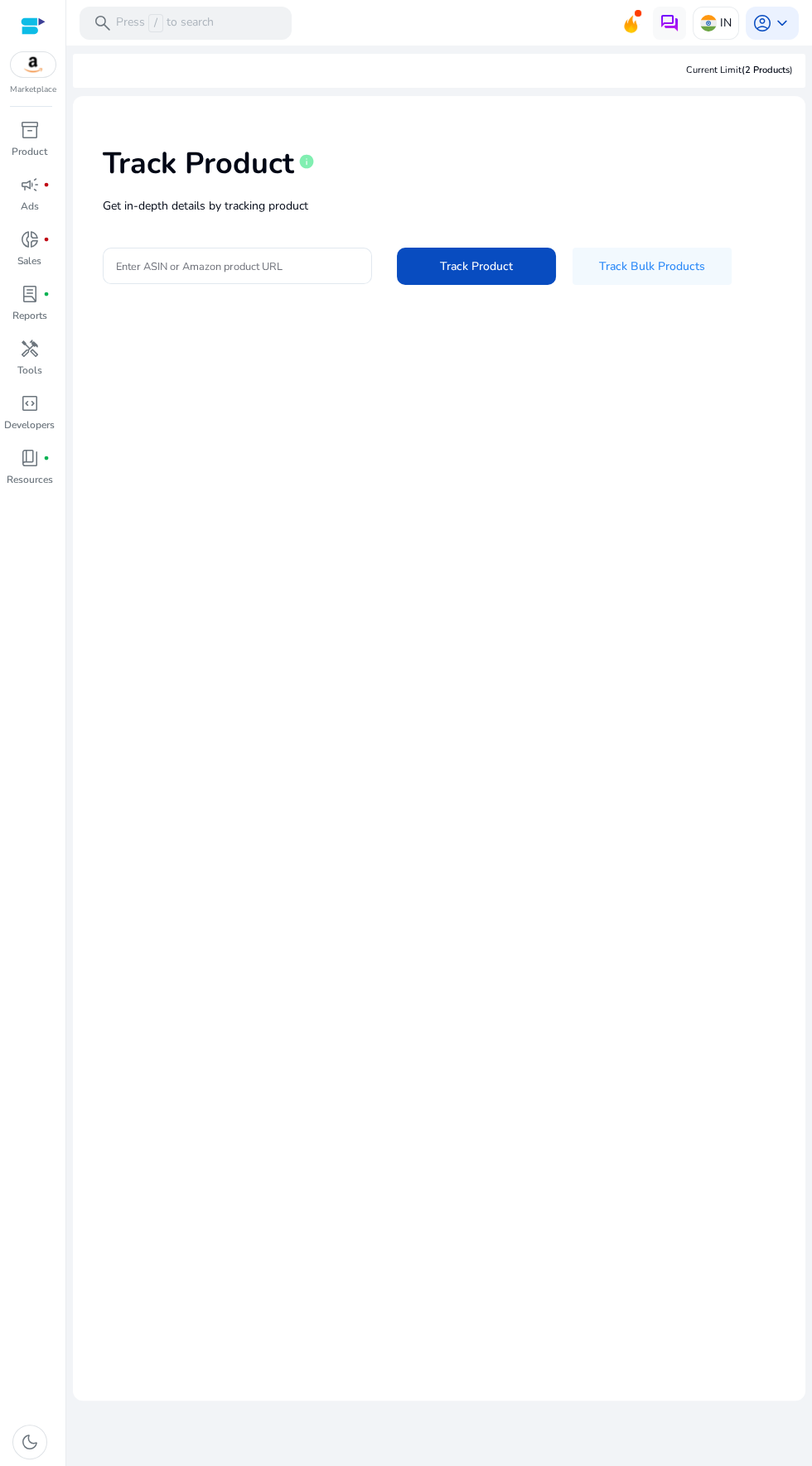
click at [133, 267] on input "Enter ASIN or Amazon product URL" at bounding box center [237, 266] width 243 height 18
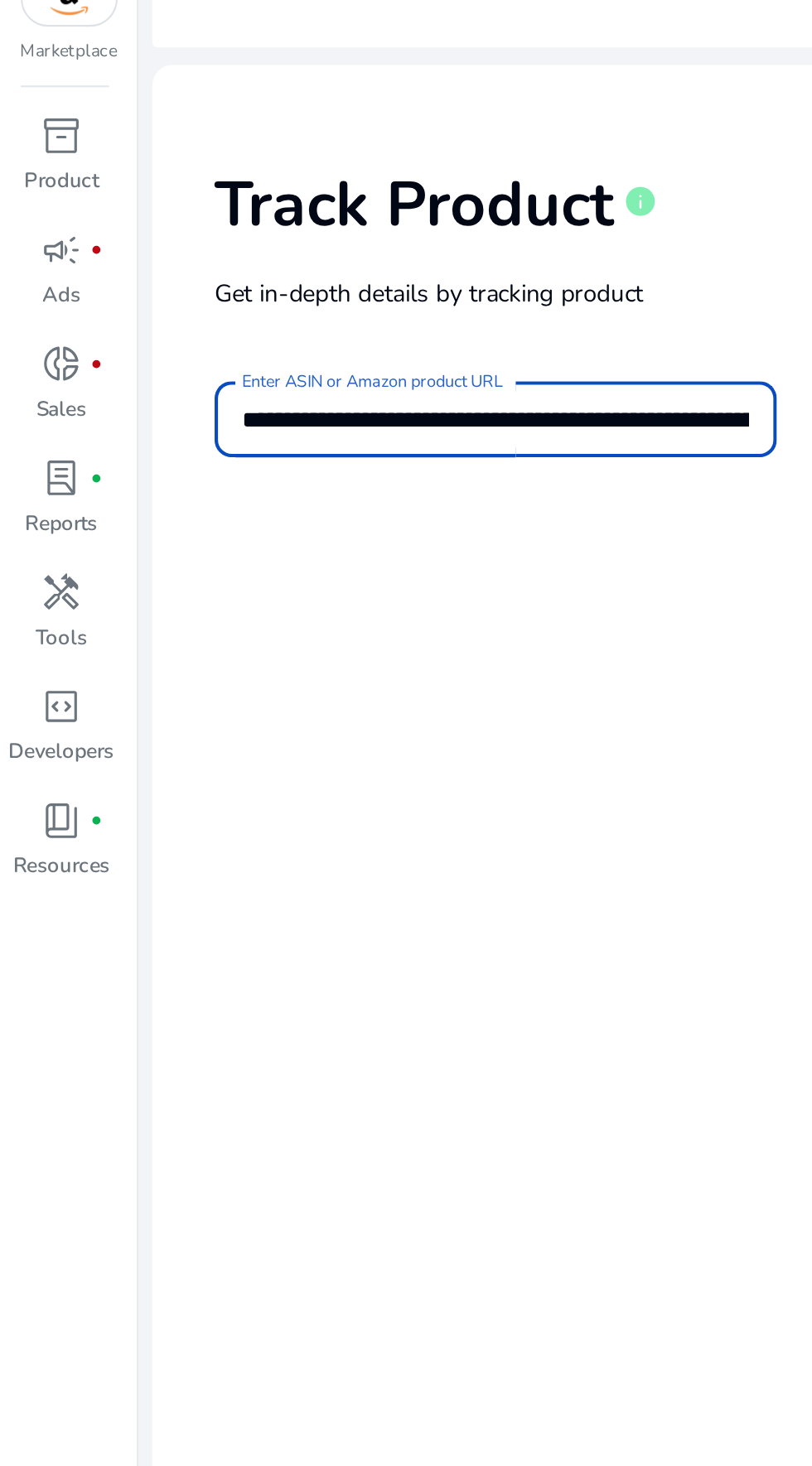
scroll to position [0, 264]
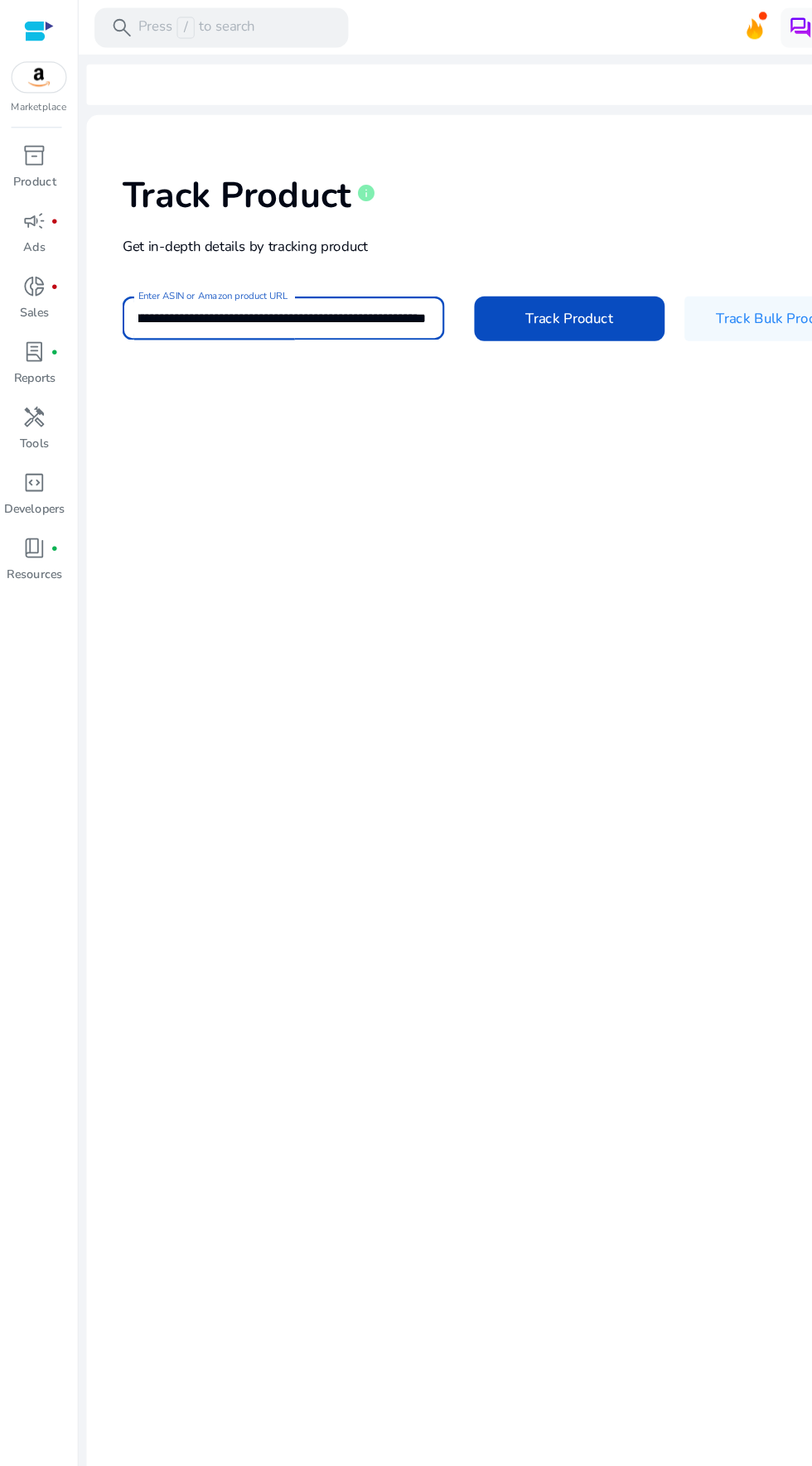
type input "**********"
click at [441, 275] on span "Track Product" at bounding box center [476, 266] width 73 height 17
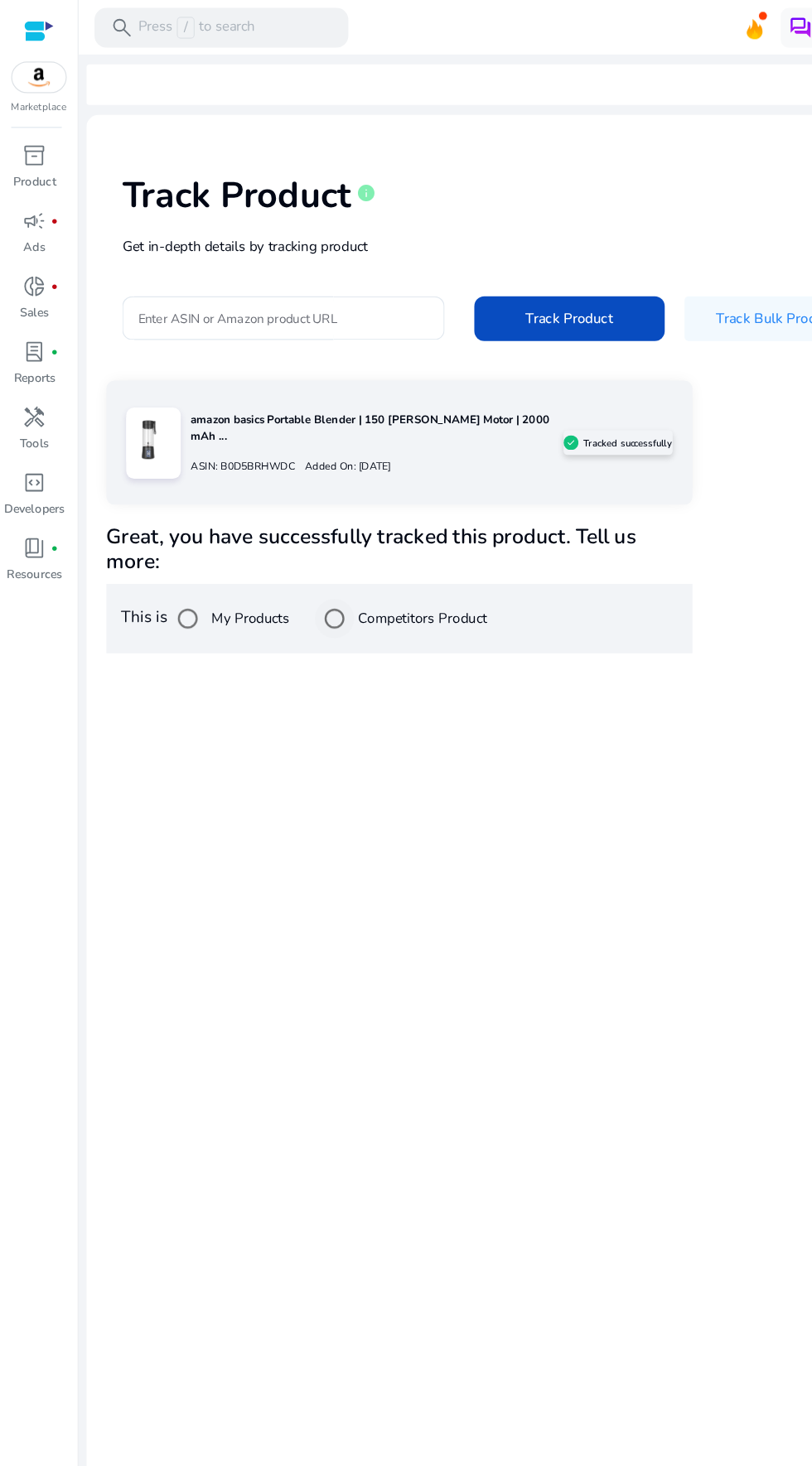
click at [300, 499] on div at bounding box center [280, 517] width 40 height 40
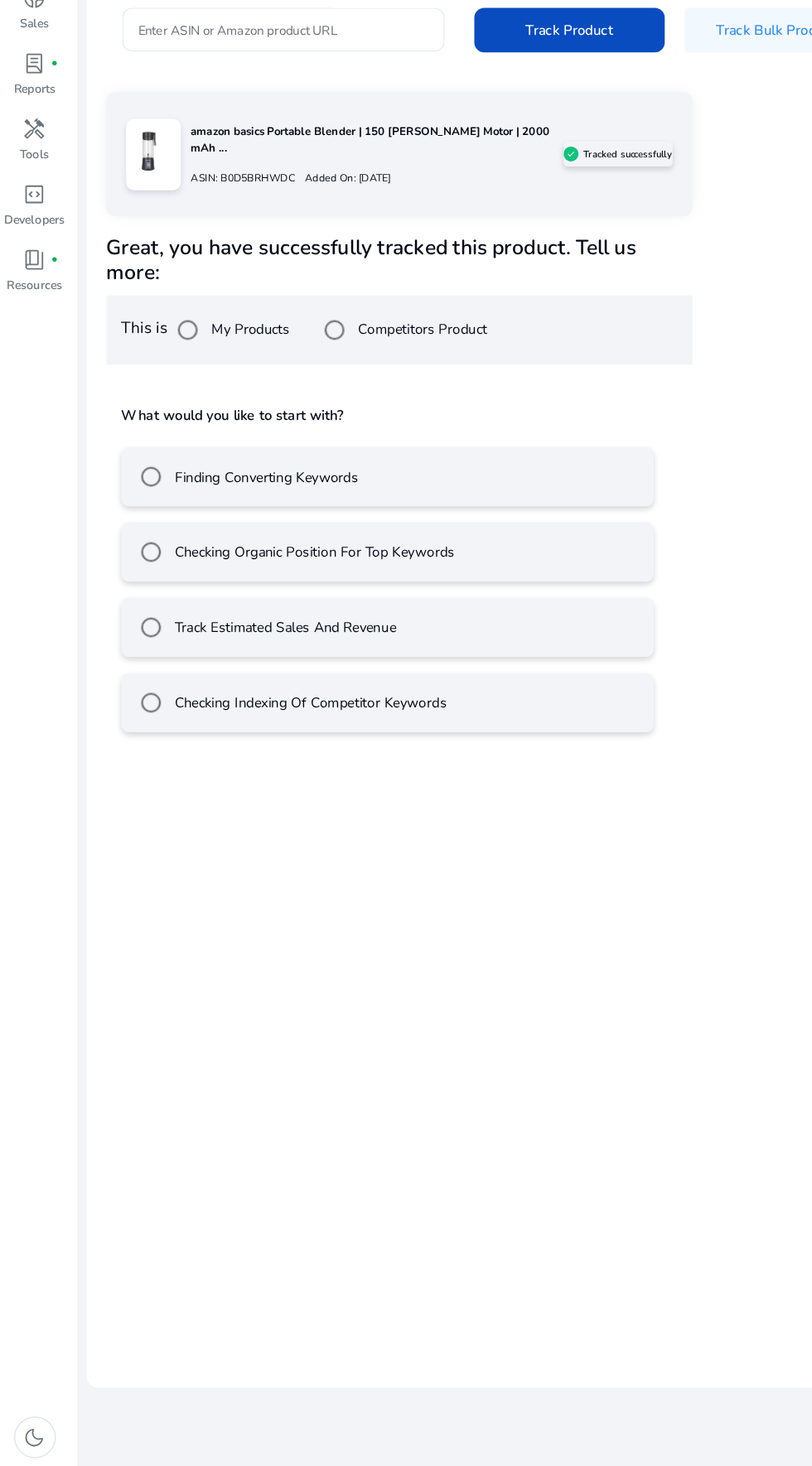
scroll to position [53, 0]
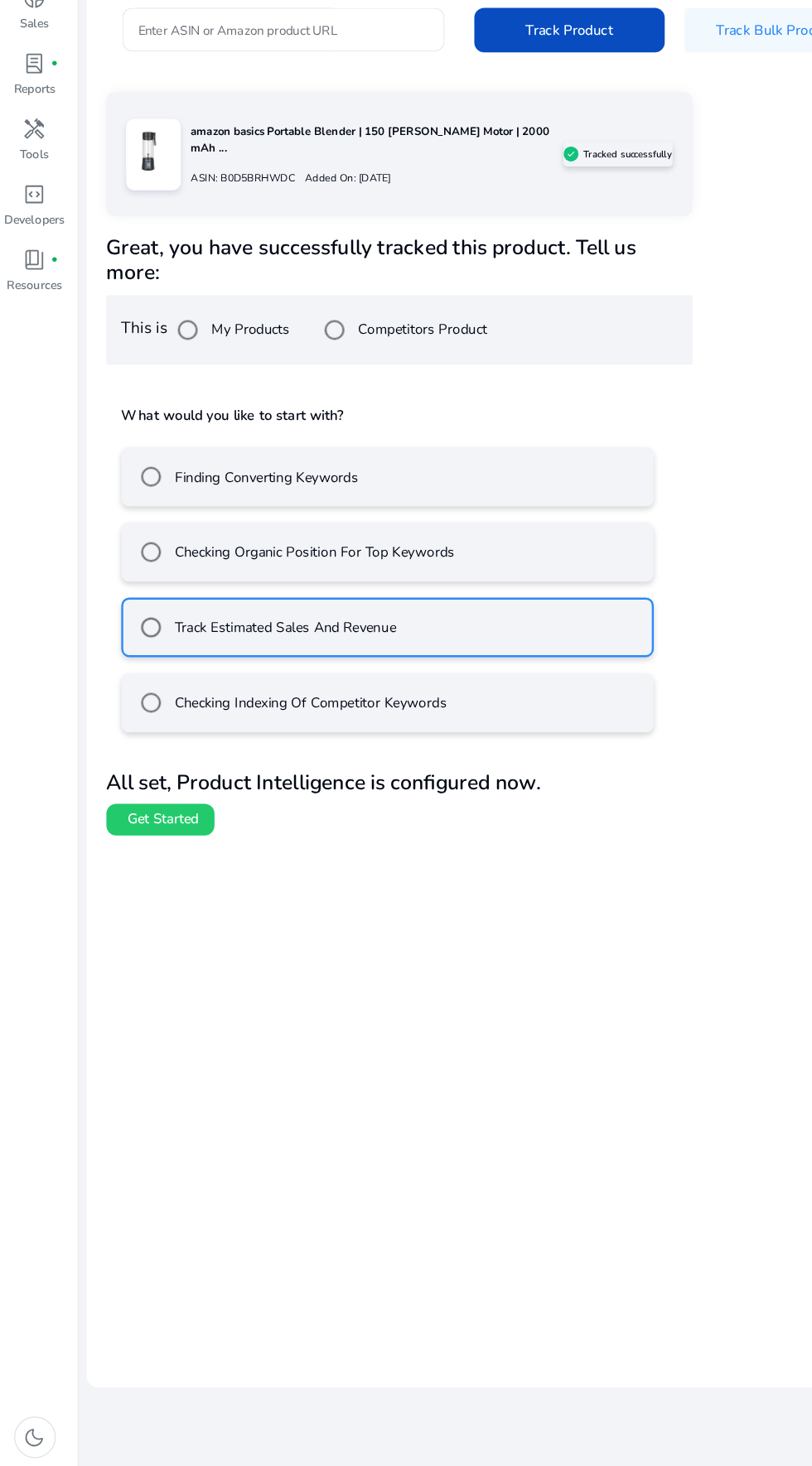
click at [118, 918] on span "Get Started" at bounding box center [137, 926] width 60 height 17
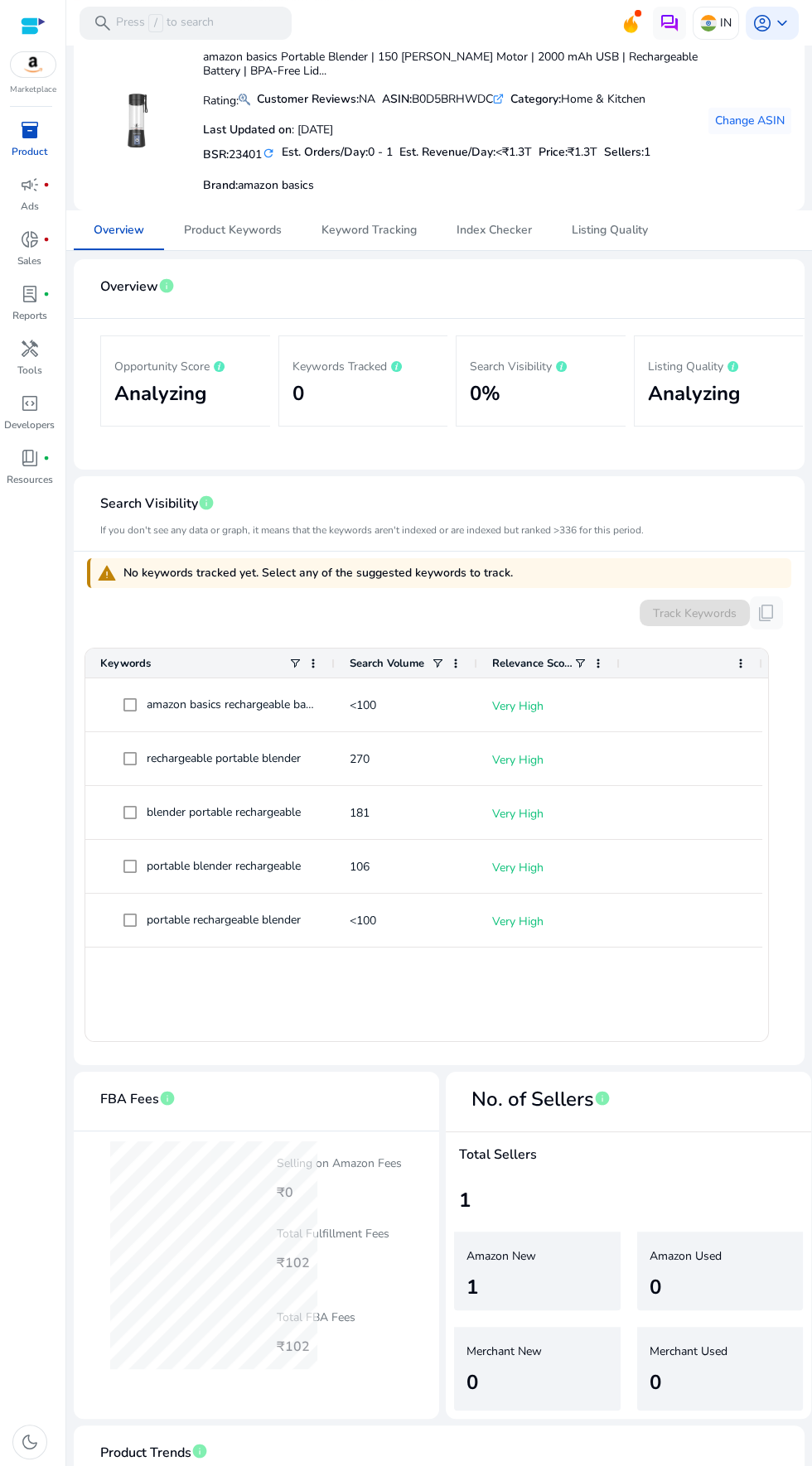
scroll to position [76, 0]
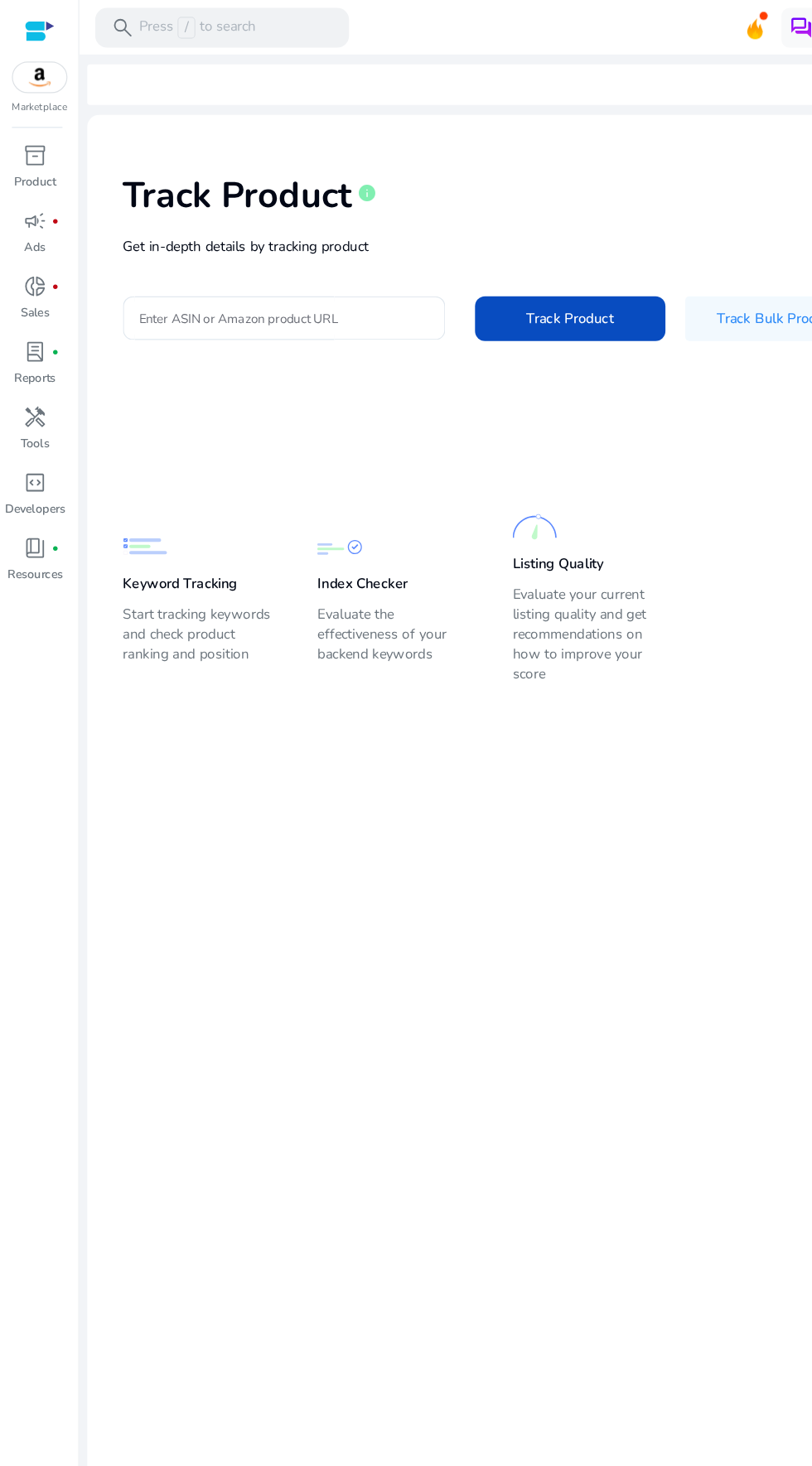
click at [116, 272] on input "Enter ASIN or Amazon product URL" at bounding box center [237, 266] width 243 height 18
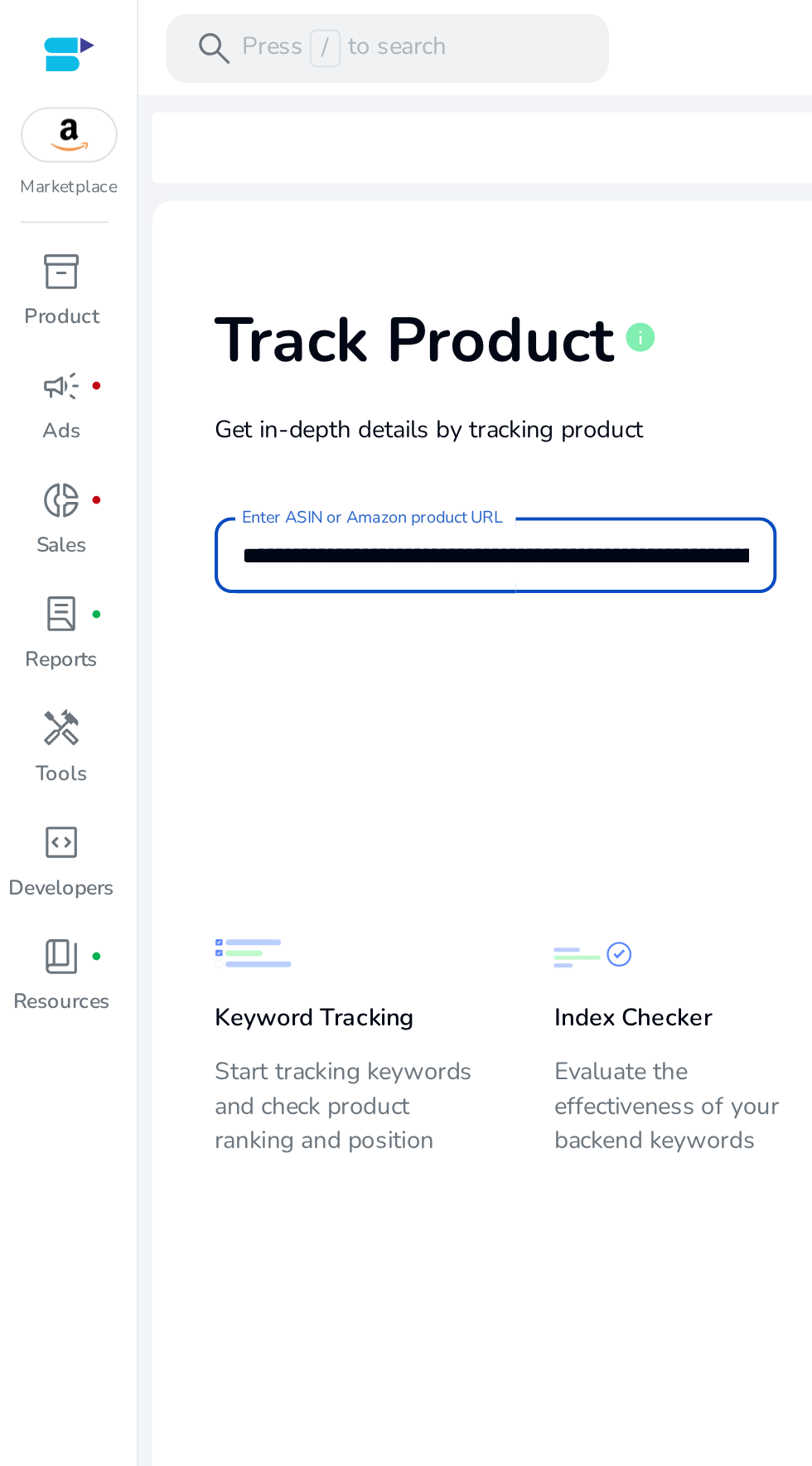
scroll to position [0, 191]
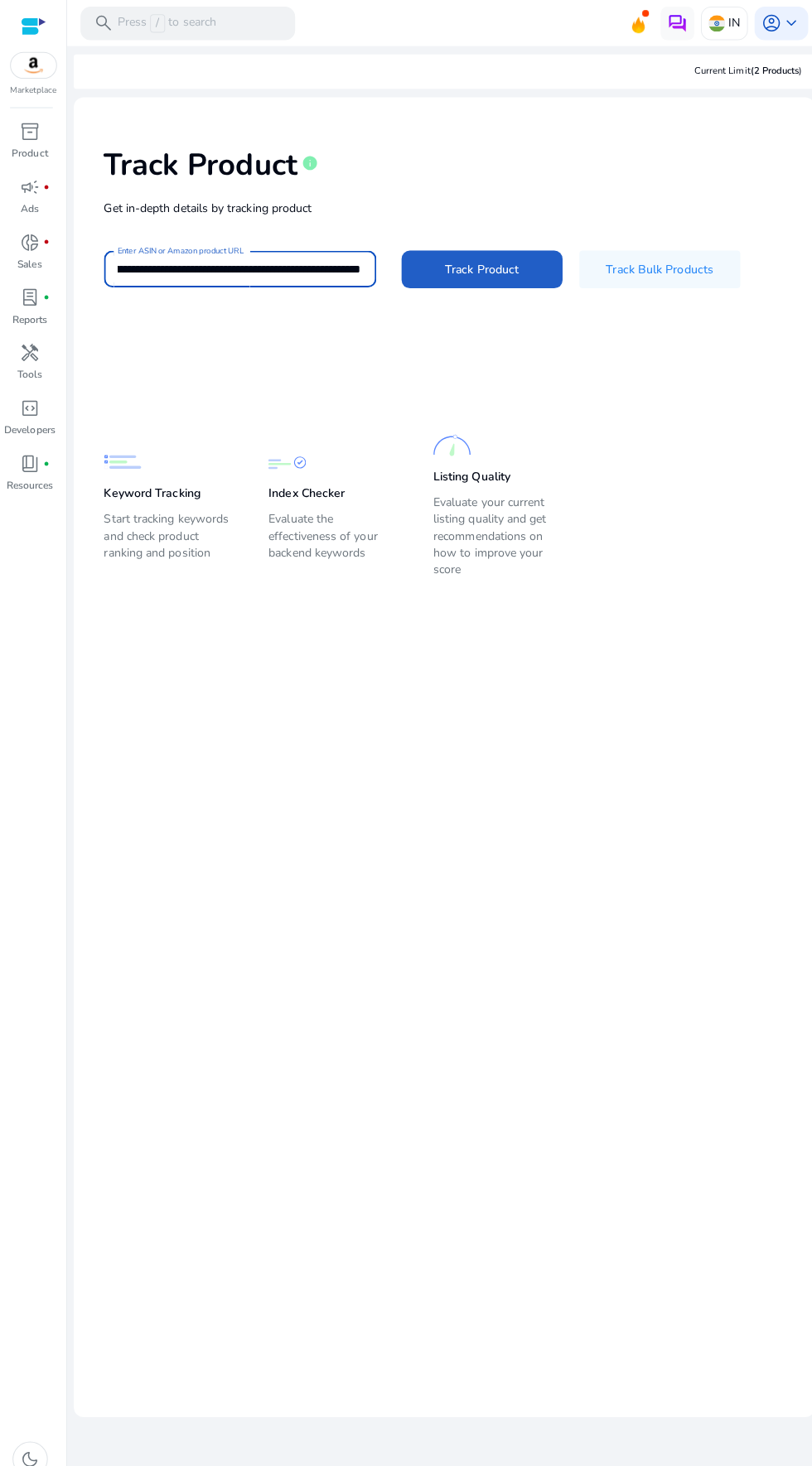
type input "**********"
click at [444, 262] on span "Track Product" at bounding box center [476, 266] width 73 height 17
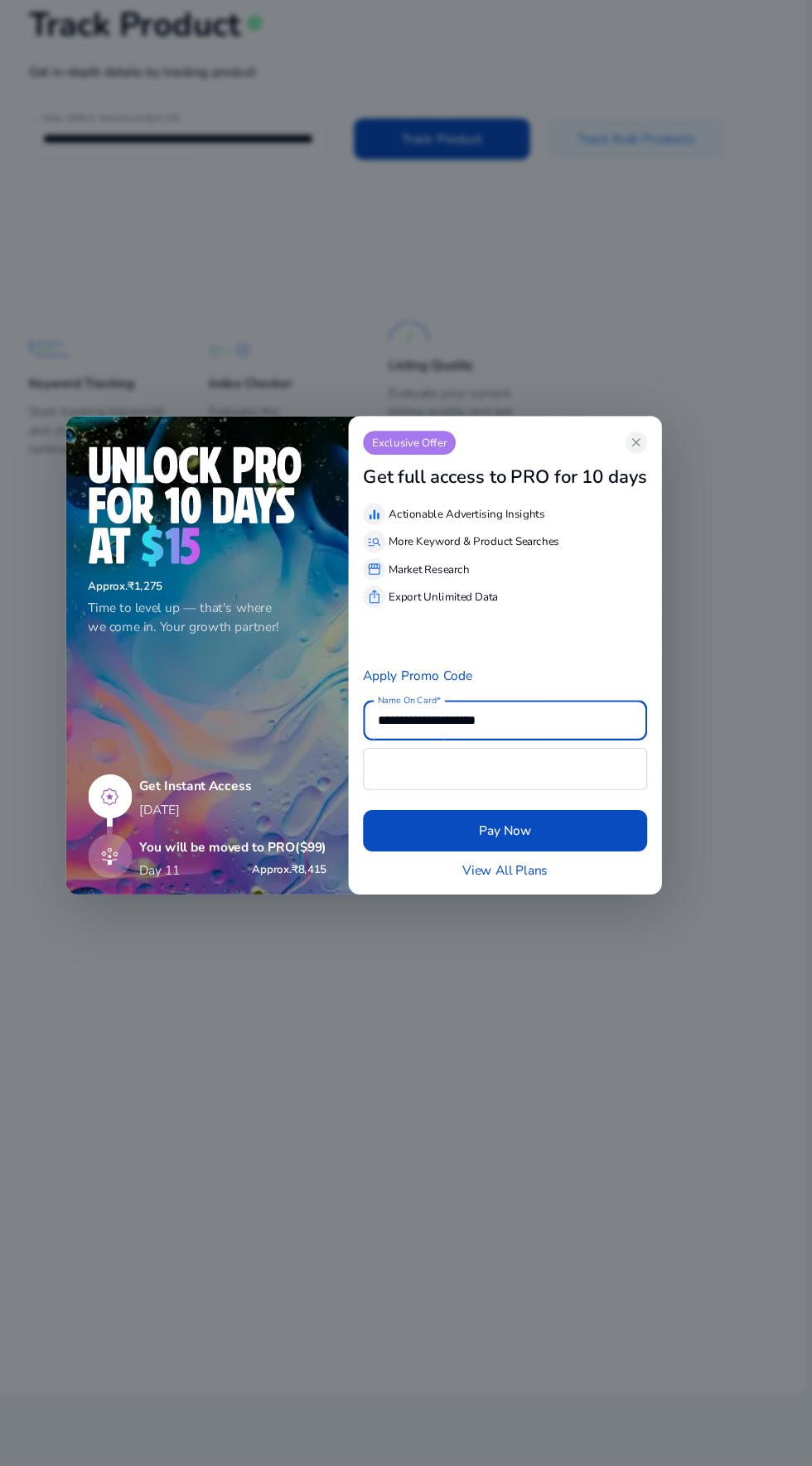
scroll to position [0, 0]
click at [647, 528] on div "**********" at bounding box center [533, 733] width 283 height 432
click at [663, 544] on div "**********" at bounding box center [533, 733] width 283 height 432
click at [681, 547] on div at bounding box center [406, 733] width 812 height 1466
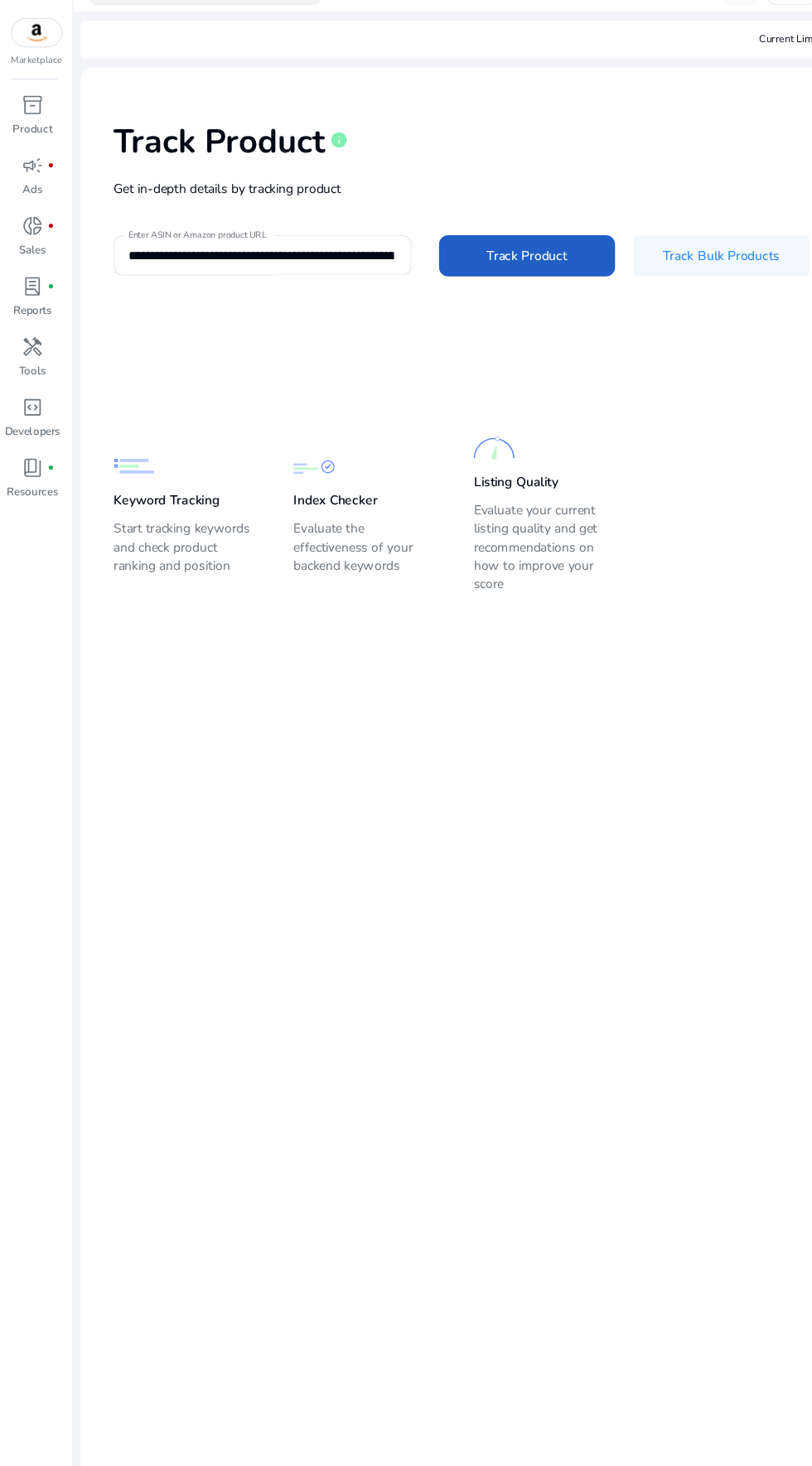
click at [488, 266] on span "Track Product" at bounding box center [476, 266] width 73 height 17
